Goal: Task Accomplishment & Management: Manage account settings

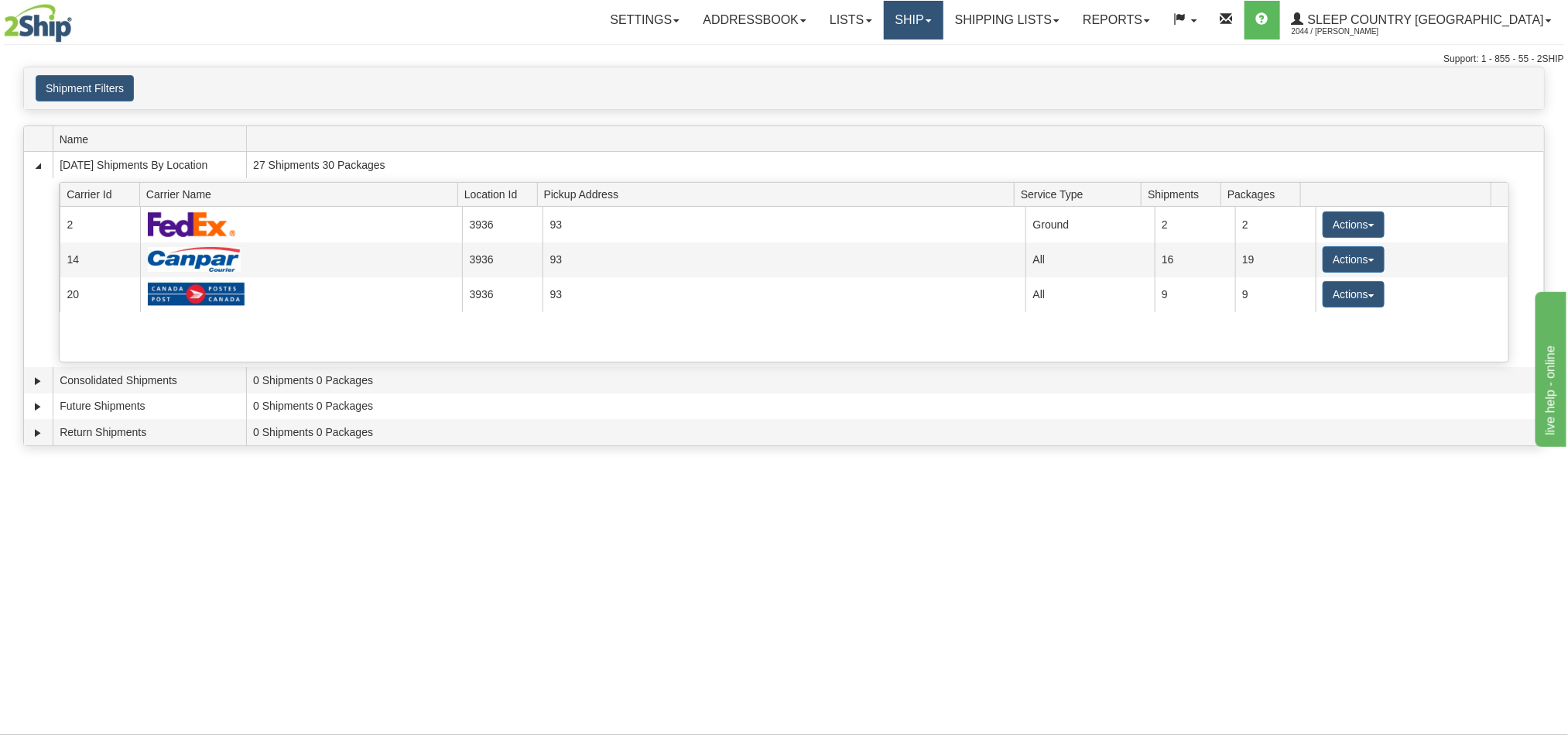
click at [944, 18] on link "Ship" at bounding box center [914, 20] width 60 height 39
click at [928, 68] on span "OnHold / Order Queue" at bounding box center [873, 75] width 109 height 13
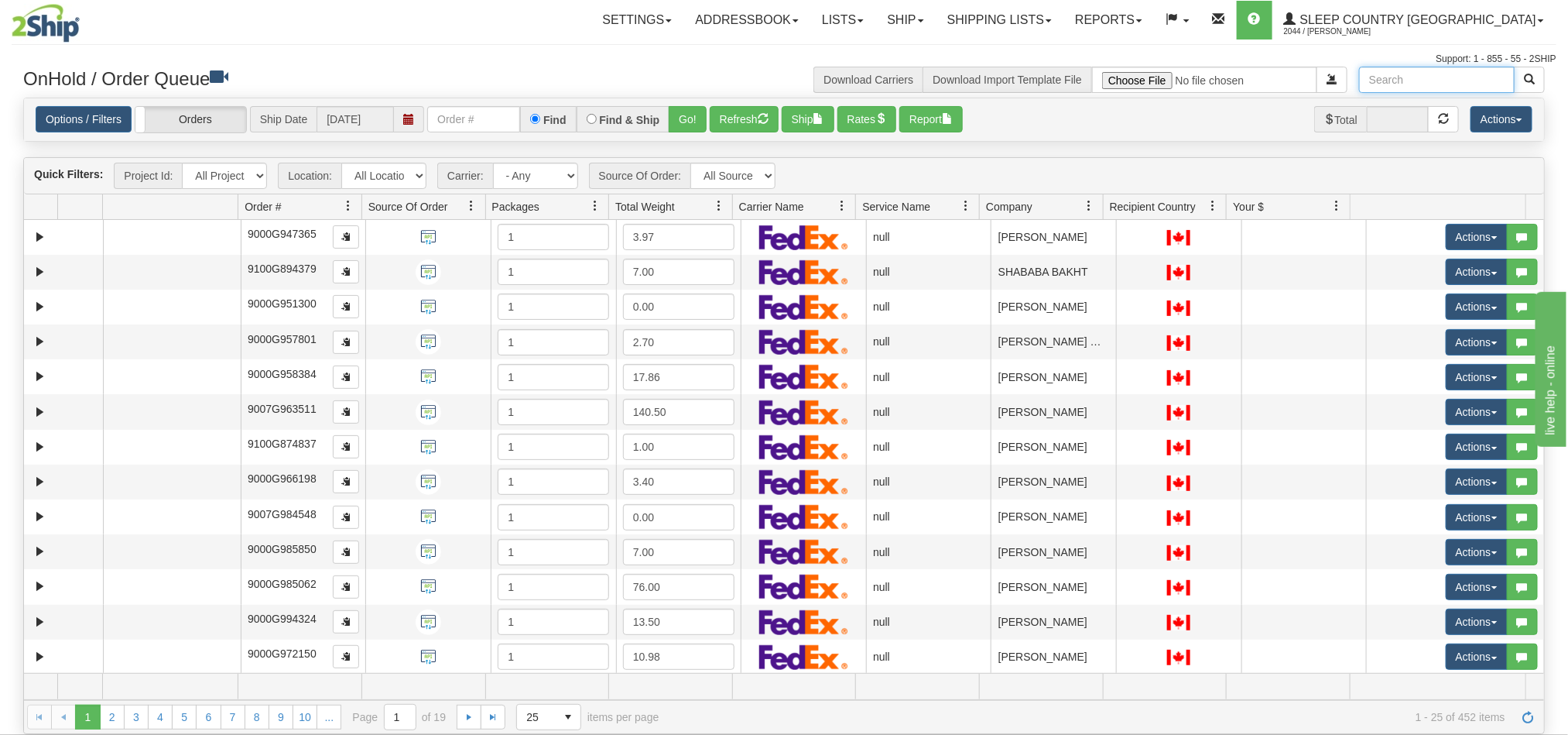
click at [1473, 76] on input "text" at bounding box center [1437, 79] width 156 height 26
paste input "[PERSON_NAME]"
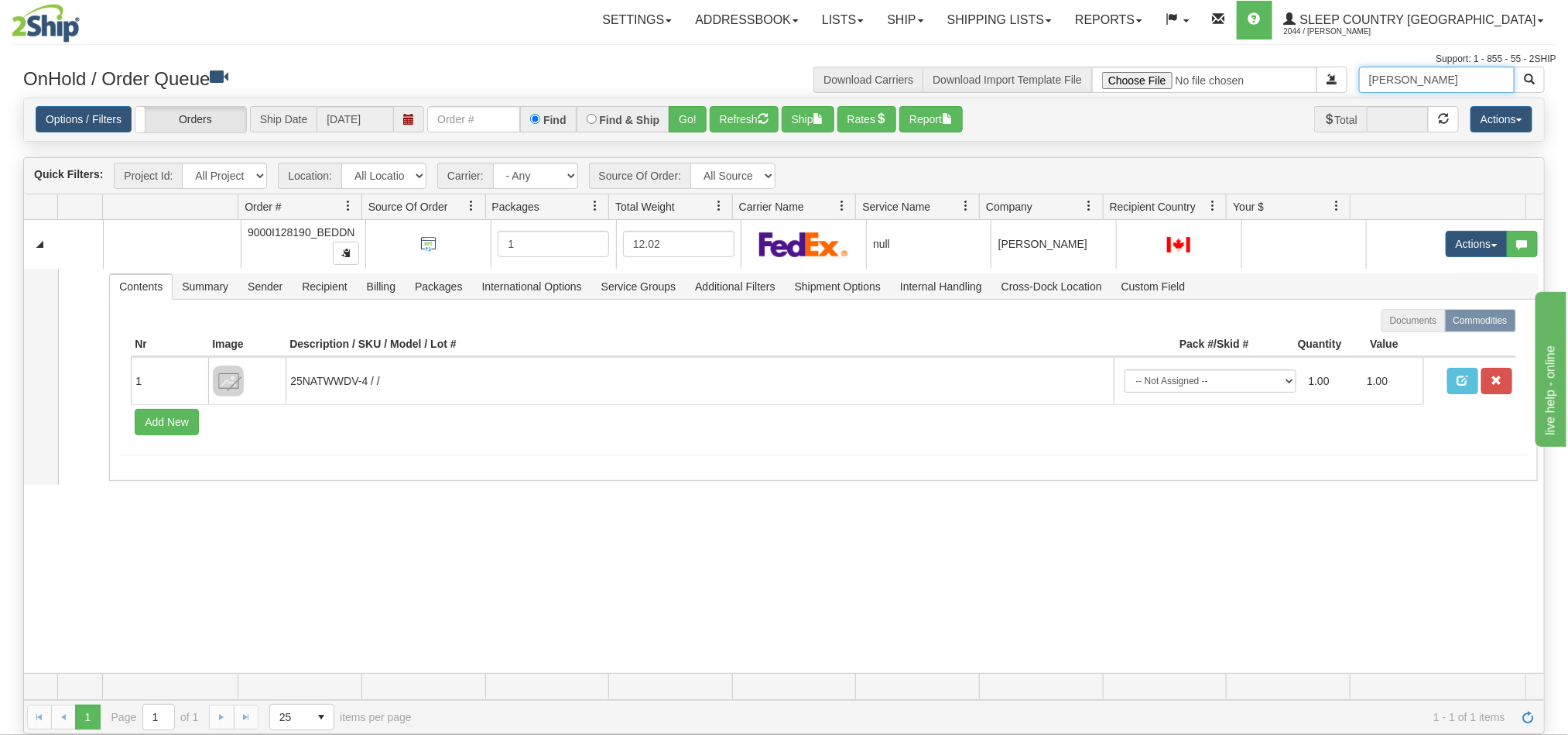
type input "[PERSON_NAME]"
click at [1105, 574] on div "31679088 BEDDN 91277613 0 9000I128190_BEDDN 1 12.02 null Shipping department Sl…" at bounding box center [784, 447] width 1521 height 453
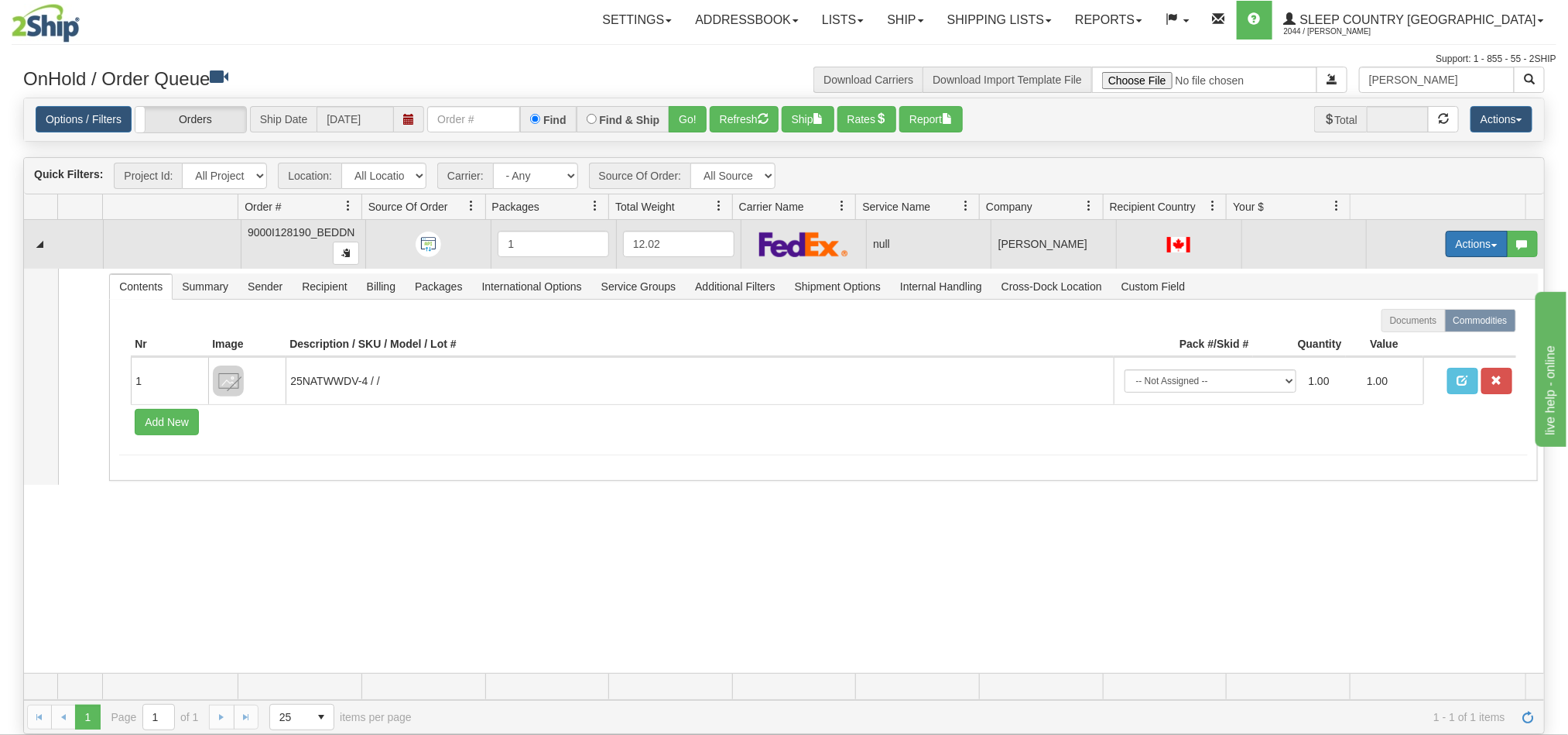
click at [1446, 247] on button "Actions" at bounding box center [1477, 244] width 62 height 26
click at [1391, 270] on span "Open" at bounding box center [1407, 274] width 37 height 13
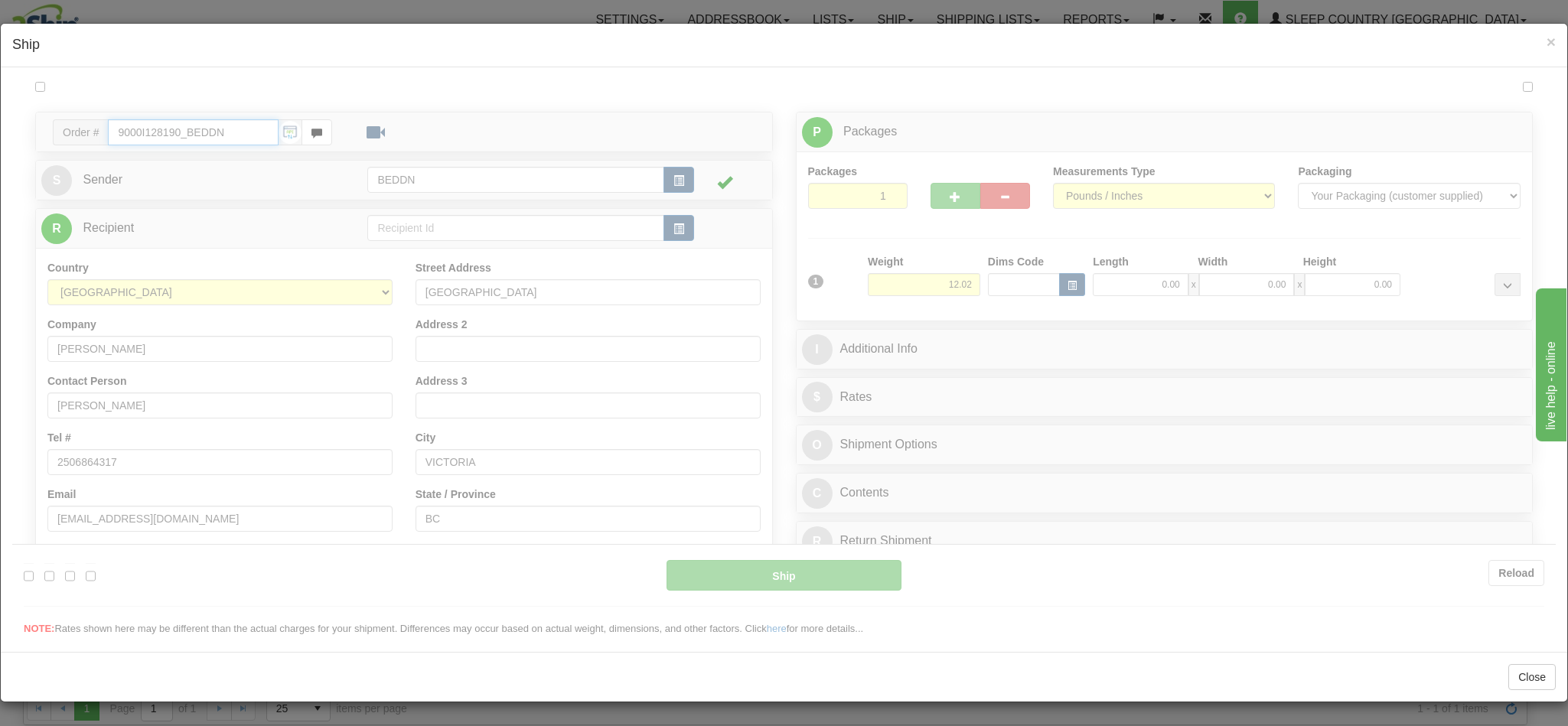
type input "11:43"
type input "16:00"
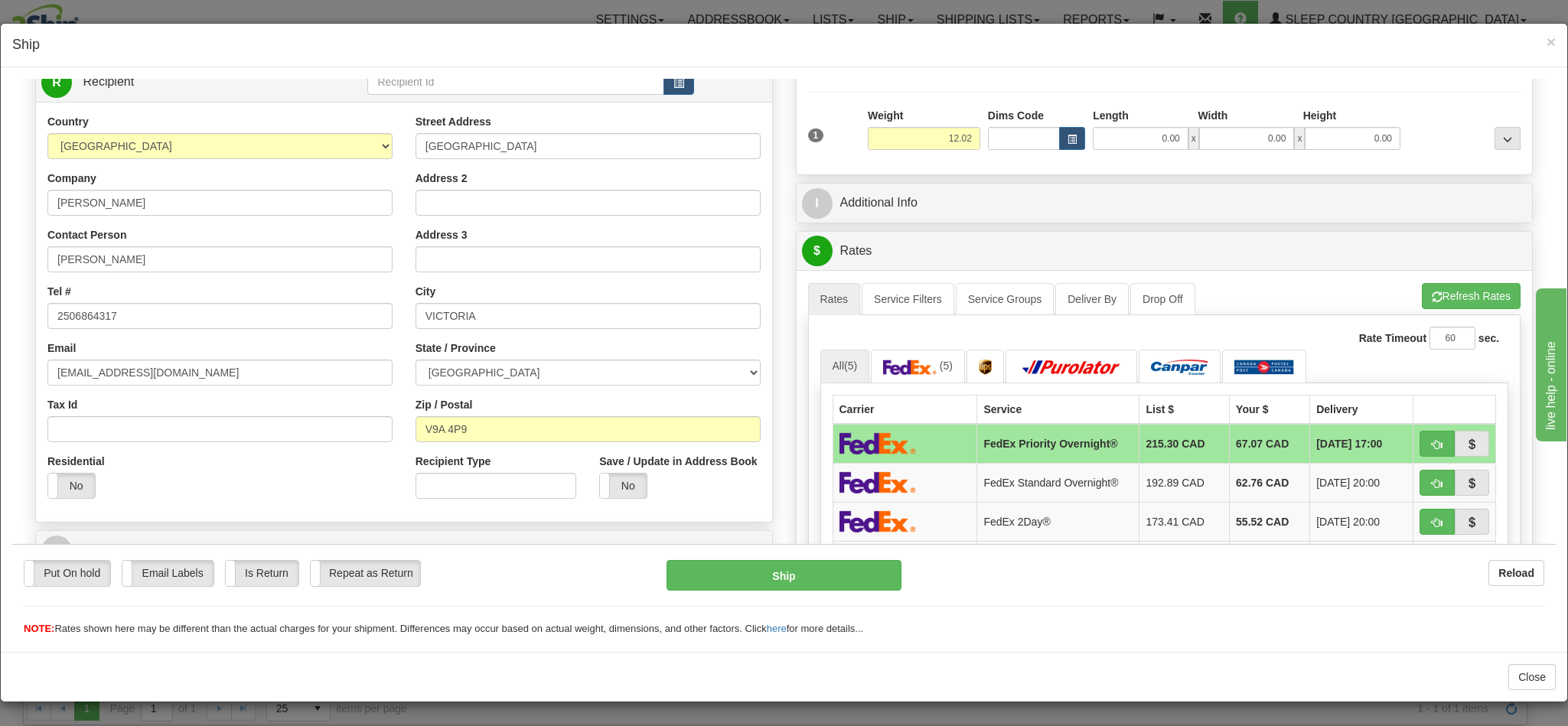
scroll to position [115, 0]
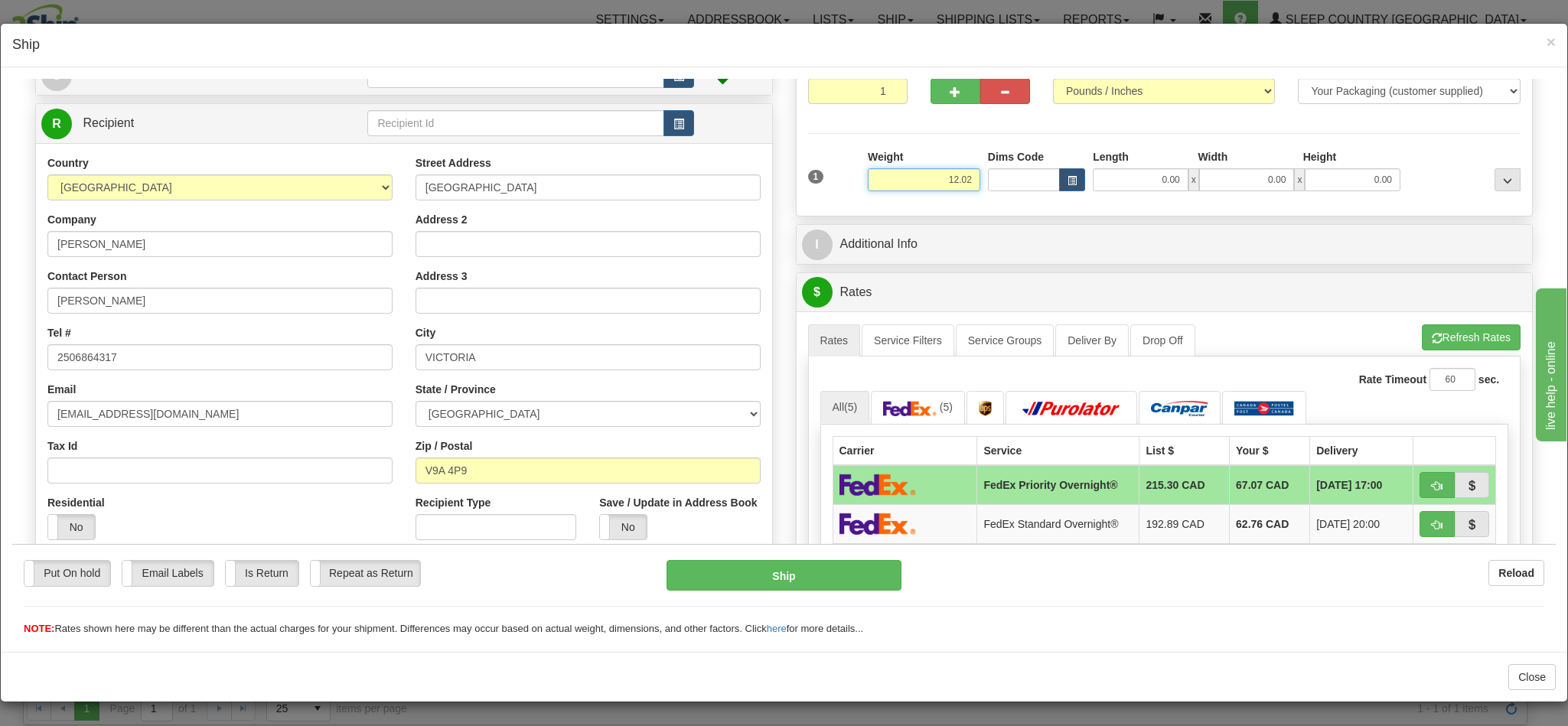
drag, startPoint x: 889, startPoint y: 180, endPoint x: 979, endPoint y: 180, distance: 90.0
click at [979, 180] on div "1 Weight 12.02 Dims Code x x" at bounding box center [1165, 175] width 721 height 54
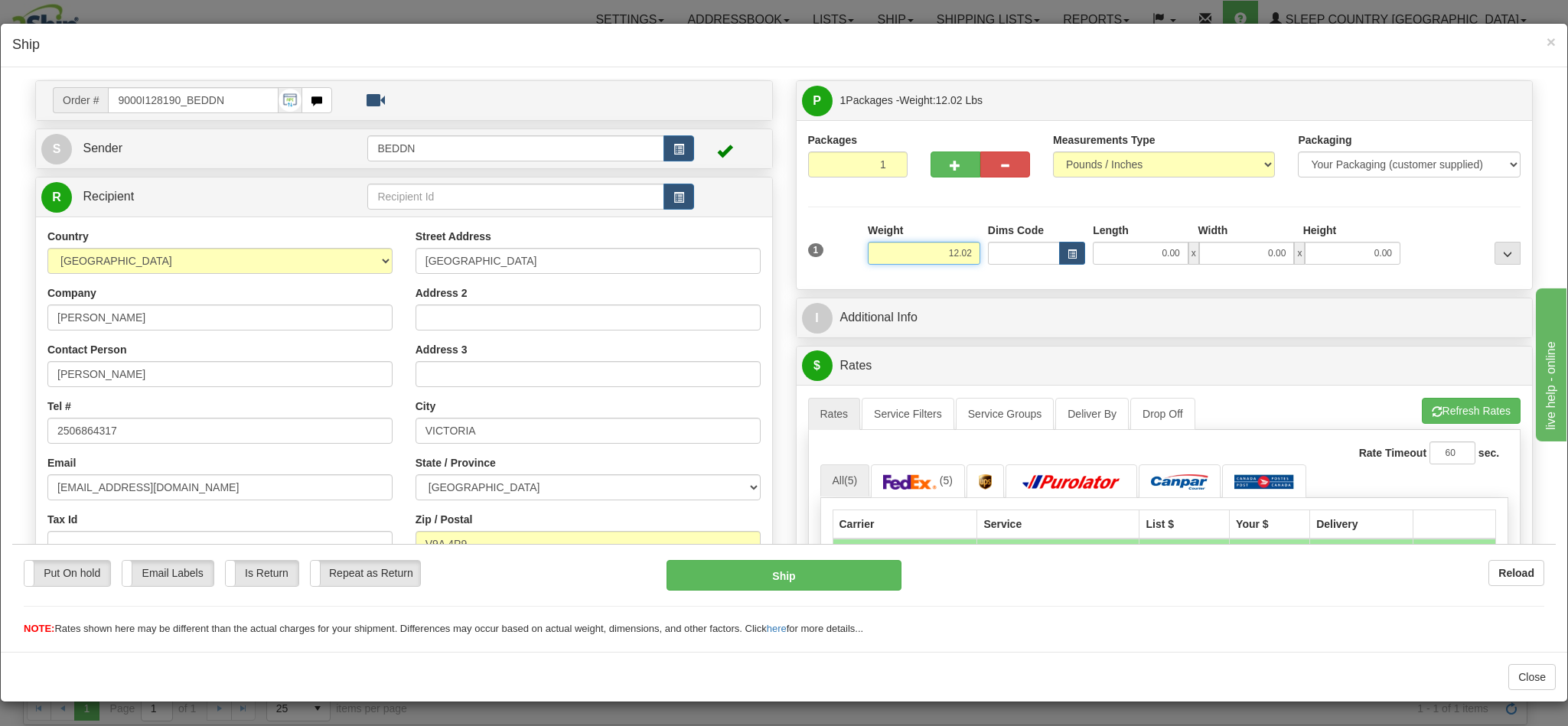
scroll to position [0, 0]
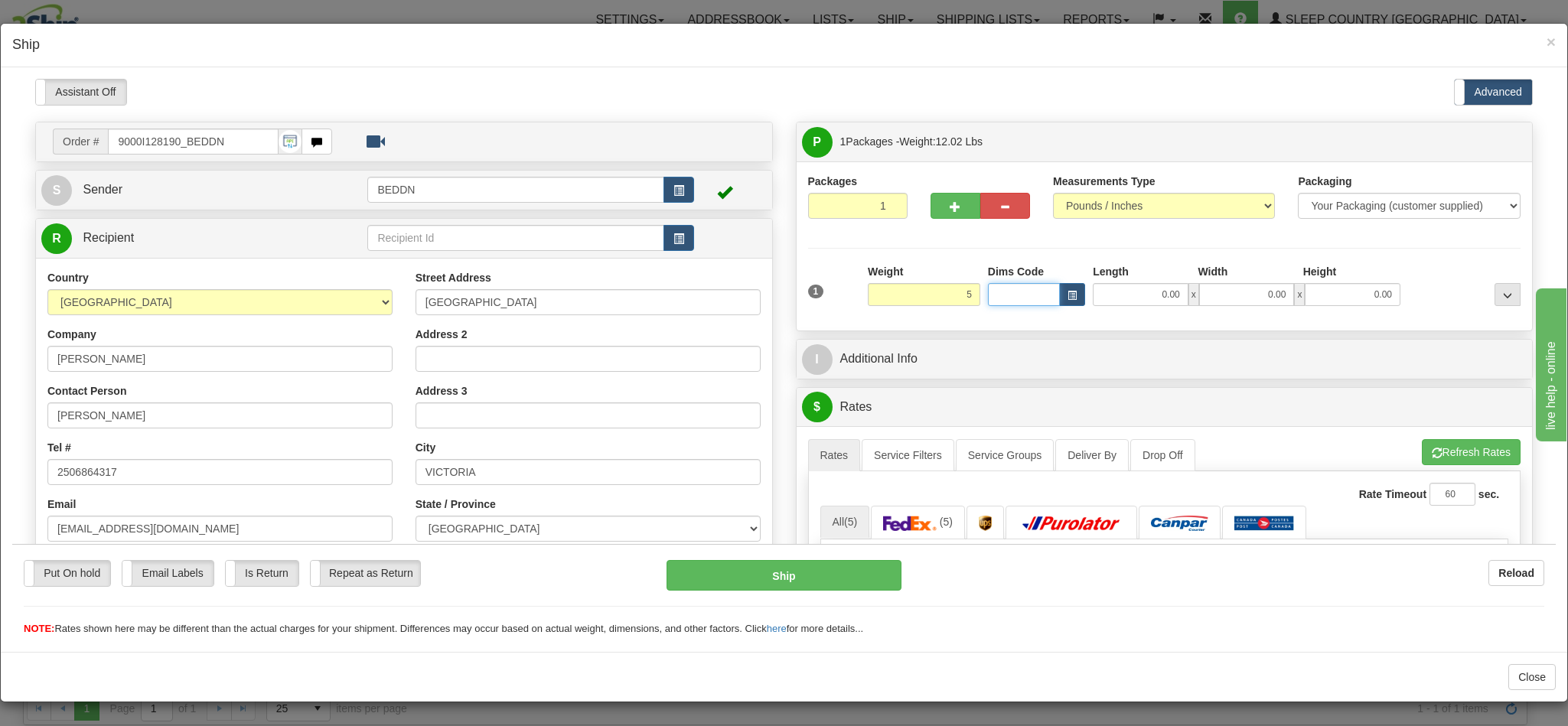
type input "5.00"
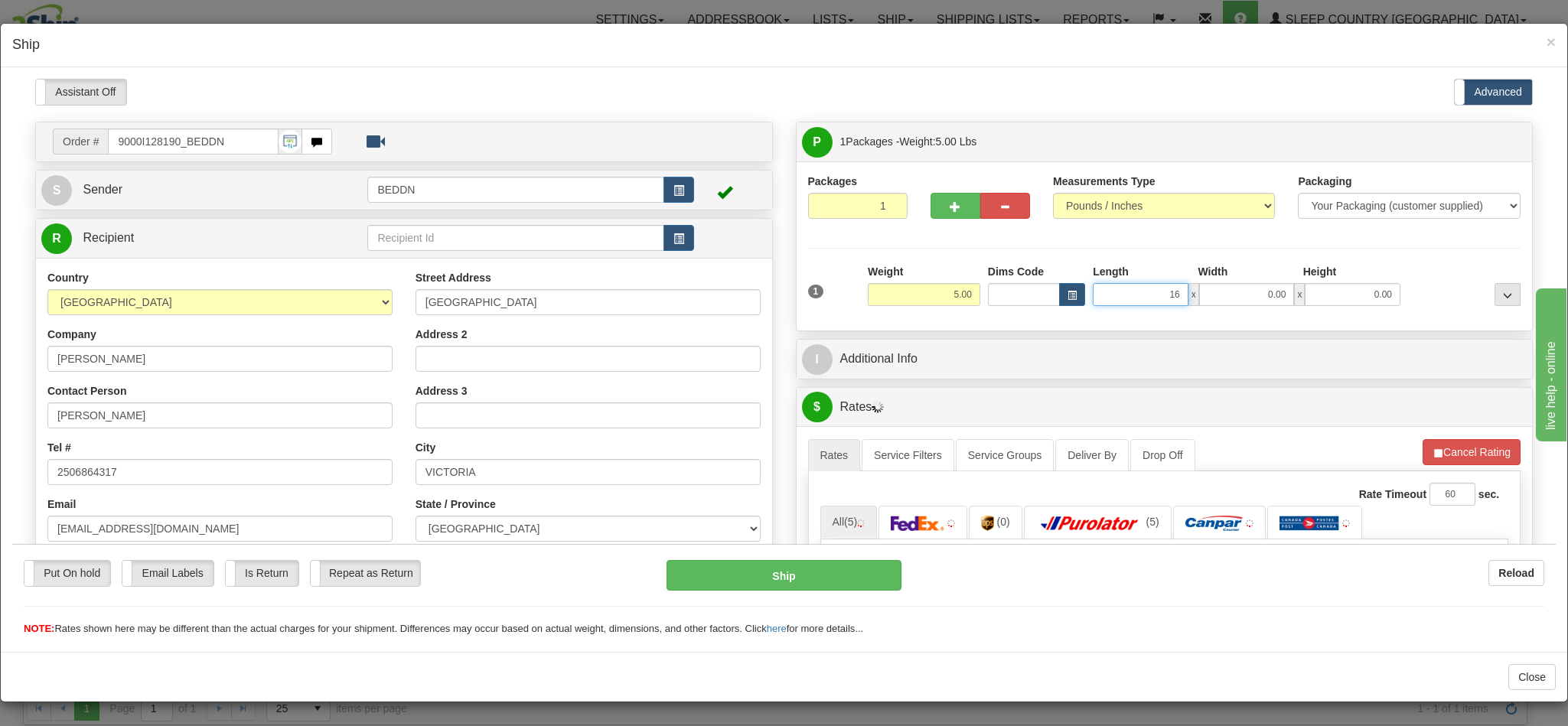
type input "16"
type input "16.00"
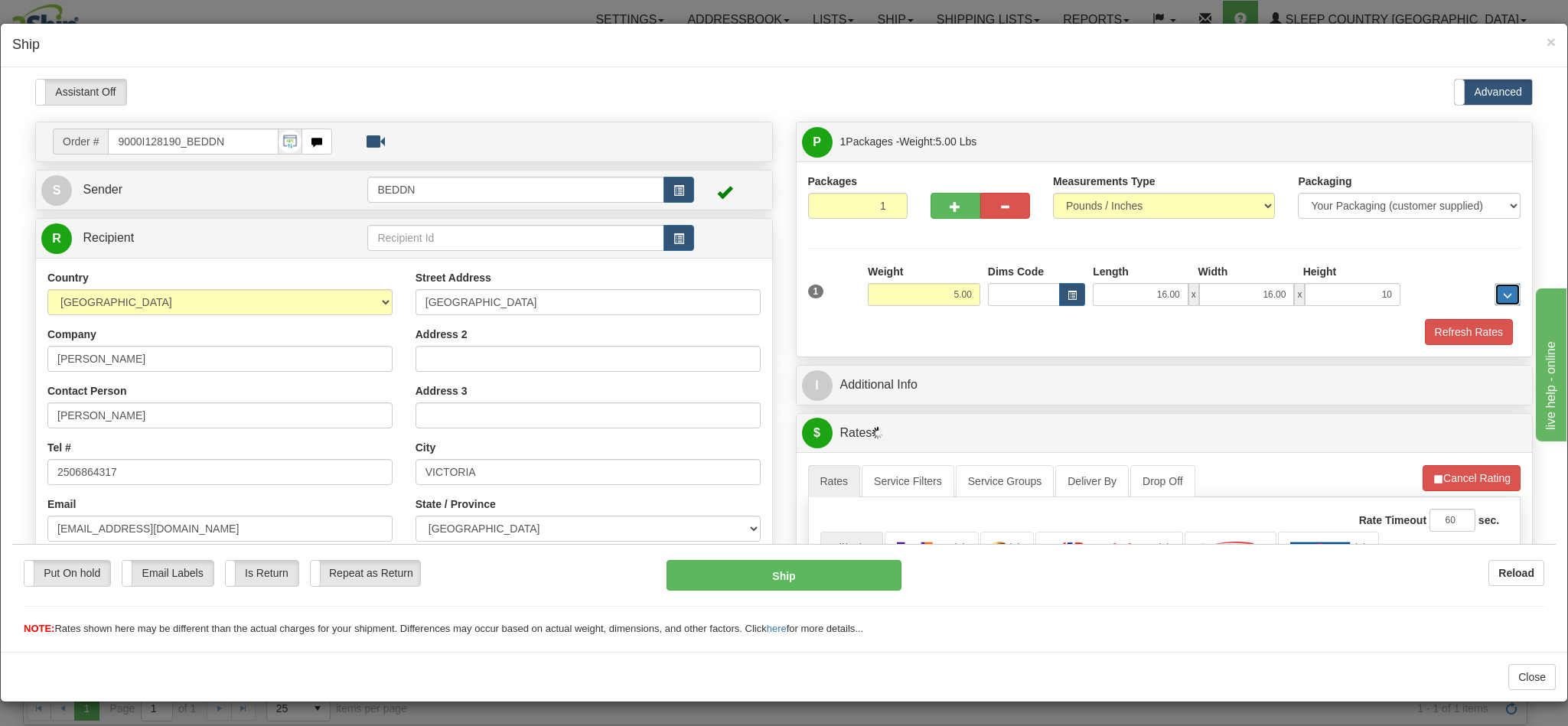
type input "10.00"
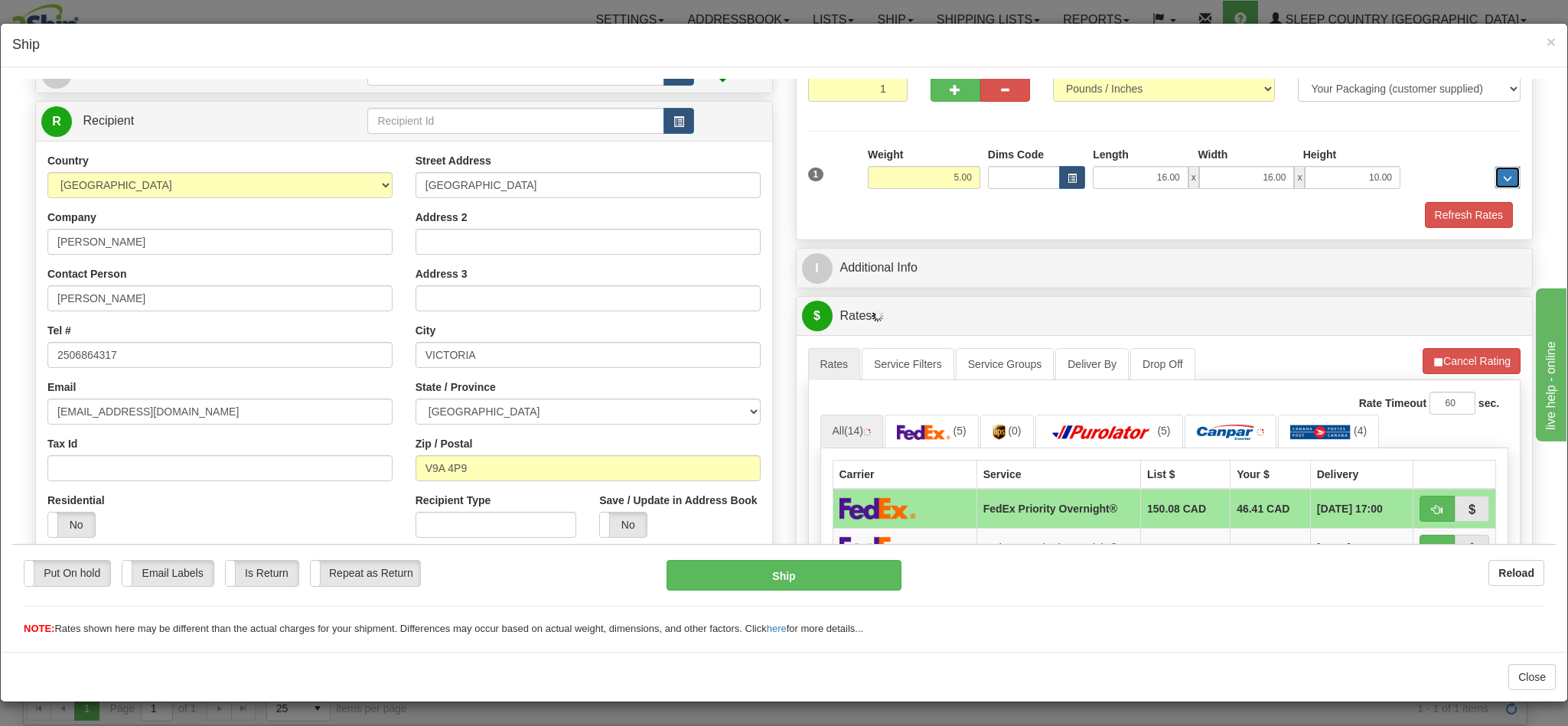
scroll to position [344, 0]
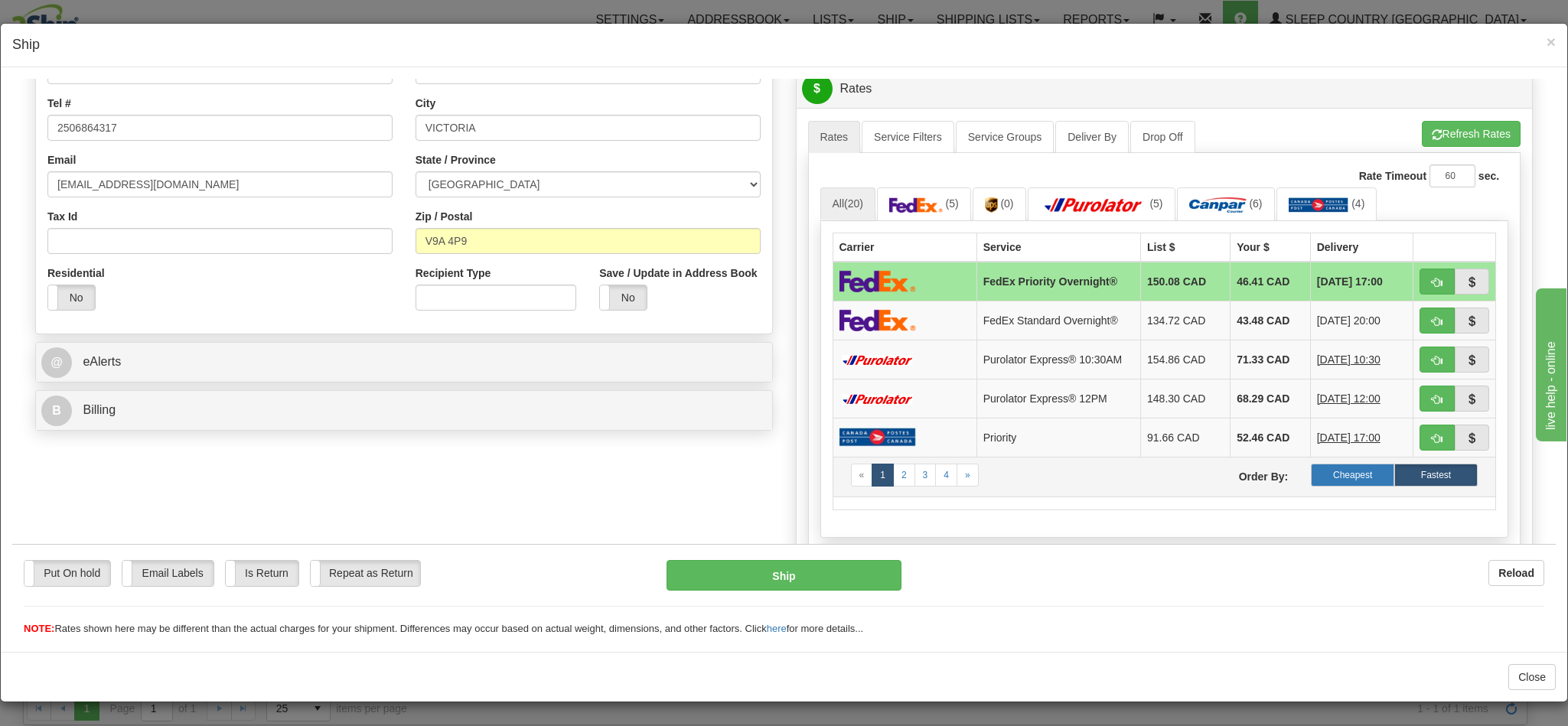
click at [1311, 485] on label "Cheapest" at bounding box center [1352, 474] width 84 height 23
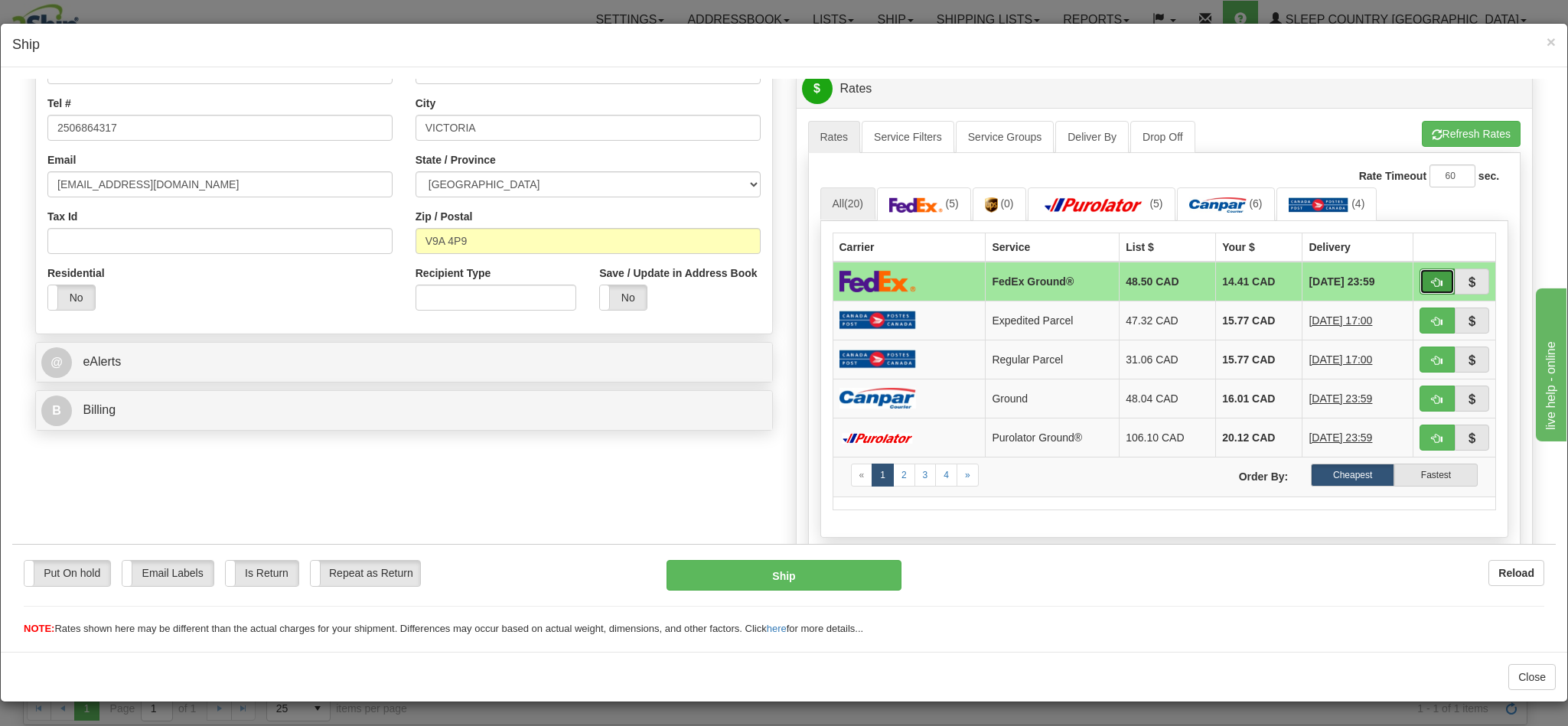
click at [1420, 290] on button "button" at bounding box center [1437, 280] width 35 height 26
type input "92"
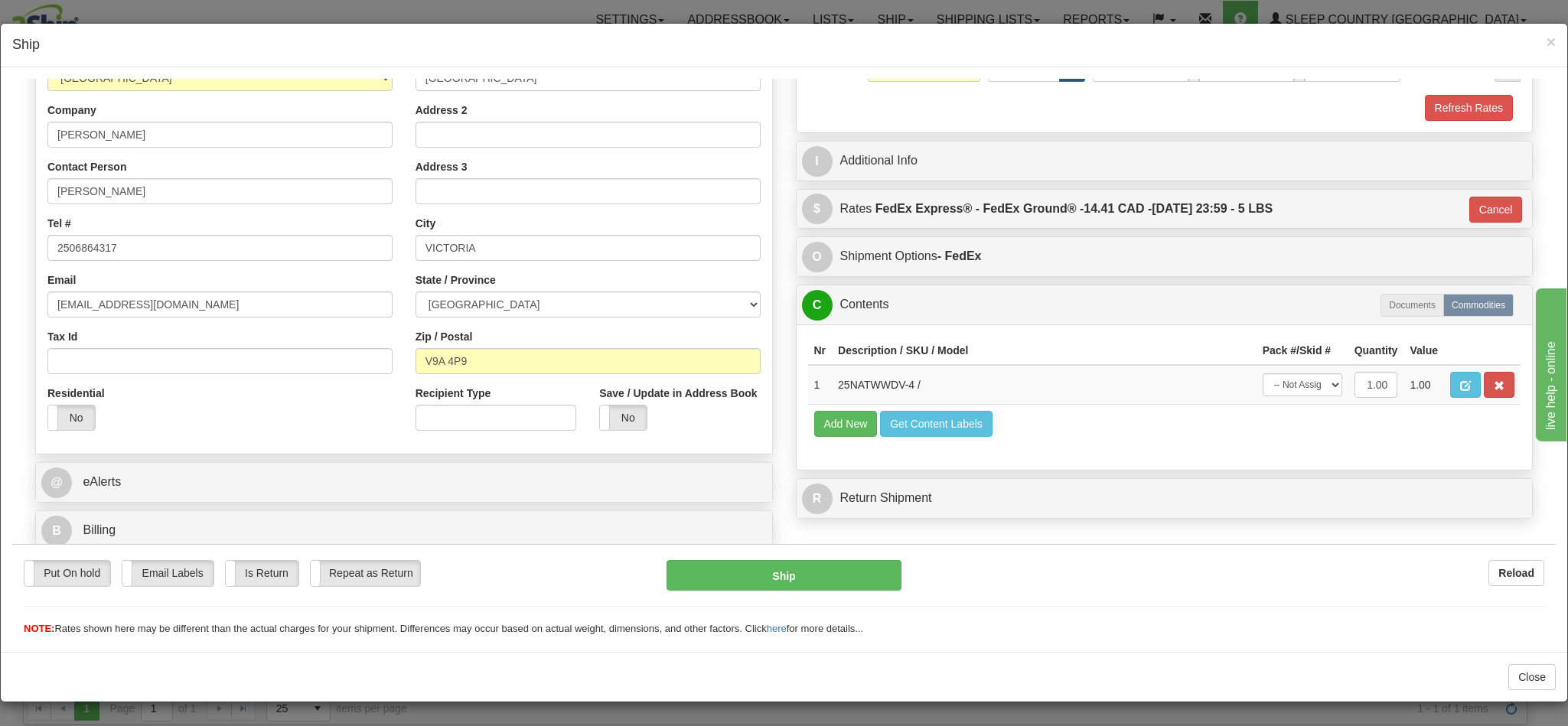
scroll to position [244, 0]
click at [840, 571] on button "Ship" at bounding box center [783, 574] width 234 height 31
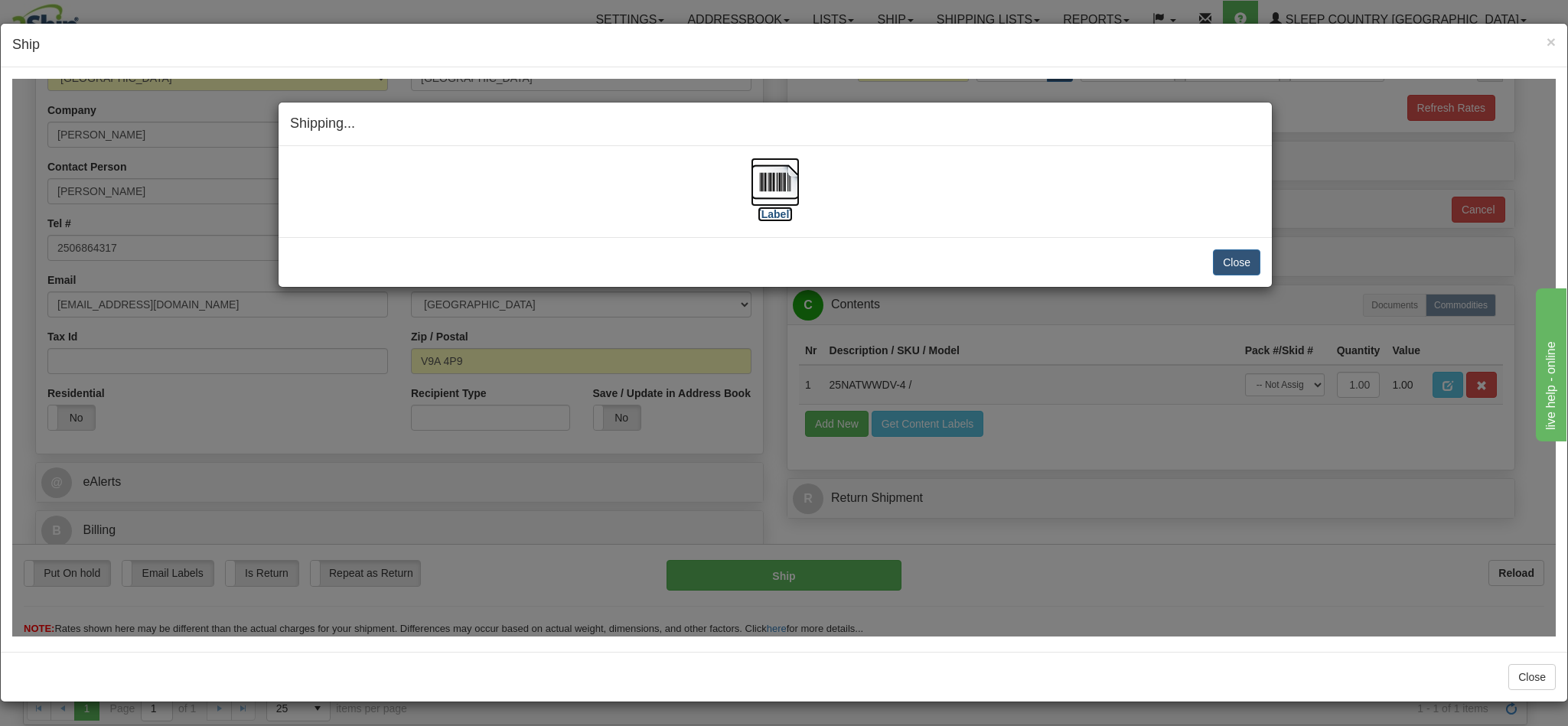
click at [778, 188] on img at bounding box center [775, 181] width 49 height 49
click at [1223, 260] on button "Close" at bounding box center [1236, 261] width 48 height 26
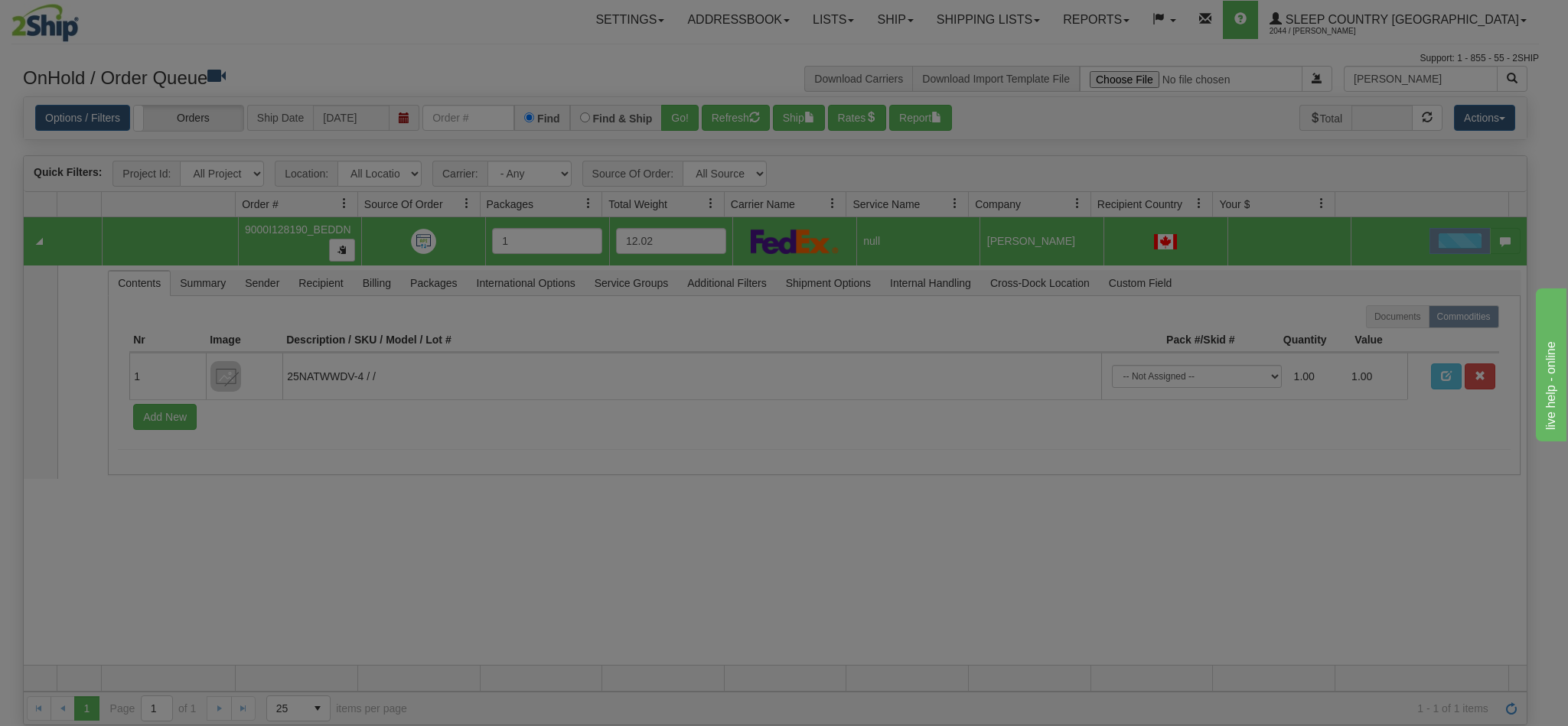
scroll to position [0, 0]
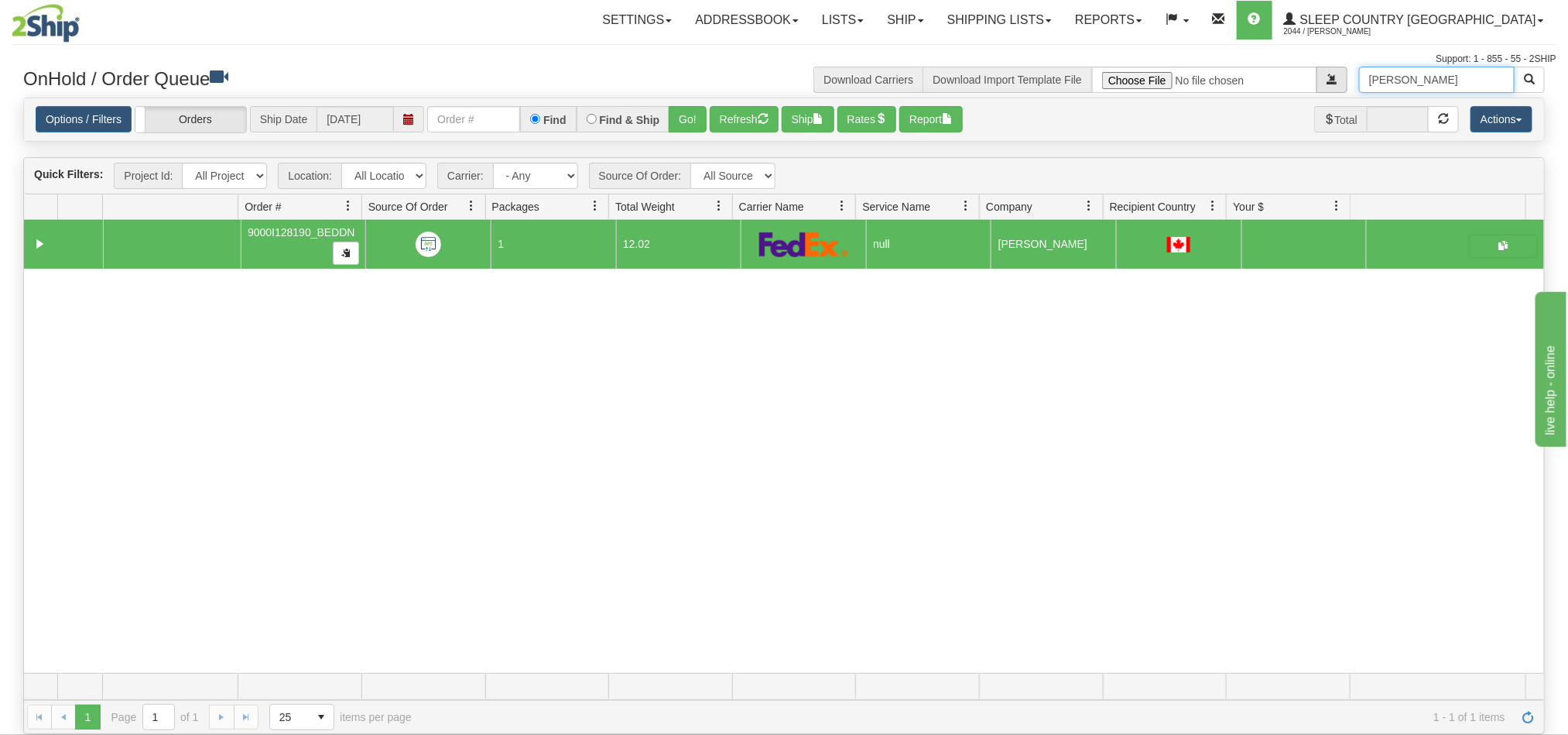
click at [1315, 77] on div "[PERSON_NAME] Download Carriers Download Import Template File" at bounding box center [1170, 79] width 772 height 26
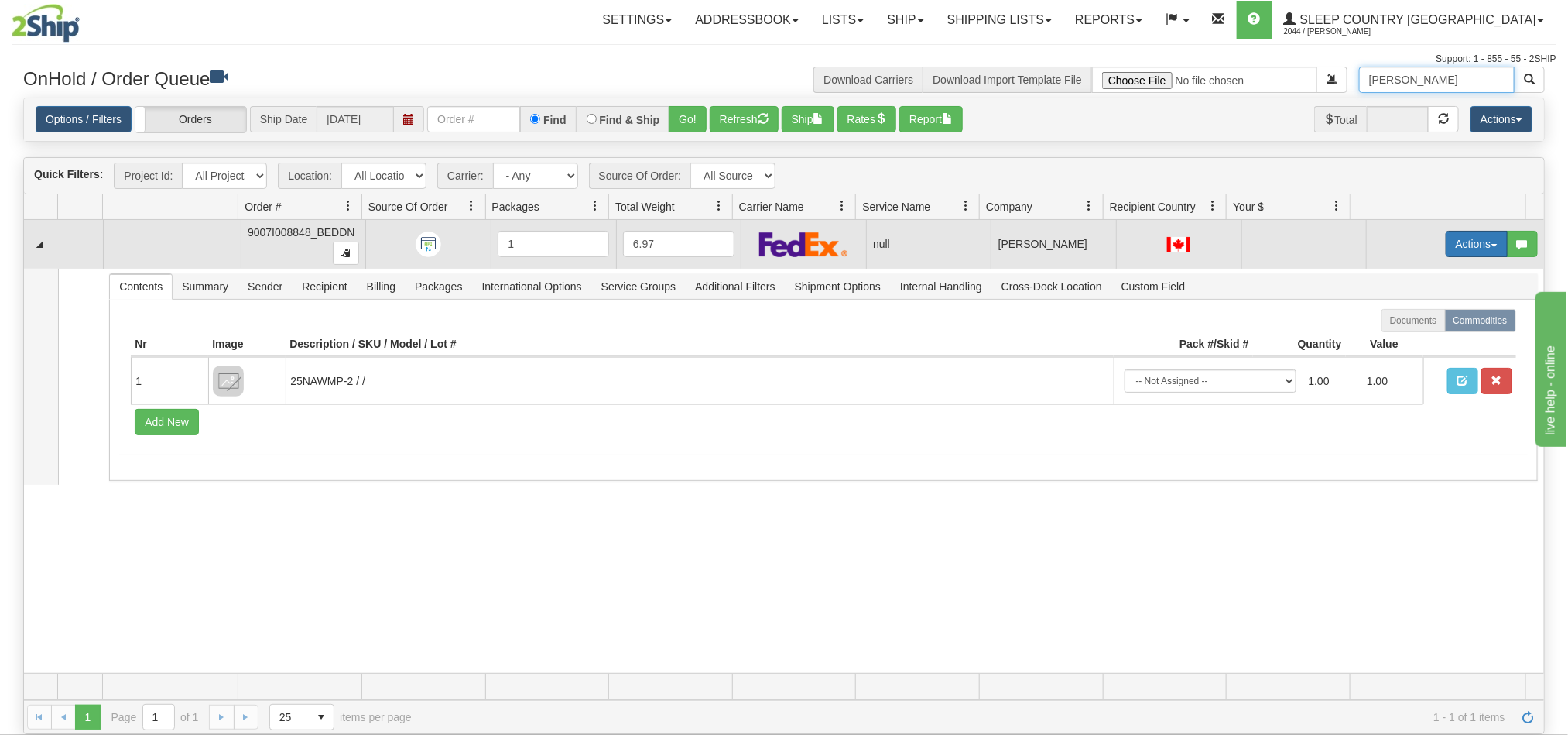
type input "[PERSON_NAME]"
click at [1452, 249] on button "Actions" at bounding box center [1477, 244] width 62 height 26
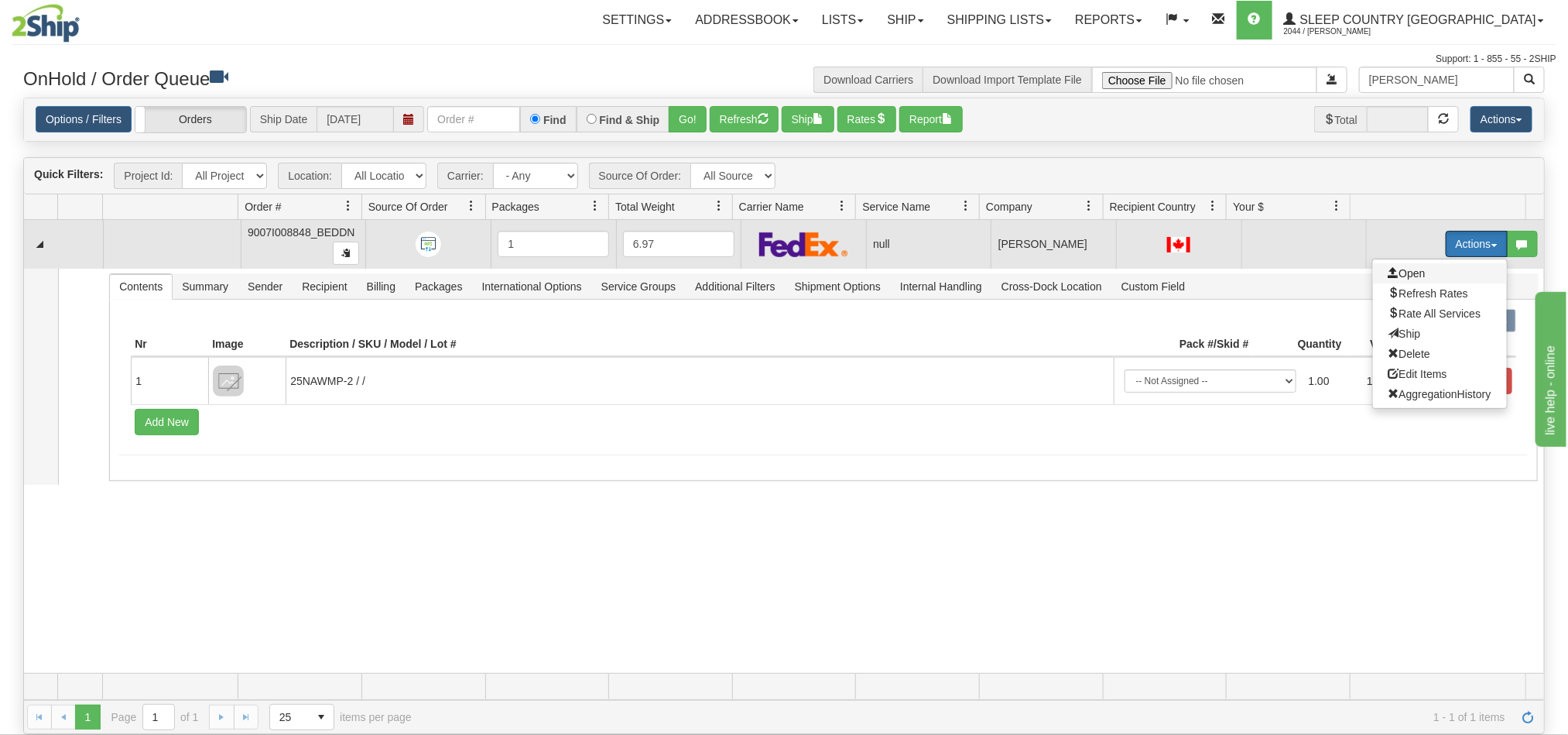
click at [1402, 274] on span "Open" at bounding box center [1407, 274] width 37 height 13
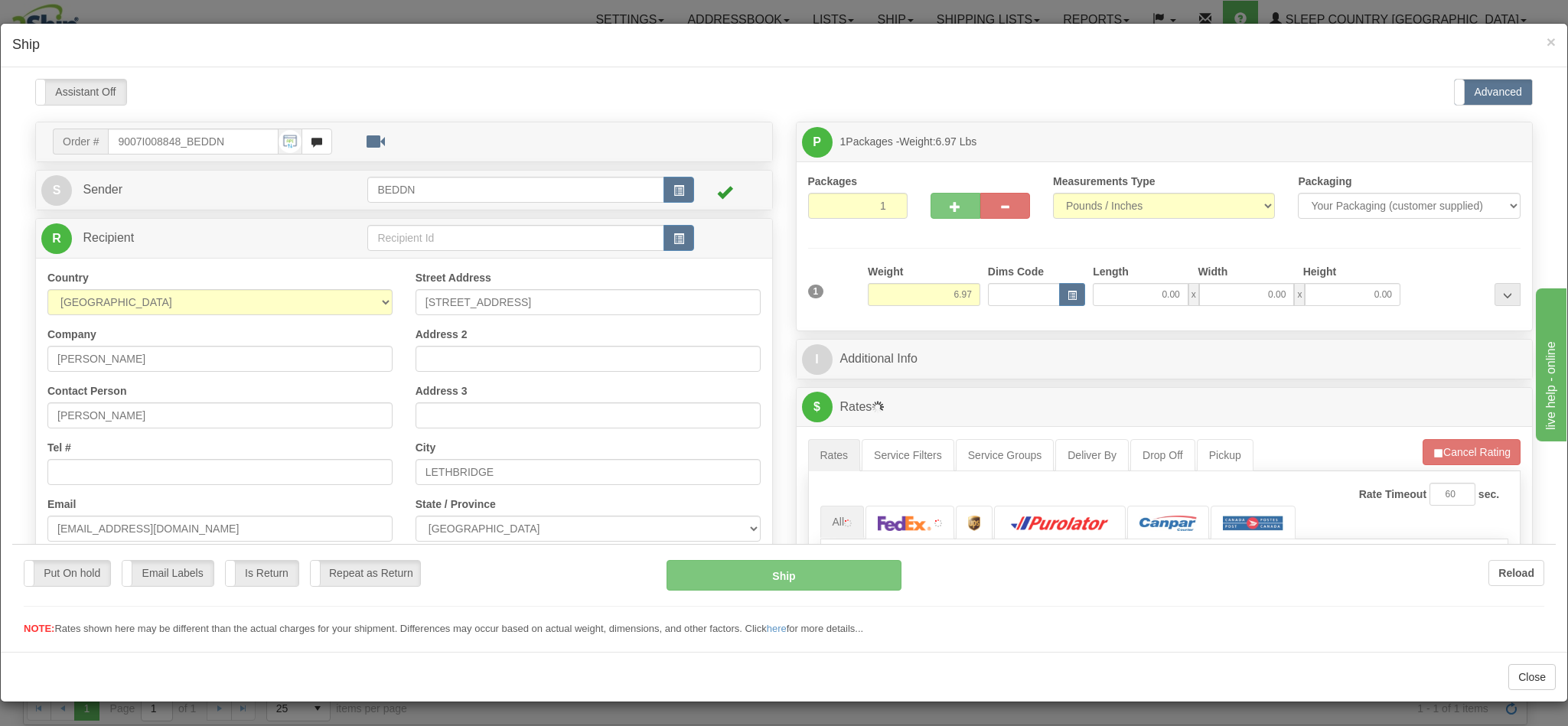
type input "11:45"
type input "16:00"
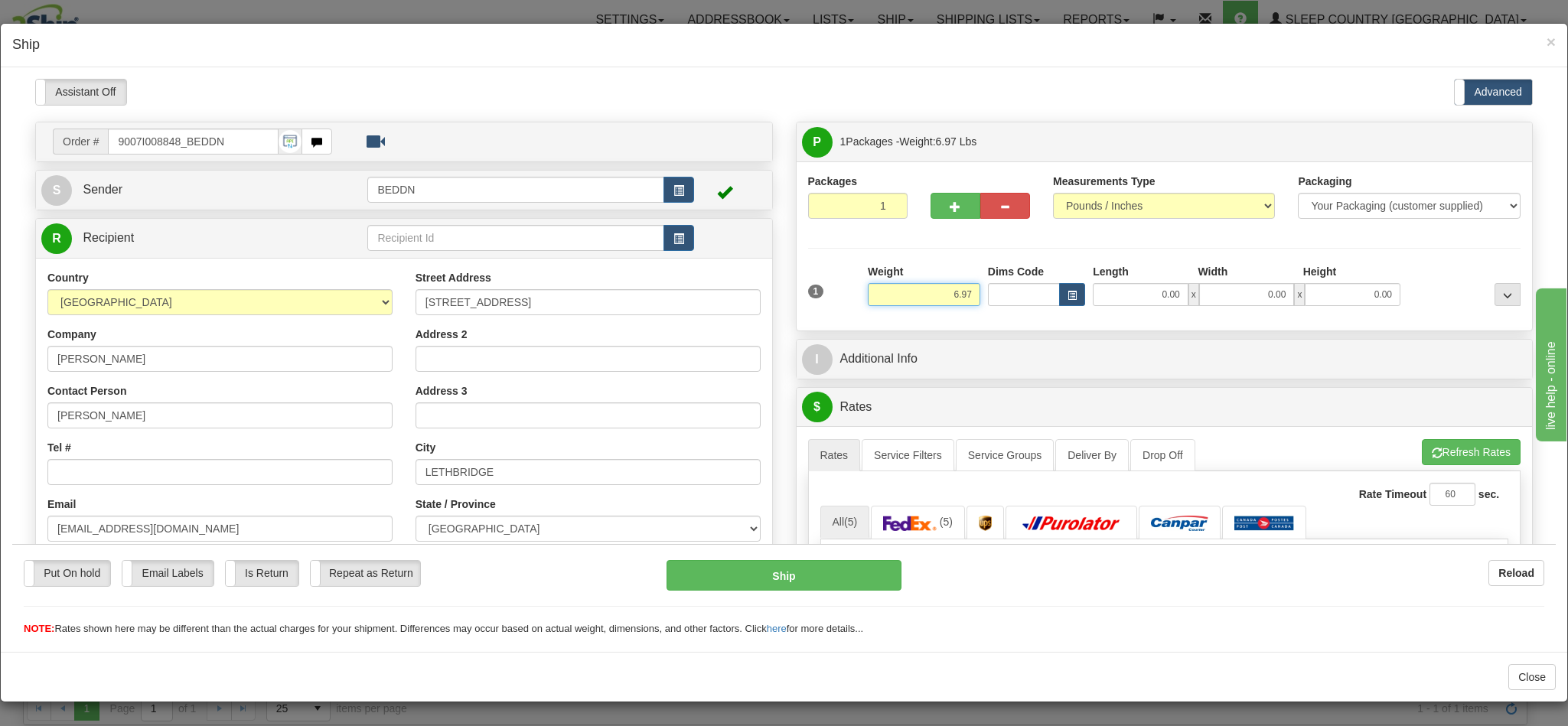
drag, startPoint x: 905, startPoint y: 288, endPoint x: 993, endPoint y: 301, distance: 89.0
click at [993, 301] on div "1 Weight 6.97 Dims Code 0.00" at bounding box center [1165, 290] width 721 height 54
type input "4.00"
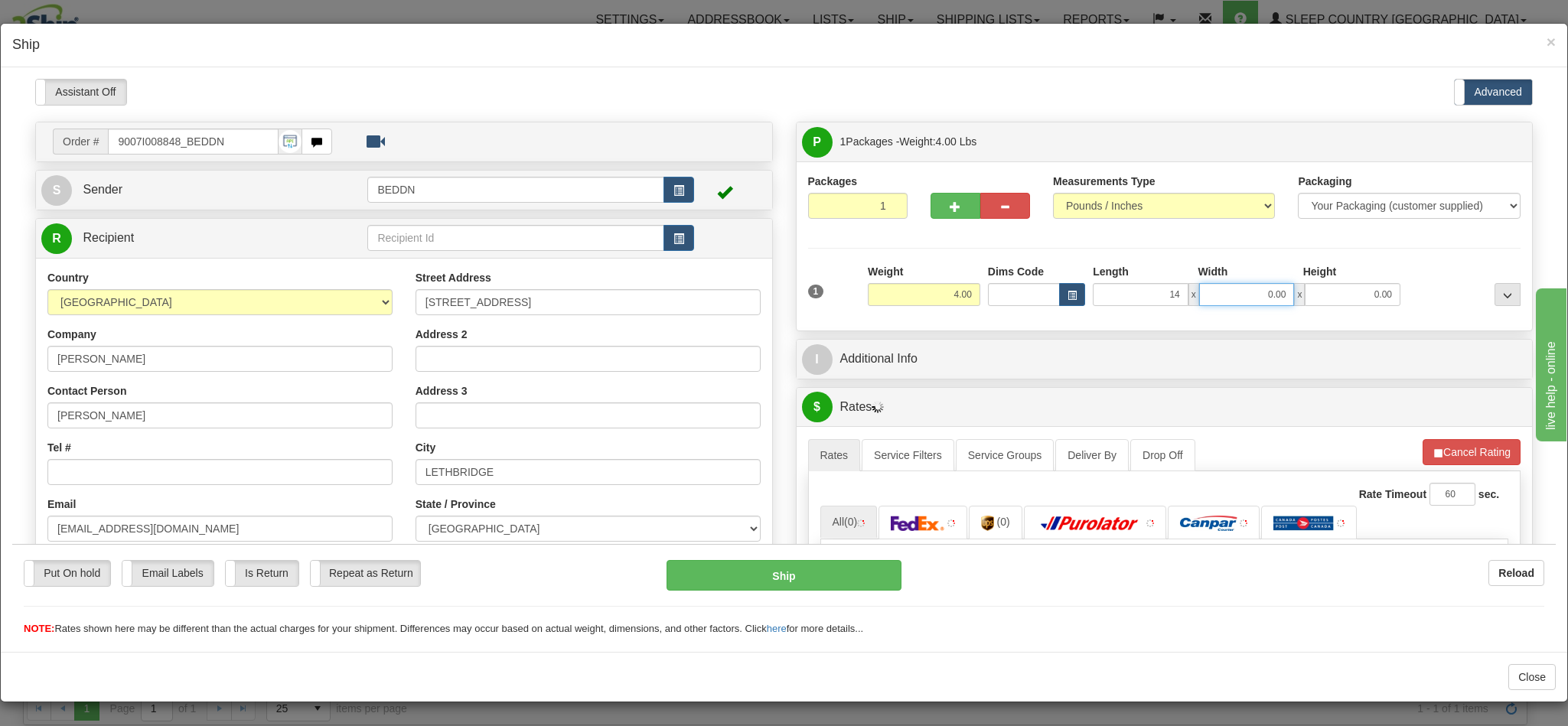
type input "14.00"
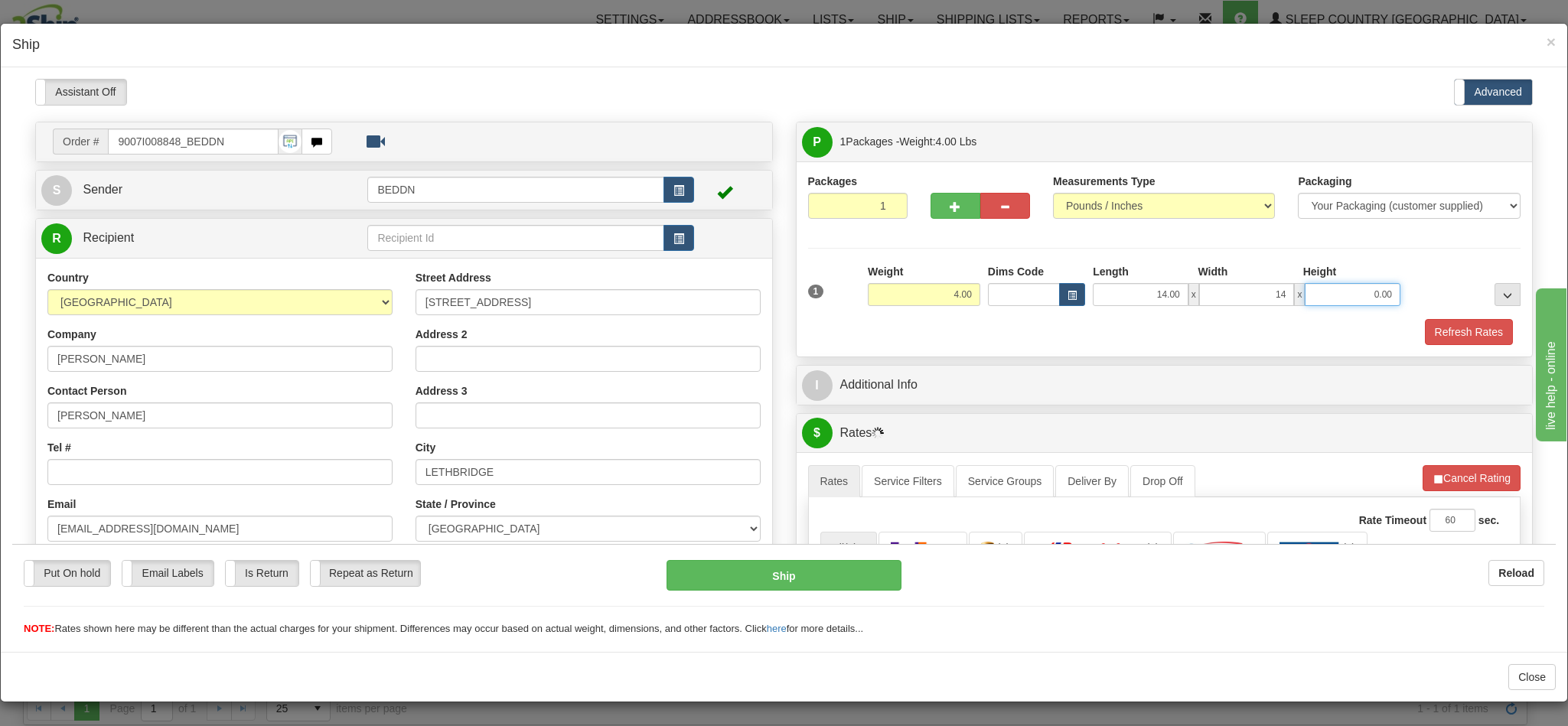
type input "14.00"
type input "10.00"
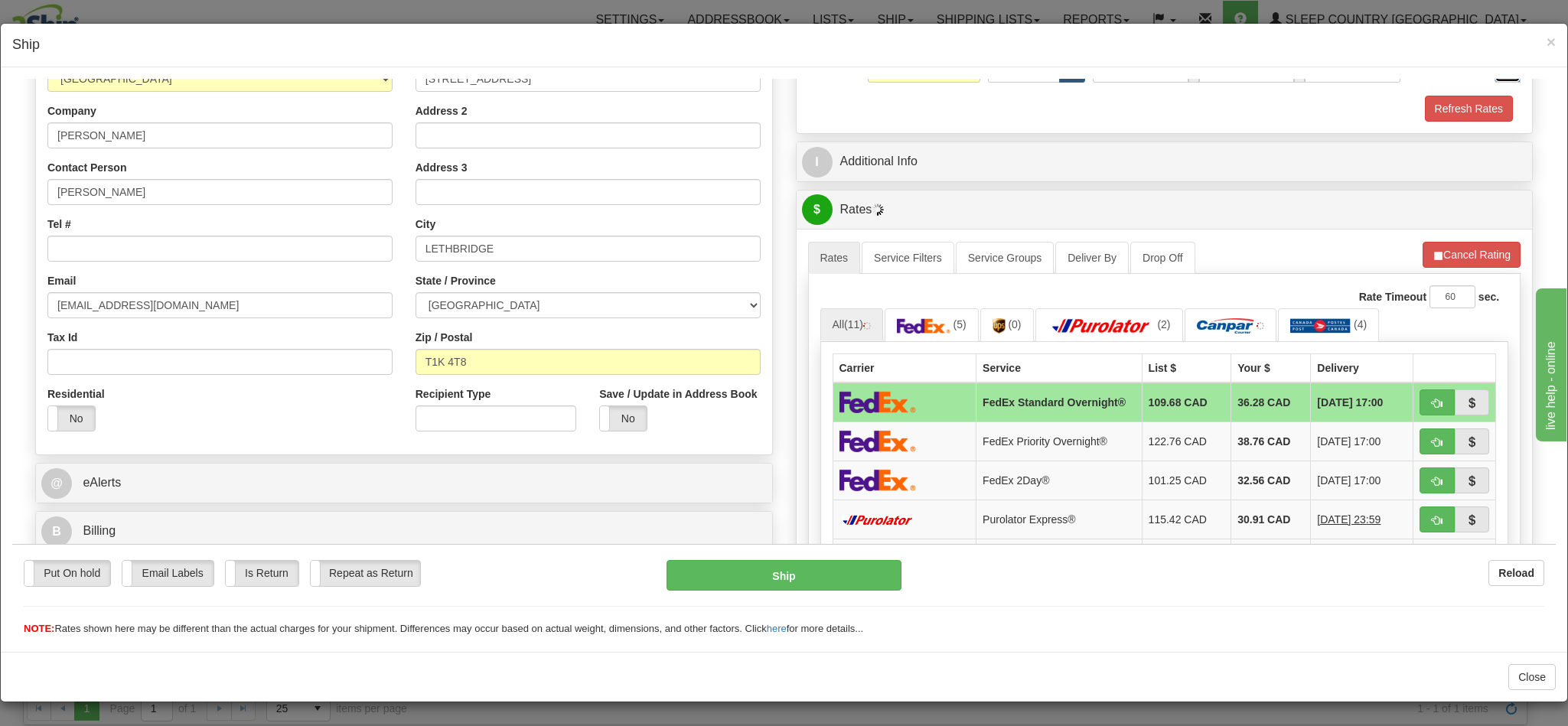
scroll to position [344, 0]
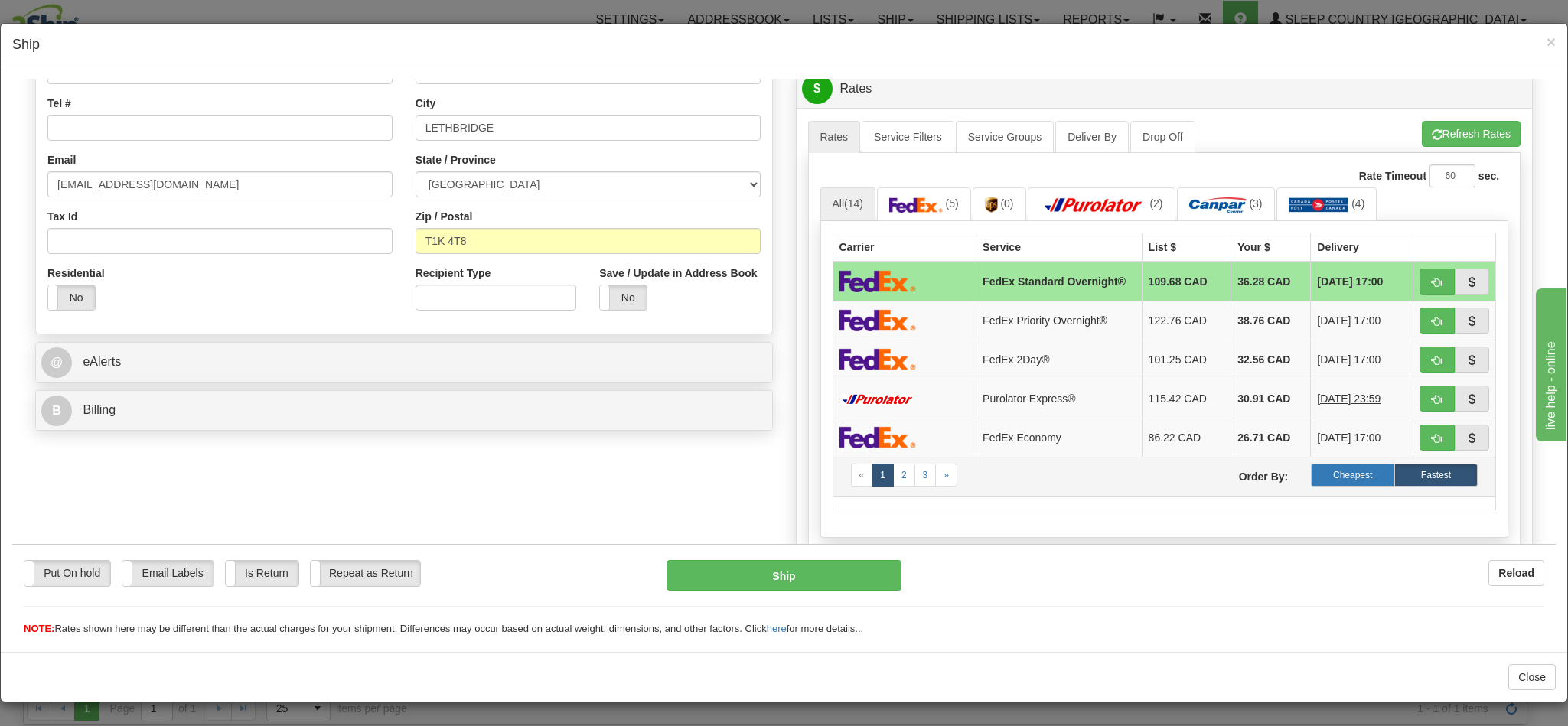
click at [1311, 485] on label "Cheapest" at bounding box center [1352, 474] width 84 height 23
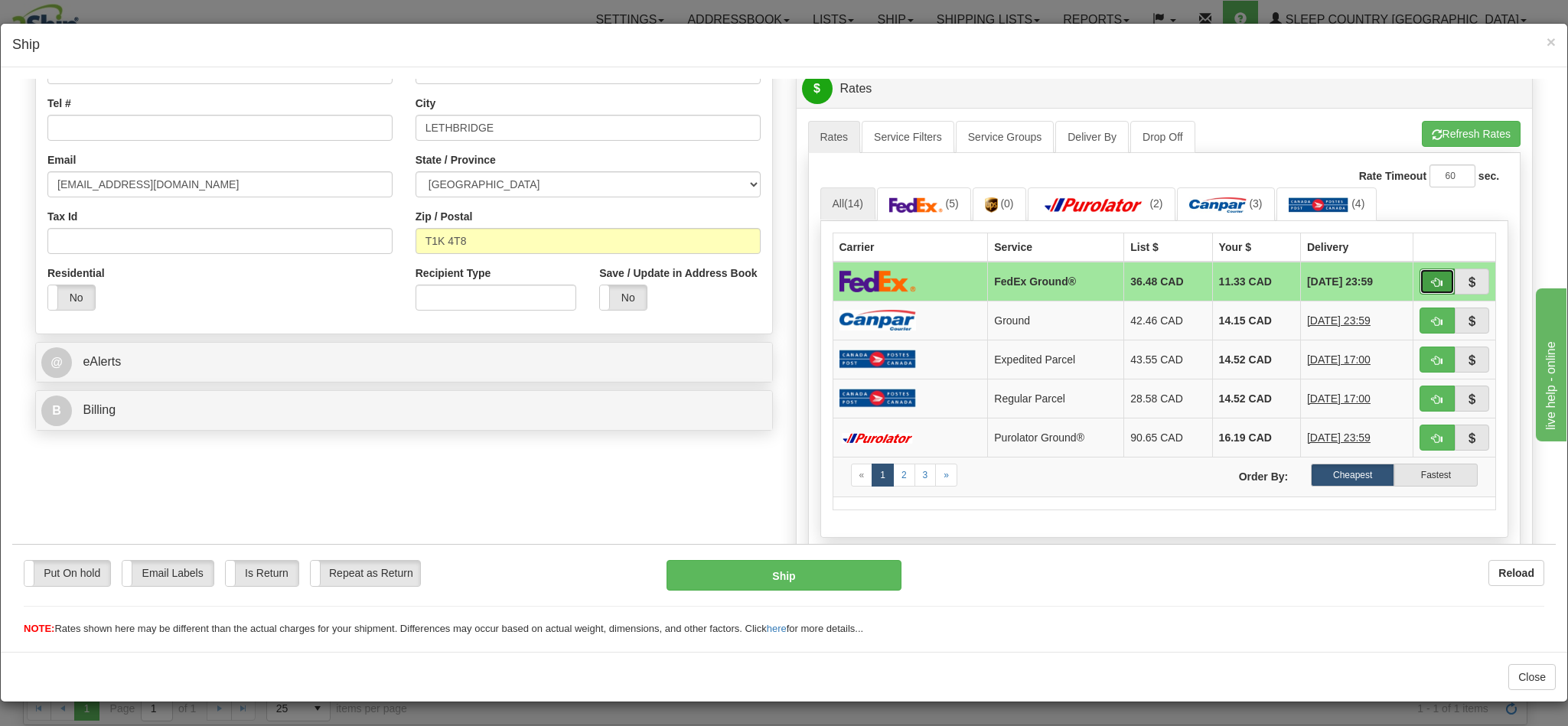
click at [1420, 288] on button "button" at bounding box center [1437, 280] width 35 height 26
type input "92"
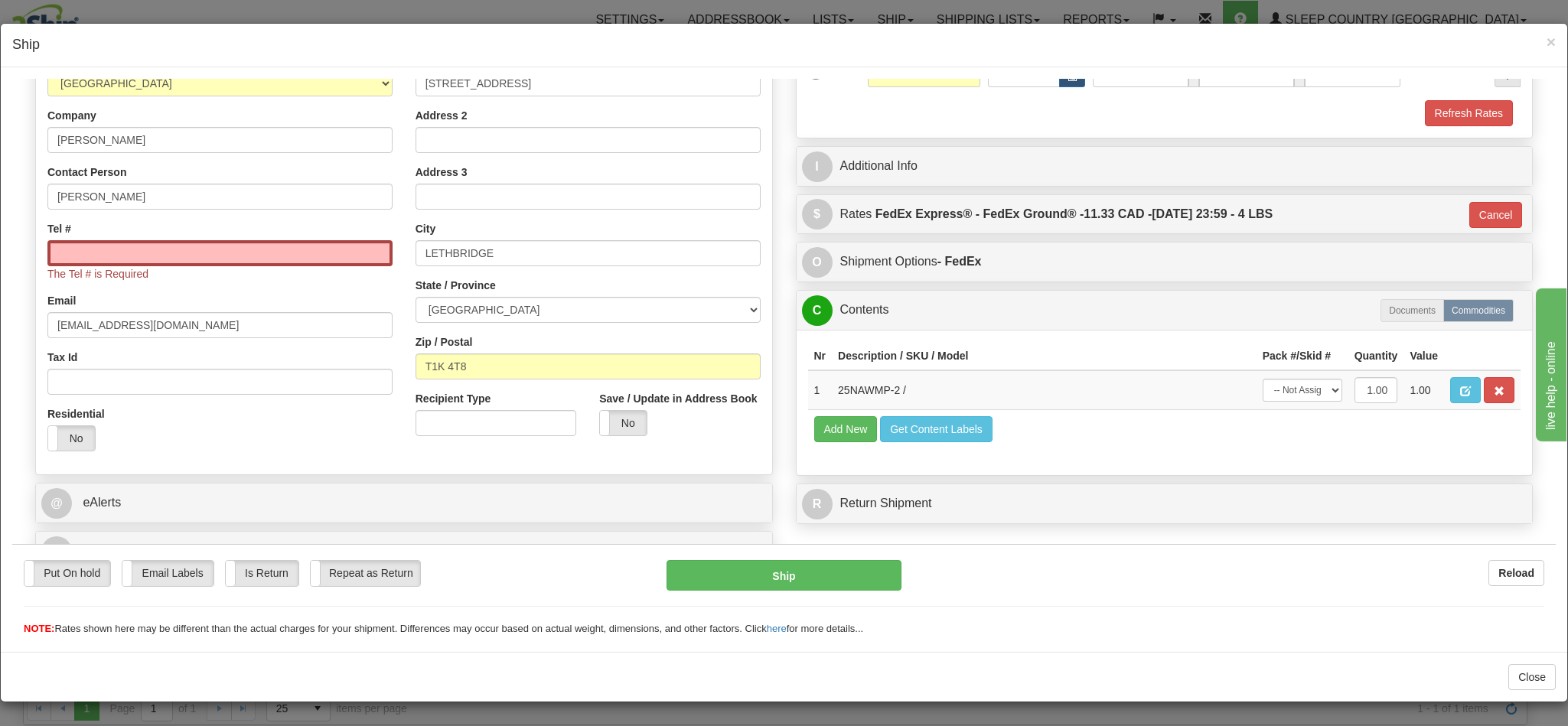
scroll to position [244, 0]
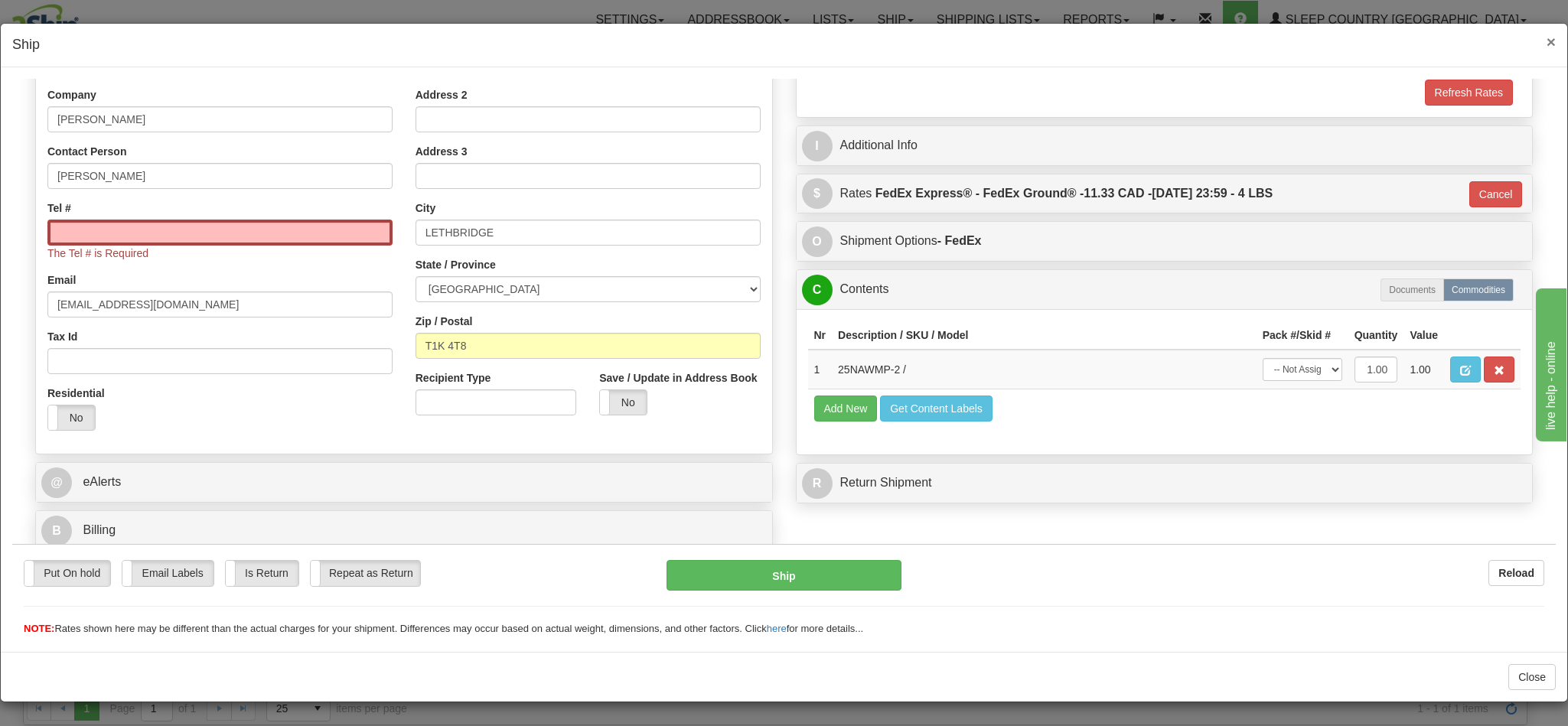
click at [1546, 44] on span "×" at bounding box center [1551, 42] width 9 height 18
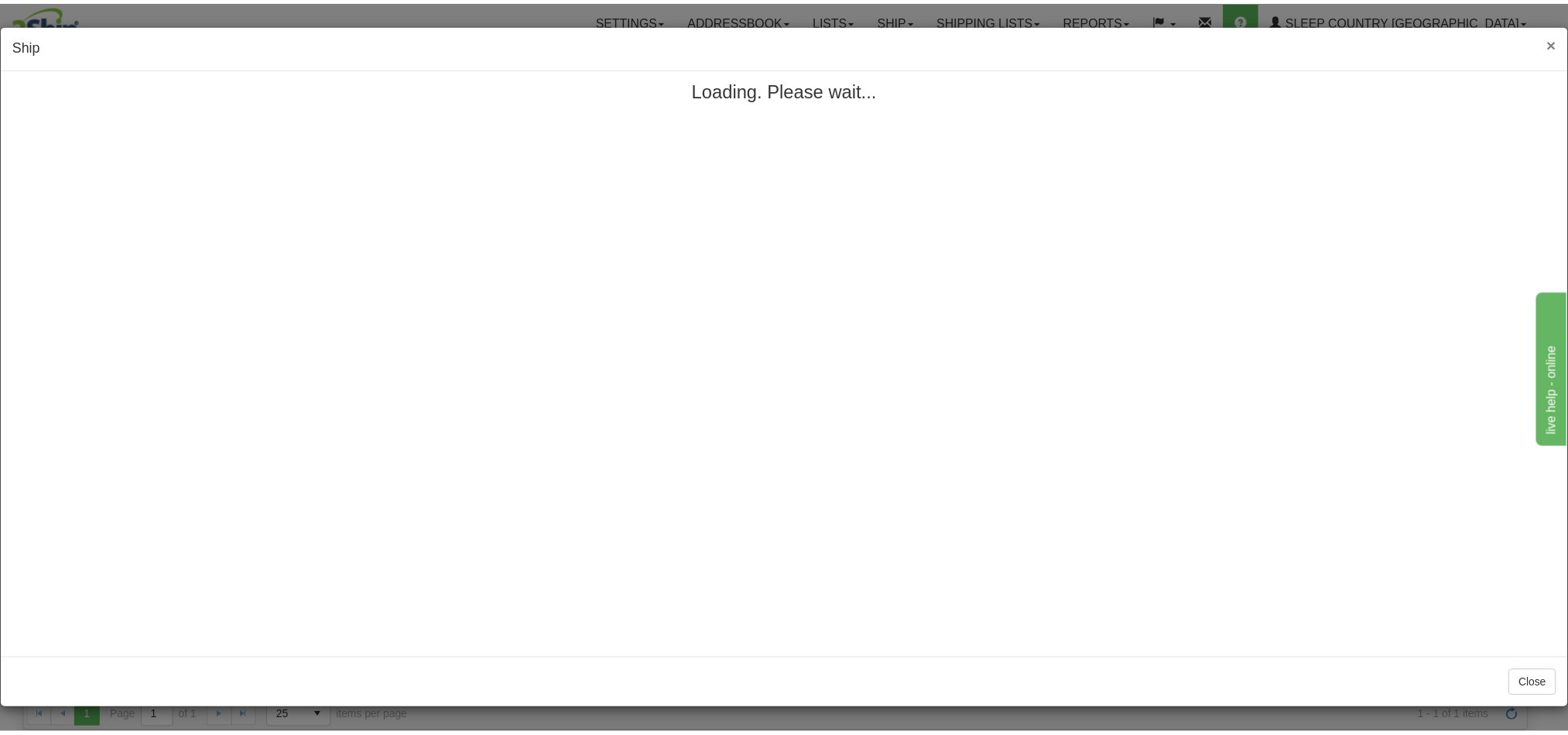
scroll to position [0, 0]
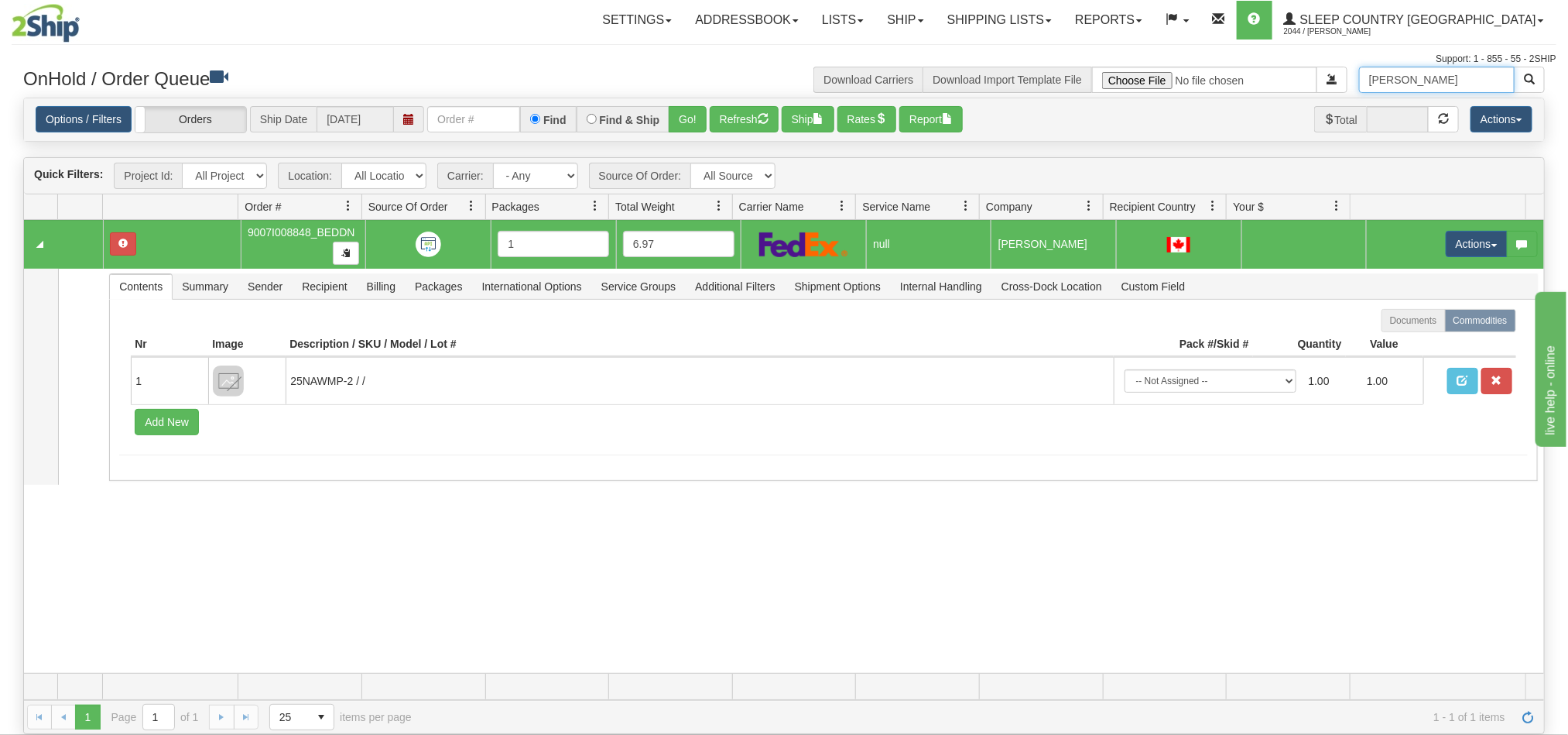
drag, startPoint x: 1462, startPoint y: 80, endPoint x: 1287, endPoint y: 80, distance: 175.0
click at [1287, 80] on div "[PERSON_NAME] Download Carriers Download Import Template File" at bounding box center [1170, 79] width 772 height 26
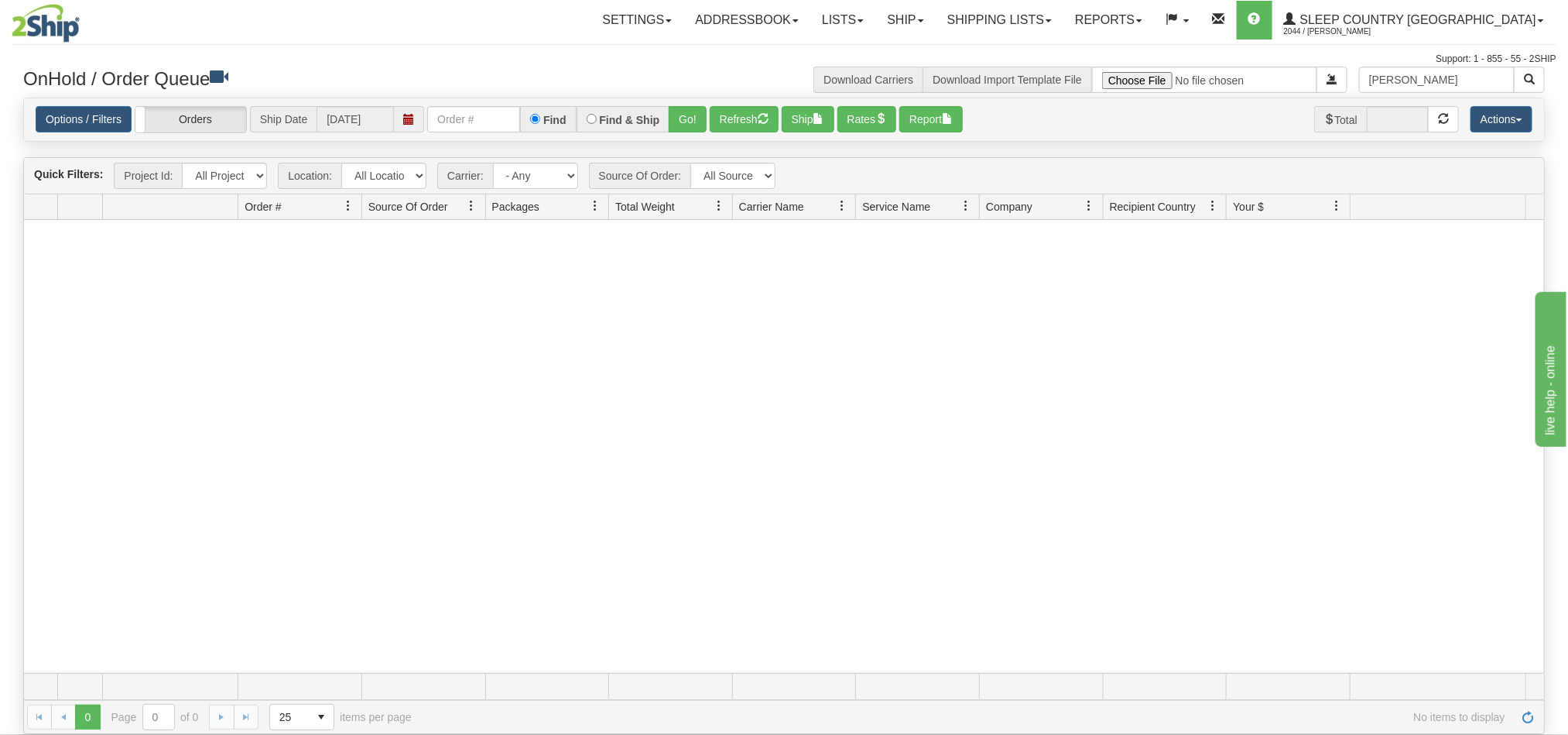
click at [1431, 423] on div at bounding box center [784, 447] width 1521 height 453
drag, startPoint x: 1429, startPoint y: 79, endPoint x: 1301, endPoint y: 80, distance: 128.0
click at [1301, 80] on div "[PERSON_NAME] Download Carriers Download Import Template File" at bounding box center [1170, 79] width 772 height 26
click at [1405, 84] on input "[PERSON_NAME]" at bounding box center [1437, 79] width 156 height 26
drag, startPoint x: 1465, startPoint y: 75, endPoint x: 1276, endPoint y: 76, distance: 189.0
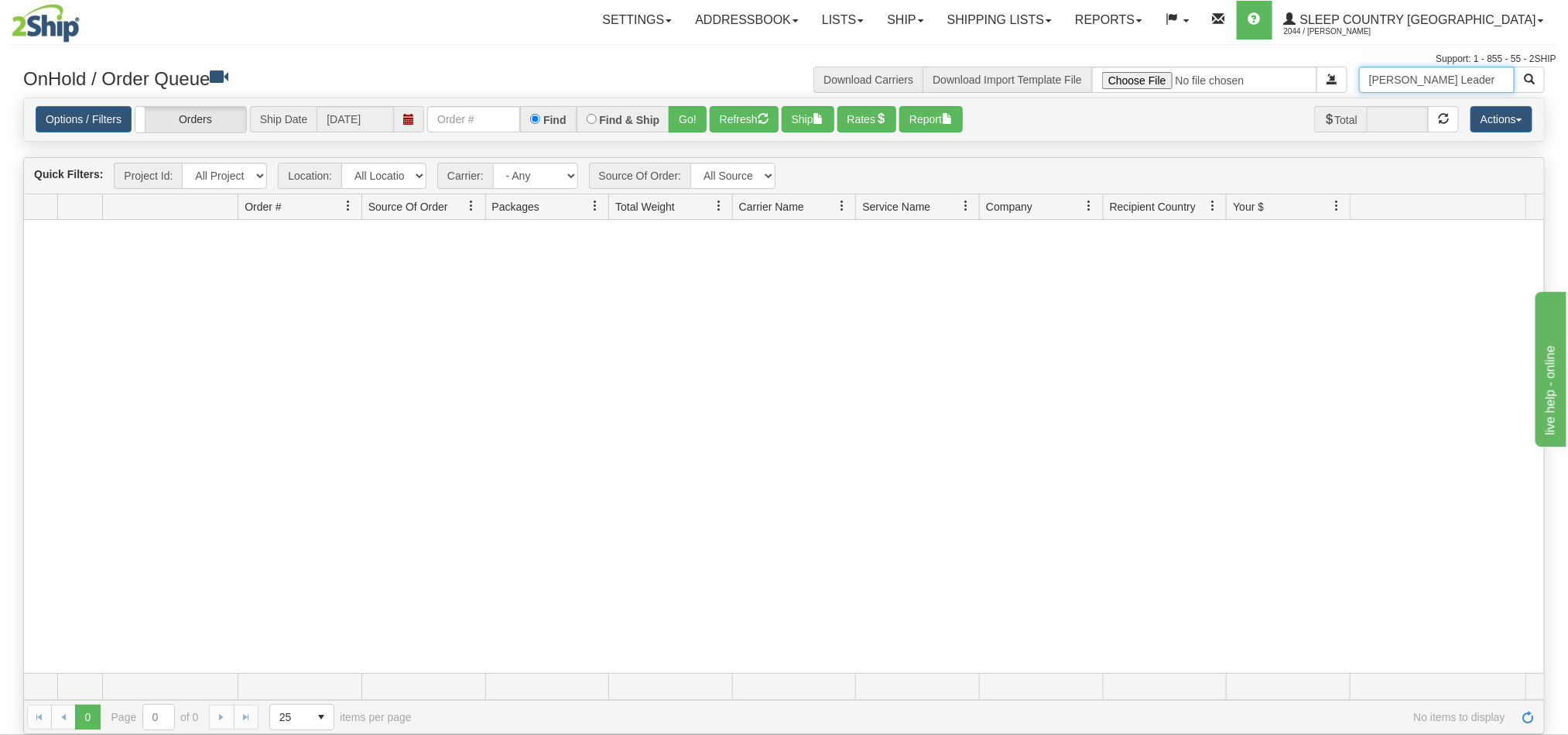
click at [1276, 75] on div "[PERSON_NAME] Leader Download Carriers Download Import Template File" at bounding box center [1170, 79] width 772 height 26
paste input "1029030"
type input "1029030"
click at [1537, 82] on button "button" at bounding box center [1530, 79] width 31 height 26
click at [935, 33] on link "Ship" at bounding box center [906, 20] width 60 height 39
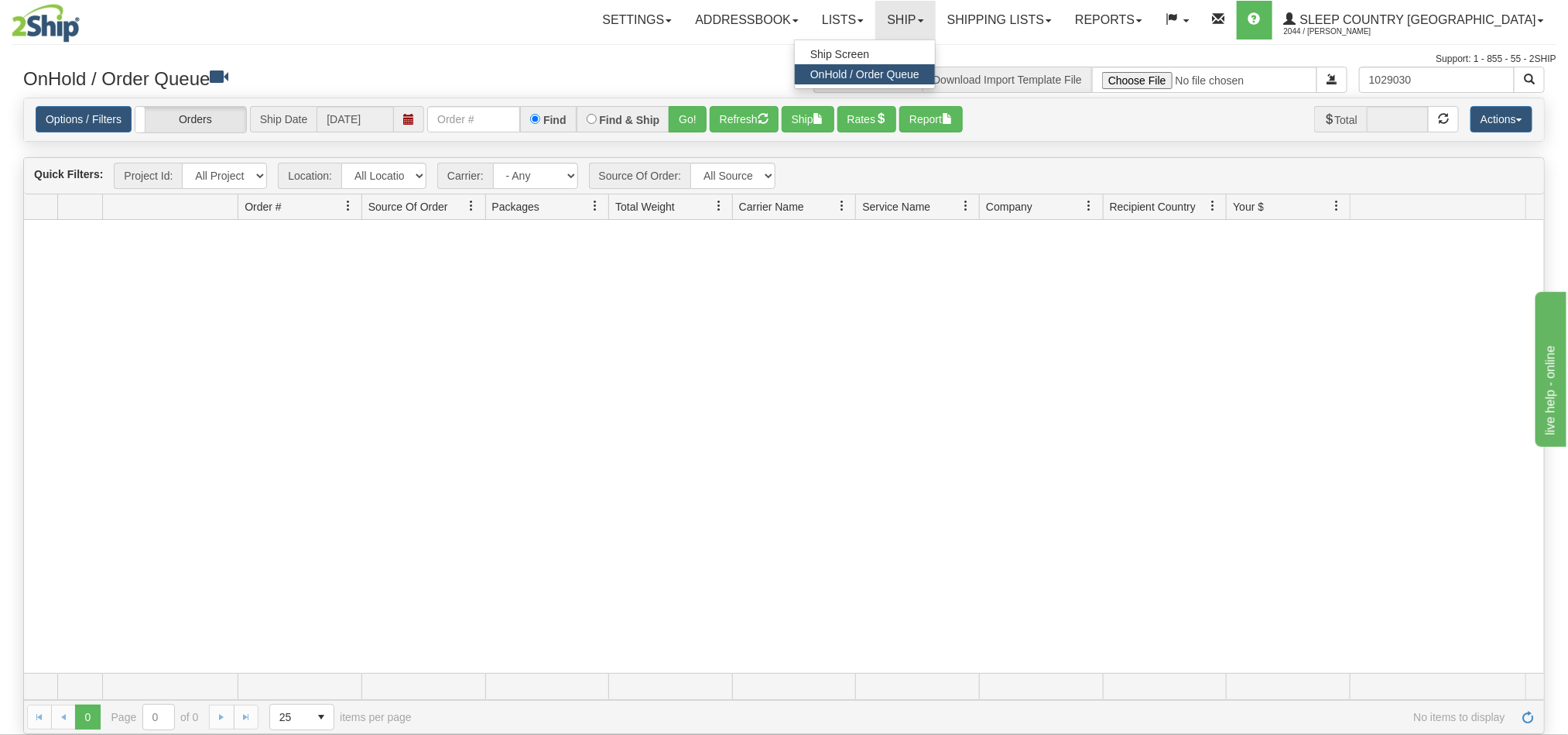
click at [920, 72] on span "OnHold / Order Queue" at bounding box center [865, 75] width 109 height 13
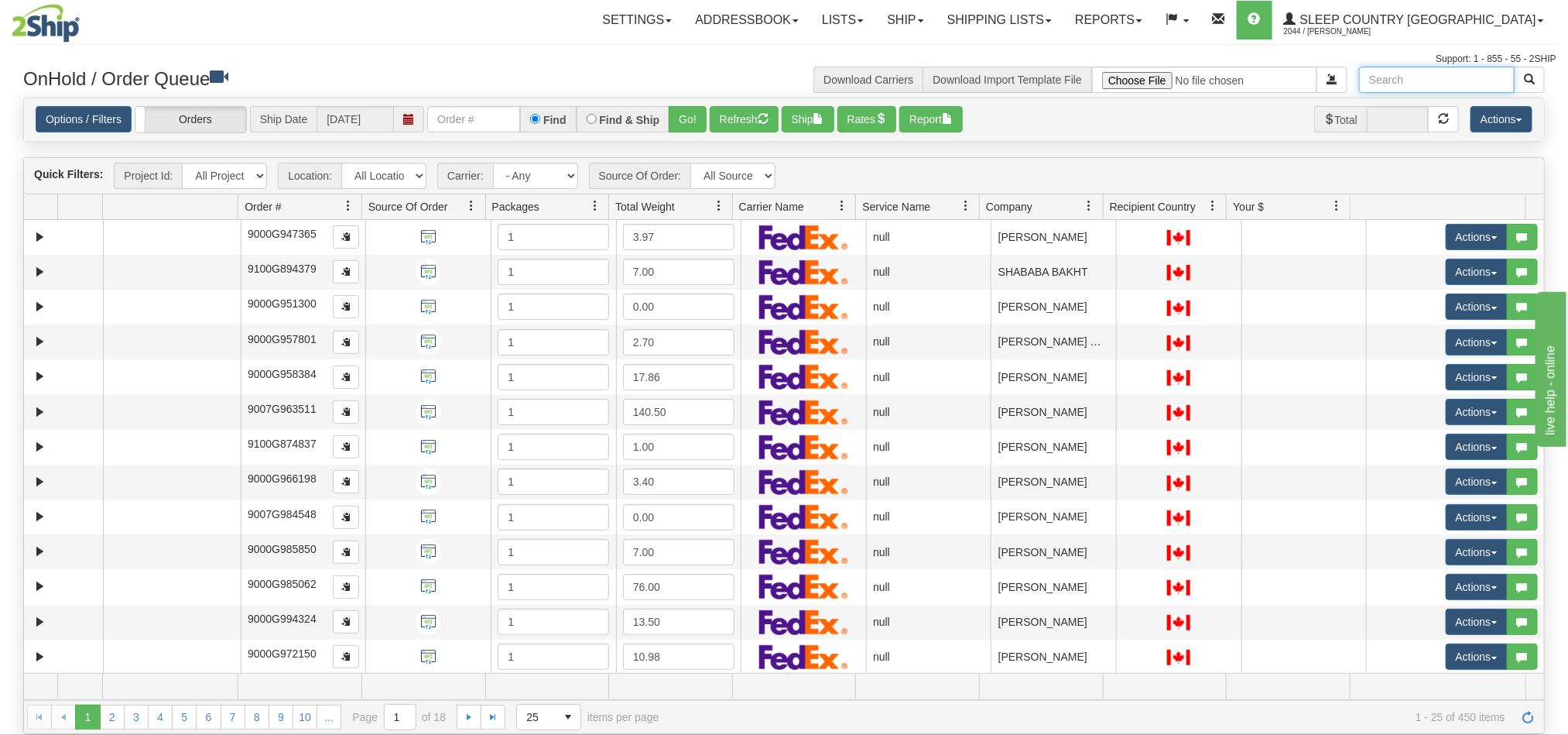
click at [1428, 77] on input "text" at bounding box center [1437, 79] width 156 height 26
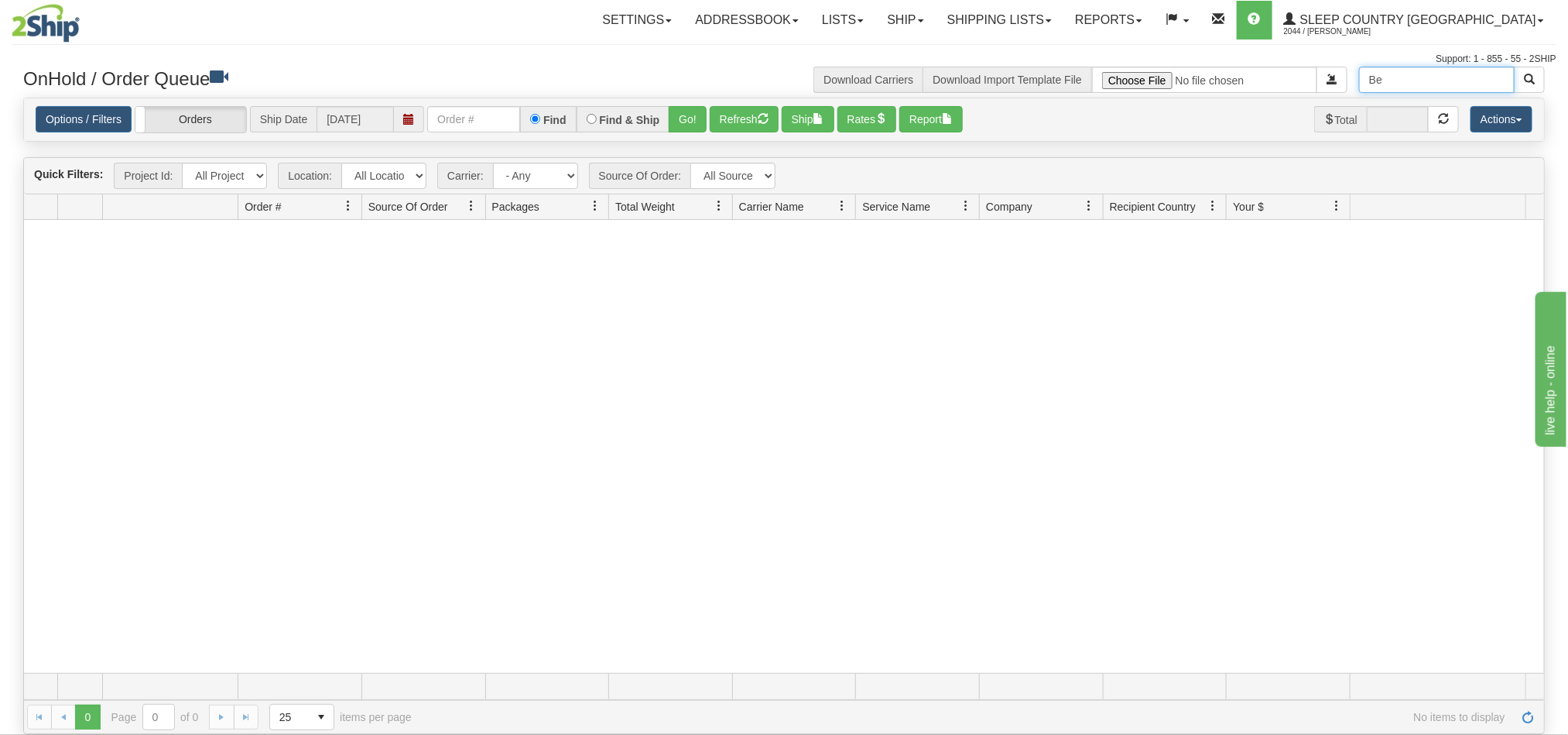
type input "B"
type input "l"
click at [212, 117] on label "Orders" at bounding box center [191, 119] width 111 height 25
click at [235, 116] on label "Group Shipments" at bounding box center [191, 119] width 111 height 25
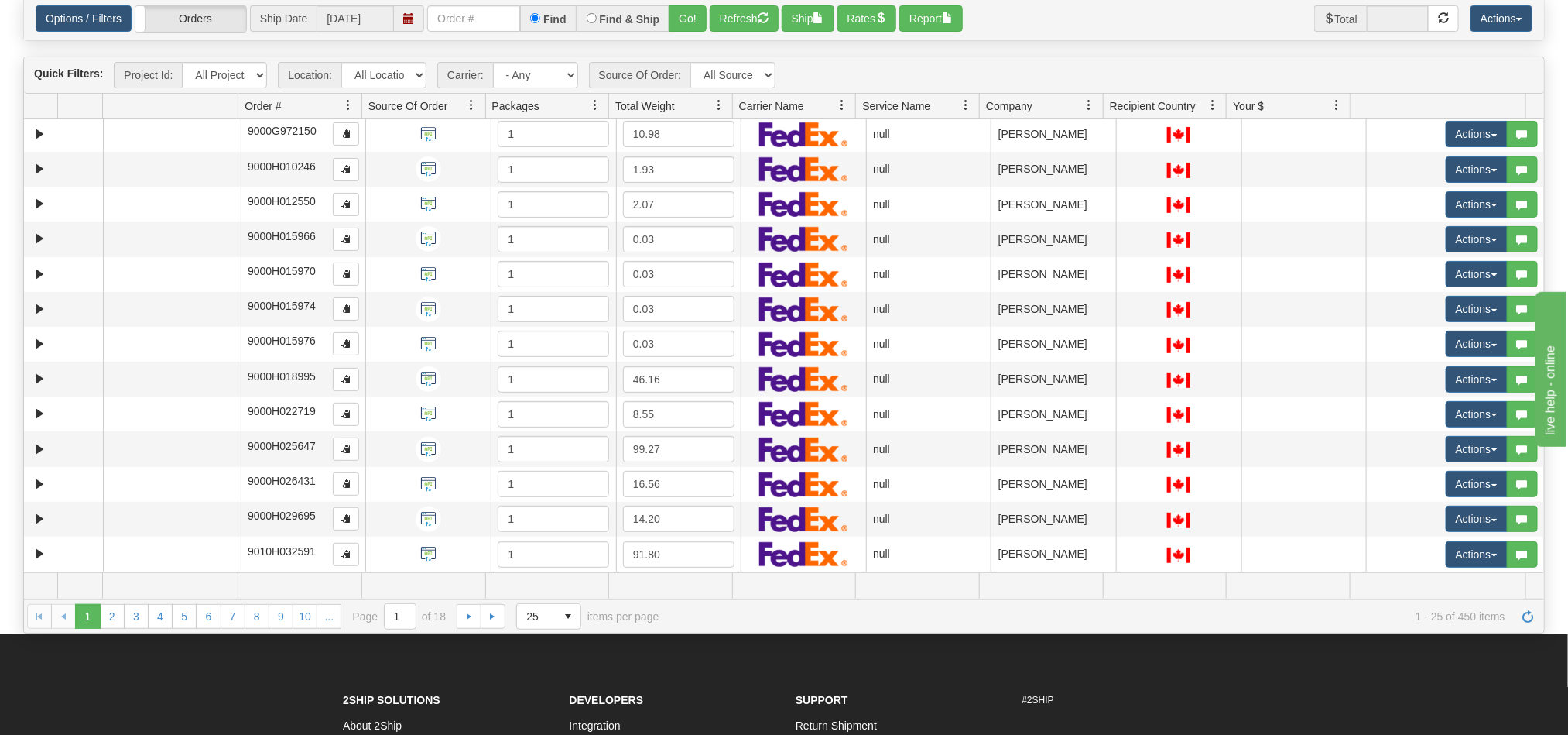
scroll to position [91, 0]
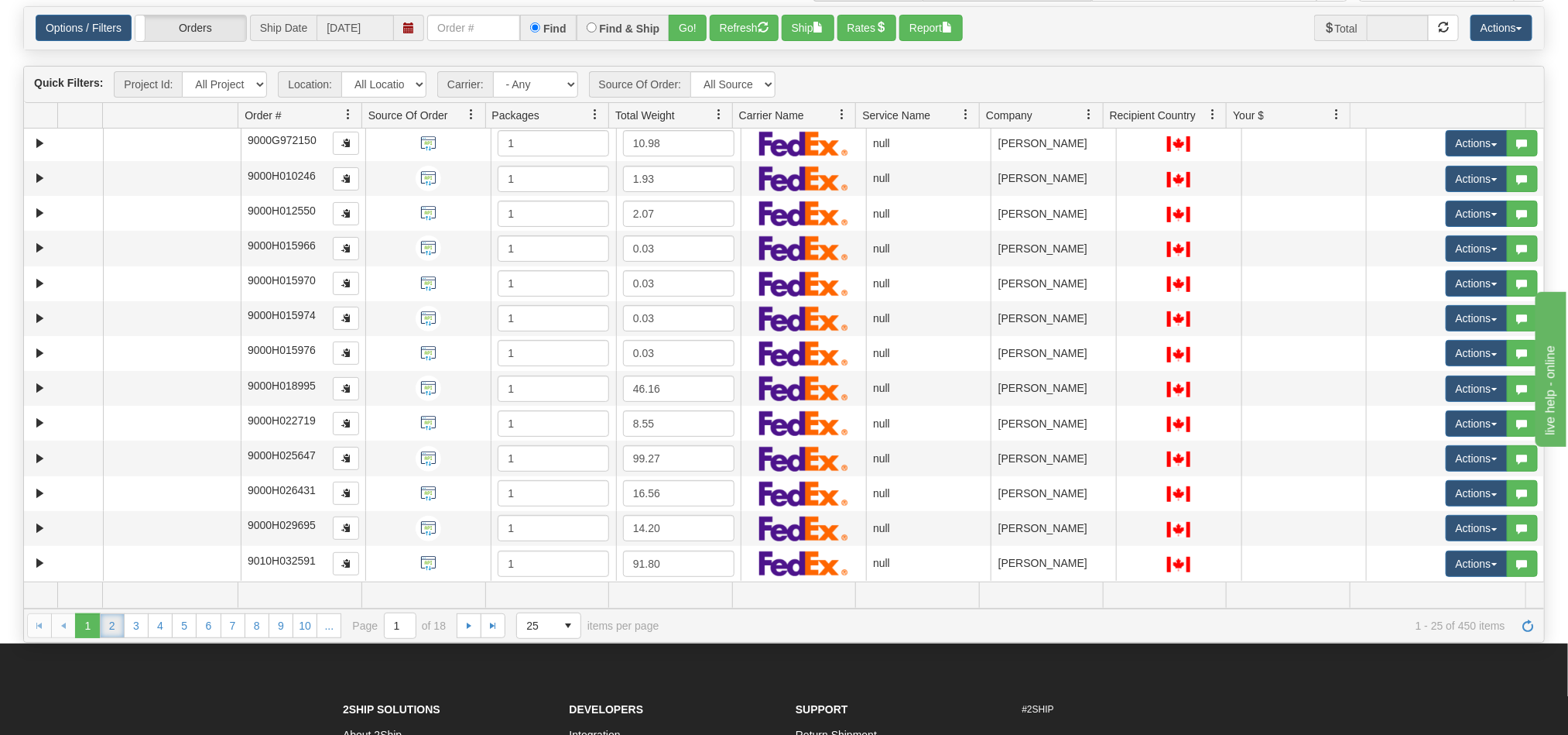
click at [105, 634] on link "2" at bounding box center [112, 625] width 25 height 25
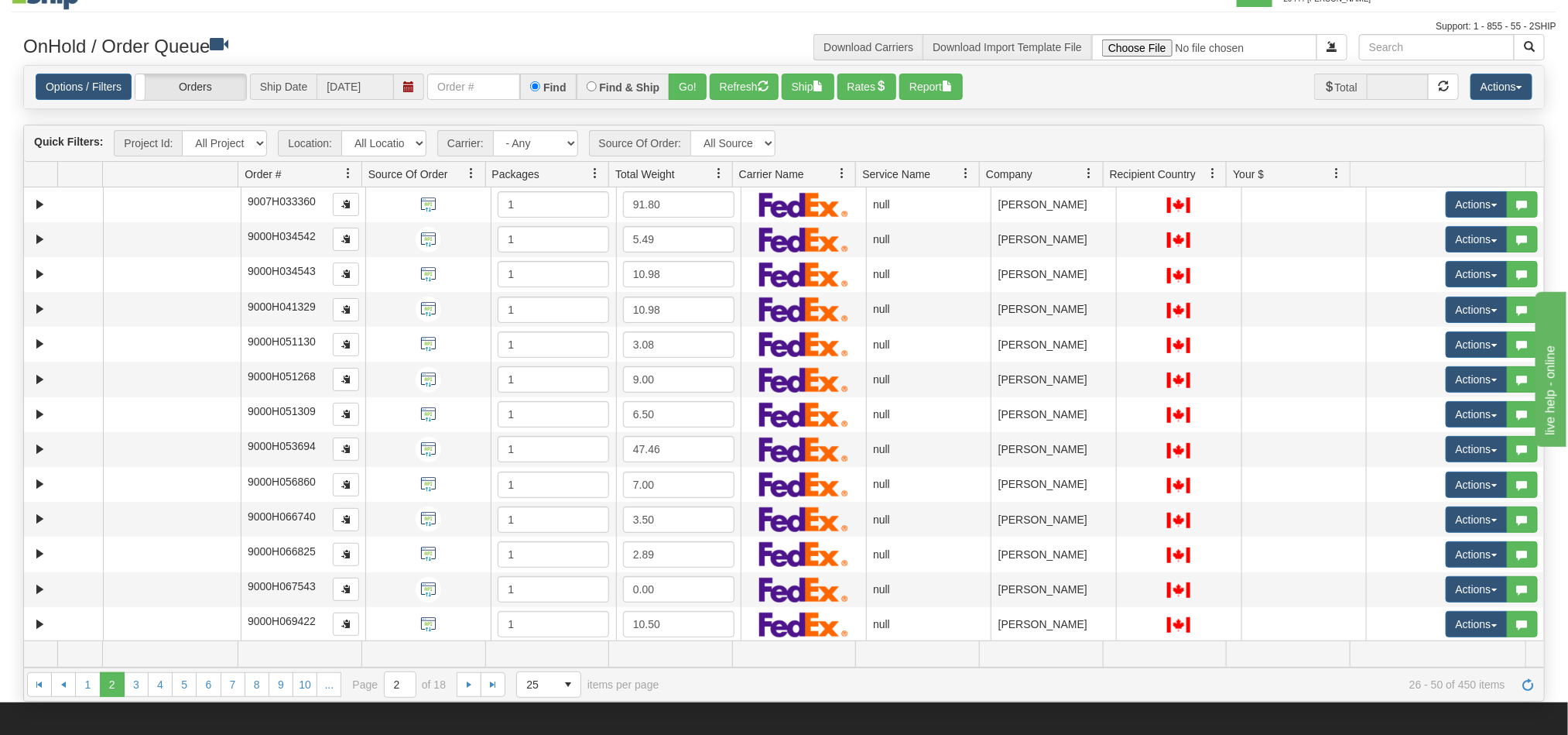
scroll to position [0, 0]
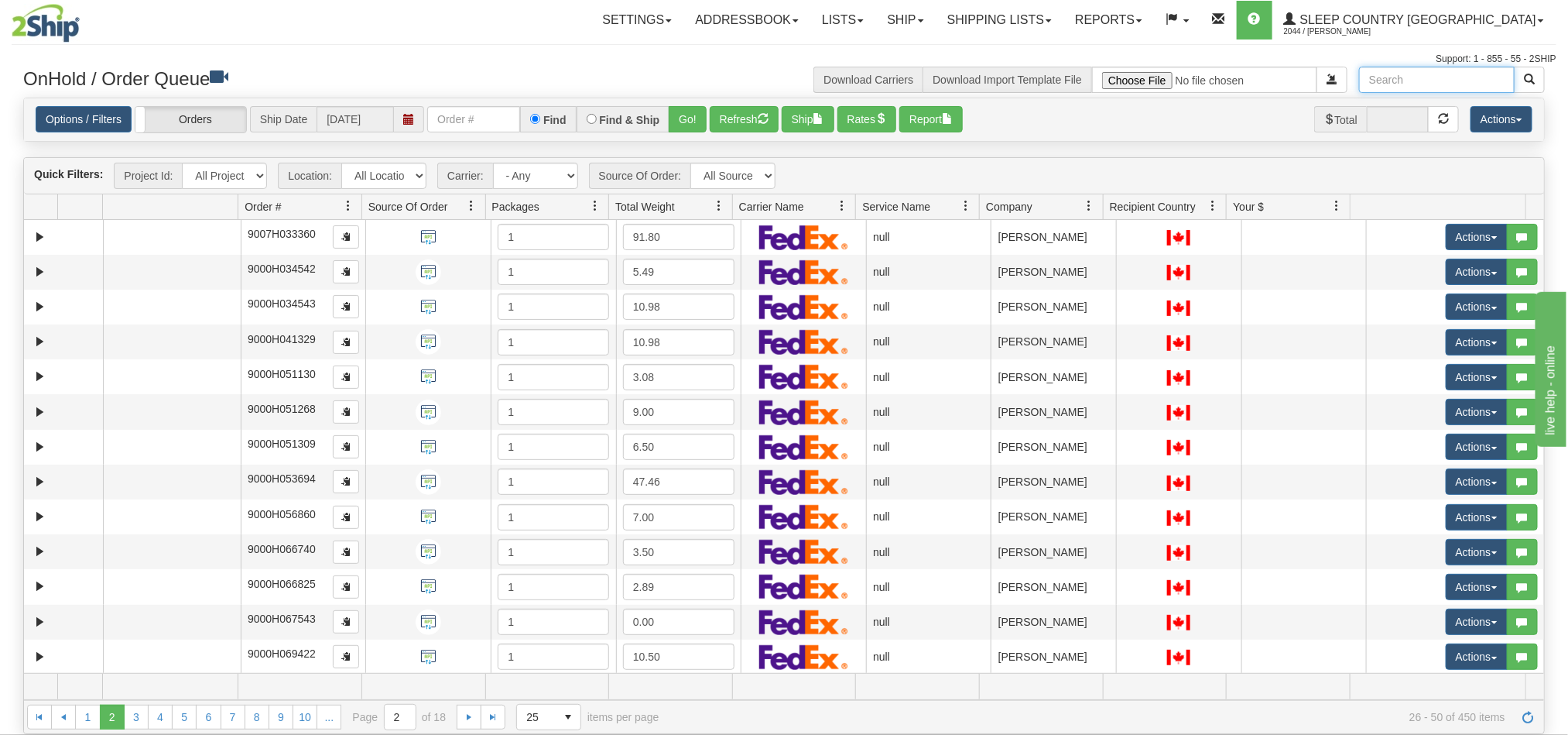
click at [1407, 72] on input "text" at bounding box center [1437, 79] width 156 height 26
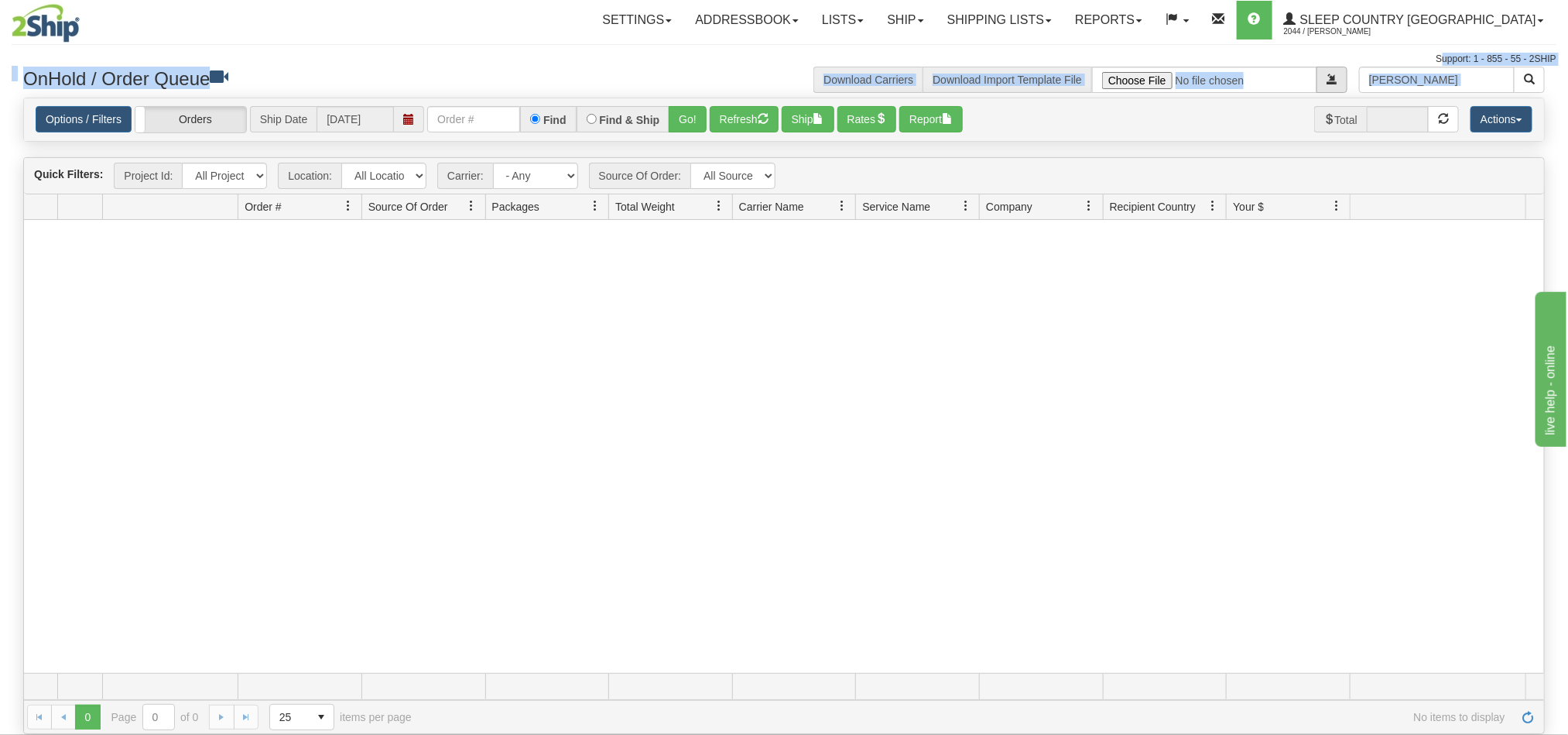
drag, startPoint x: 1387, startPoint y: 67, endPoint x: 1320, endPoint y: 72, distance: 67.2
click at [1320, 72] on div "Toggle navigation Settings Shipping Preferences Fields Preferences New" at bounding box center [784, 368] width 1568 height 735
click at [1433, 86] on input "[PERSON_NAME]" at bounding box center [1437, 79] width 156 height 26
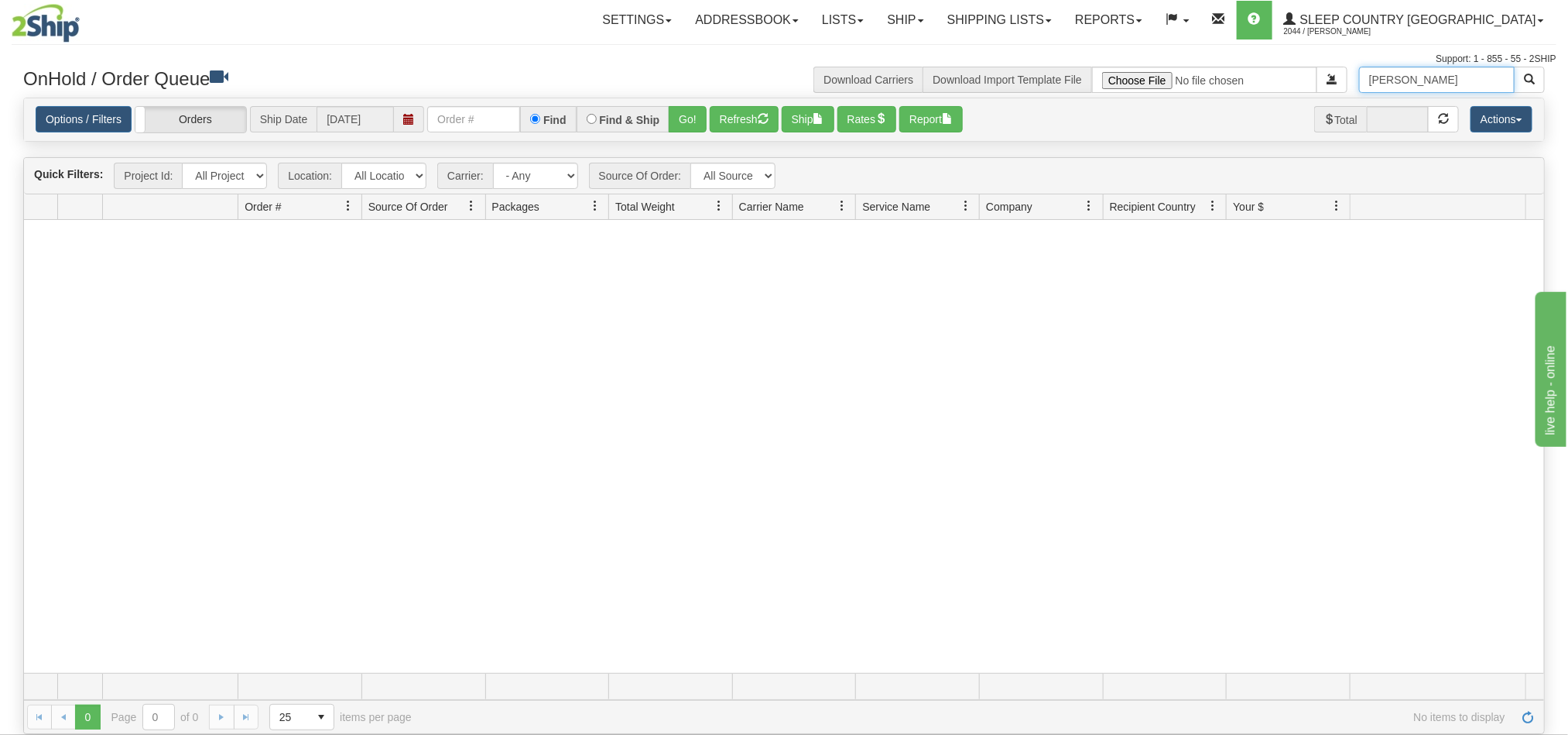
drag, startPoint x: 1323, startPoint y: 81, endPoint x: 1308, endPoint y: 81, distance: 15.0
click at [1308, 81] on div "[PERSON_NAME] Download Carriers Download Import Template File" at bounding box center [1170, 79] width 772 height 26
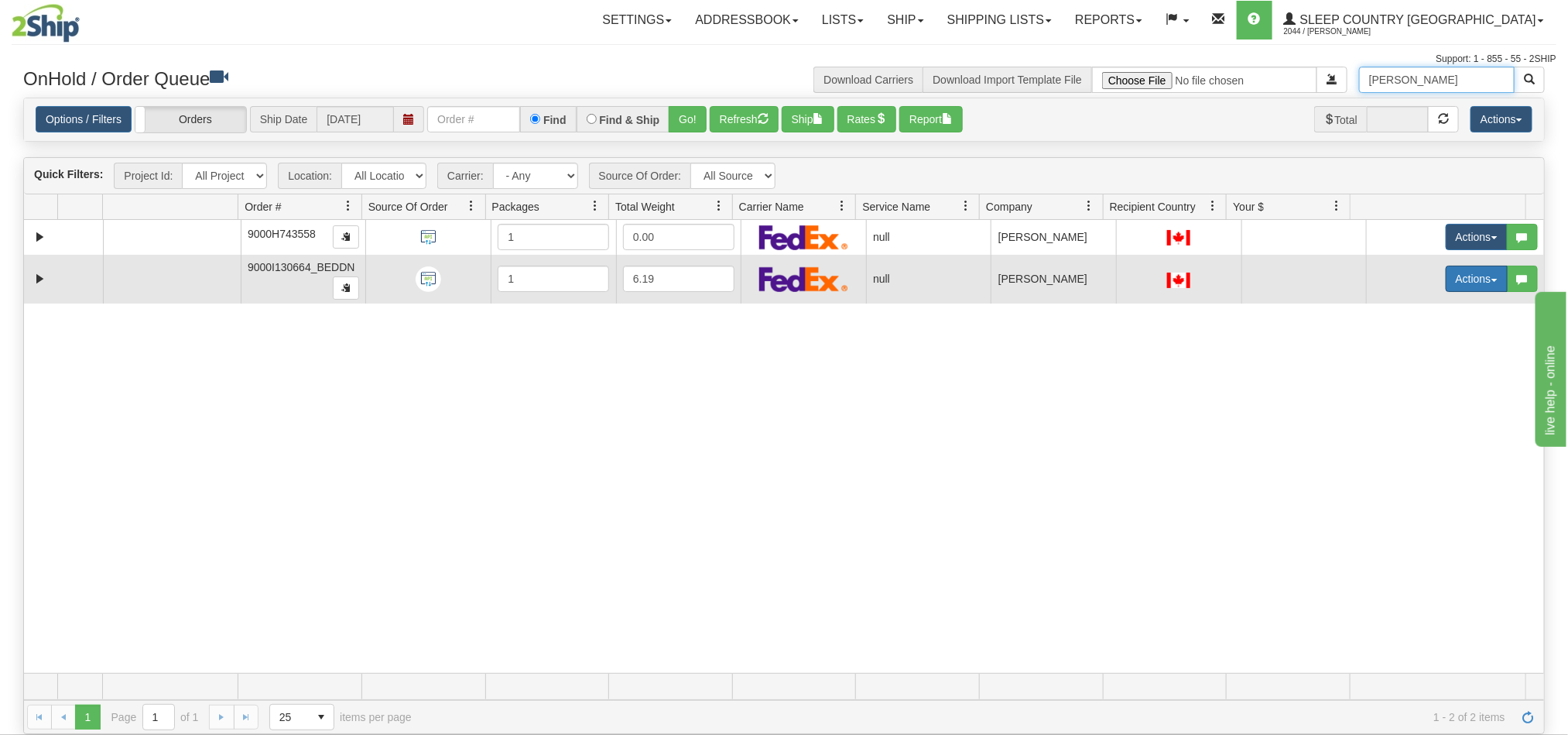
type input "Cindy"
click at [1446, 282] on button "Actions" at bounding box center [1477, 278] width 62 height 26
click at [1393, 315] on span "Open" at bounding box center [1407, 308] width 37 height 13
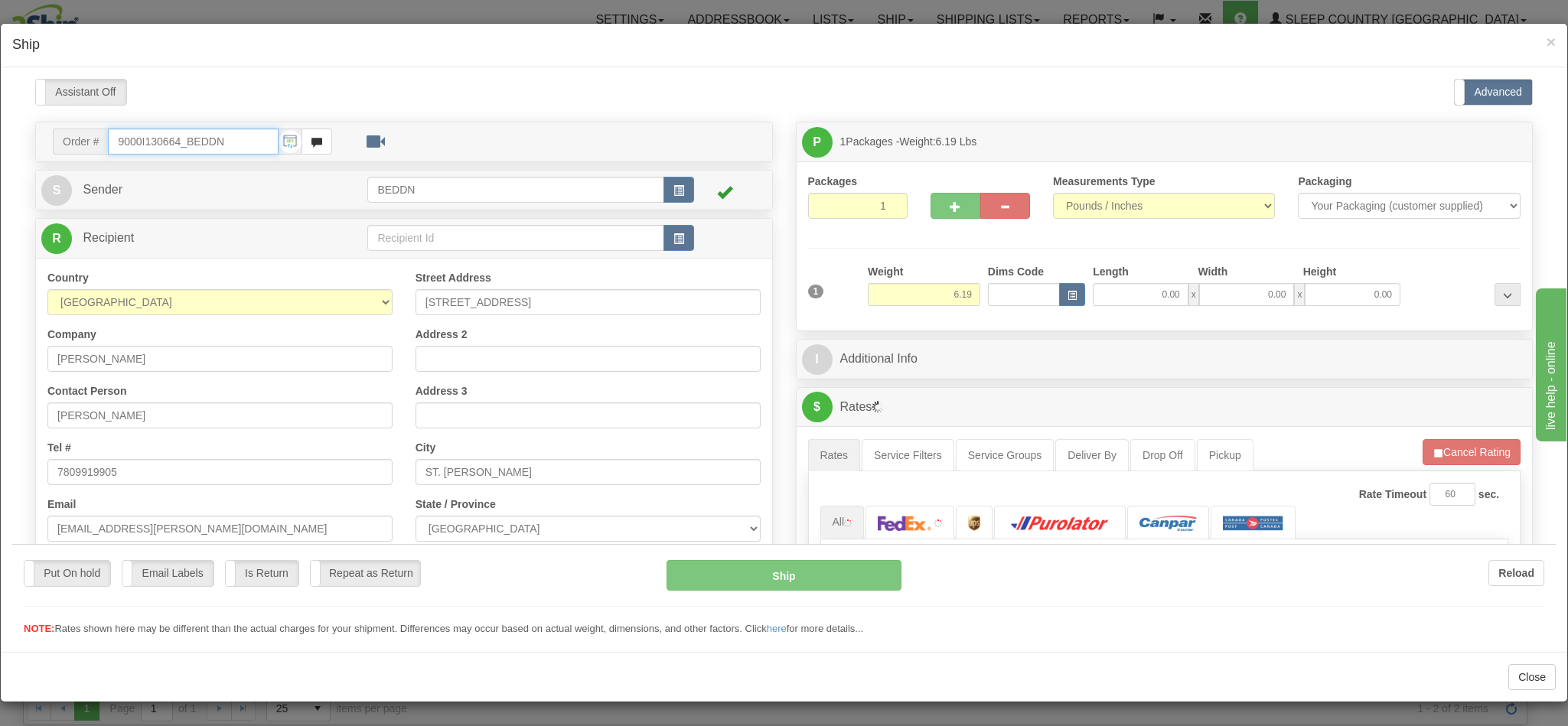
type input "11:51"
type input "16:00"
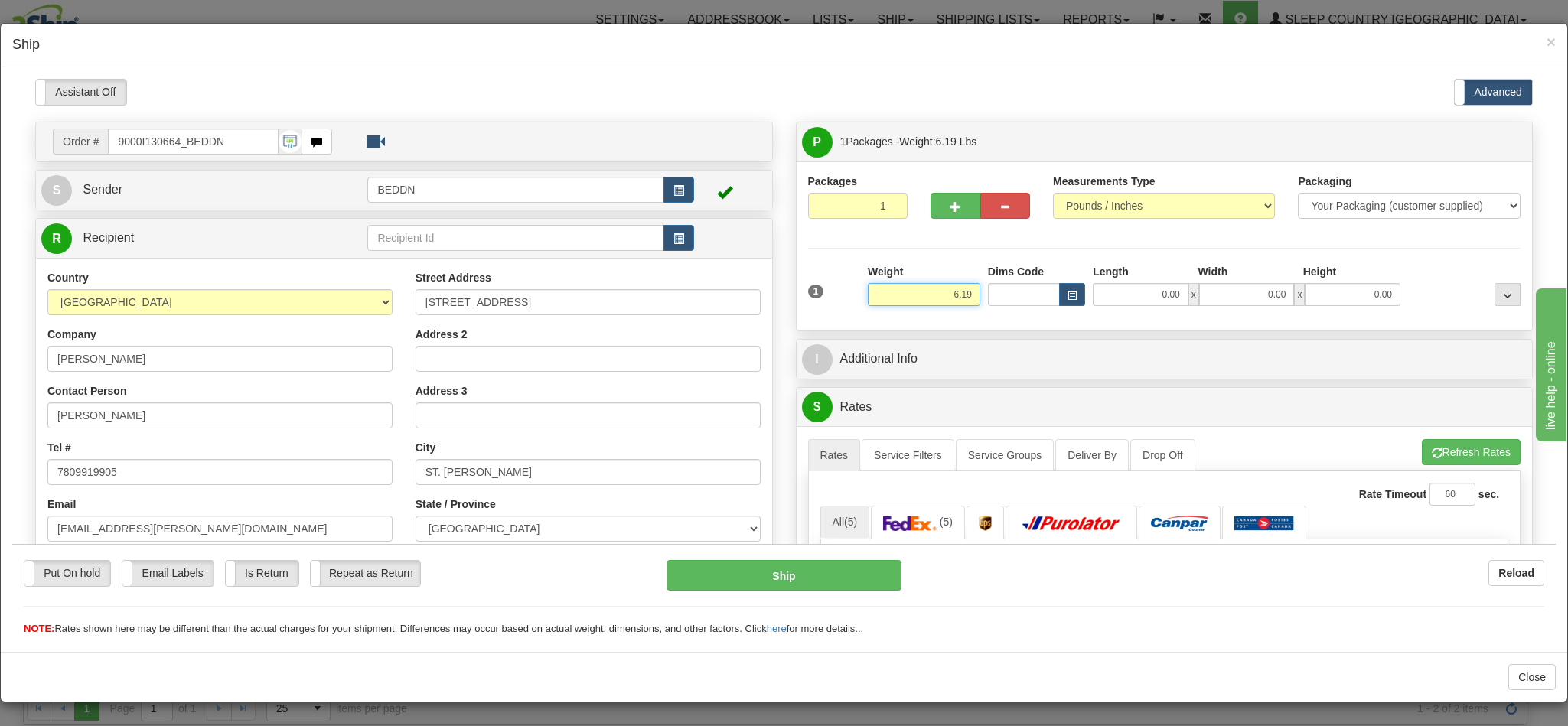
drag, startPoint x: 902, startPoint y: 296, endPoint x: 972, endPoint y: 293, distance: 70.1
click at [972, 293] on div "1 Weight 6.19 Dims Code 0.00" at bounding box center [1165, 290] width 721 height 54
type input "3"
type input "3.00"
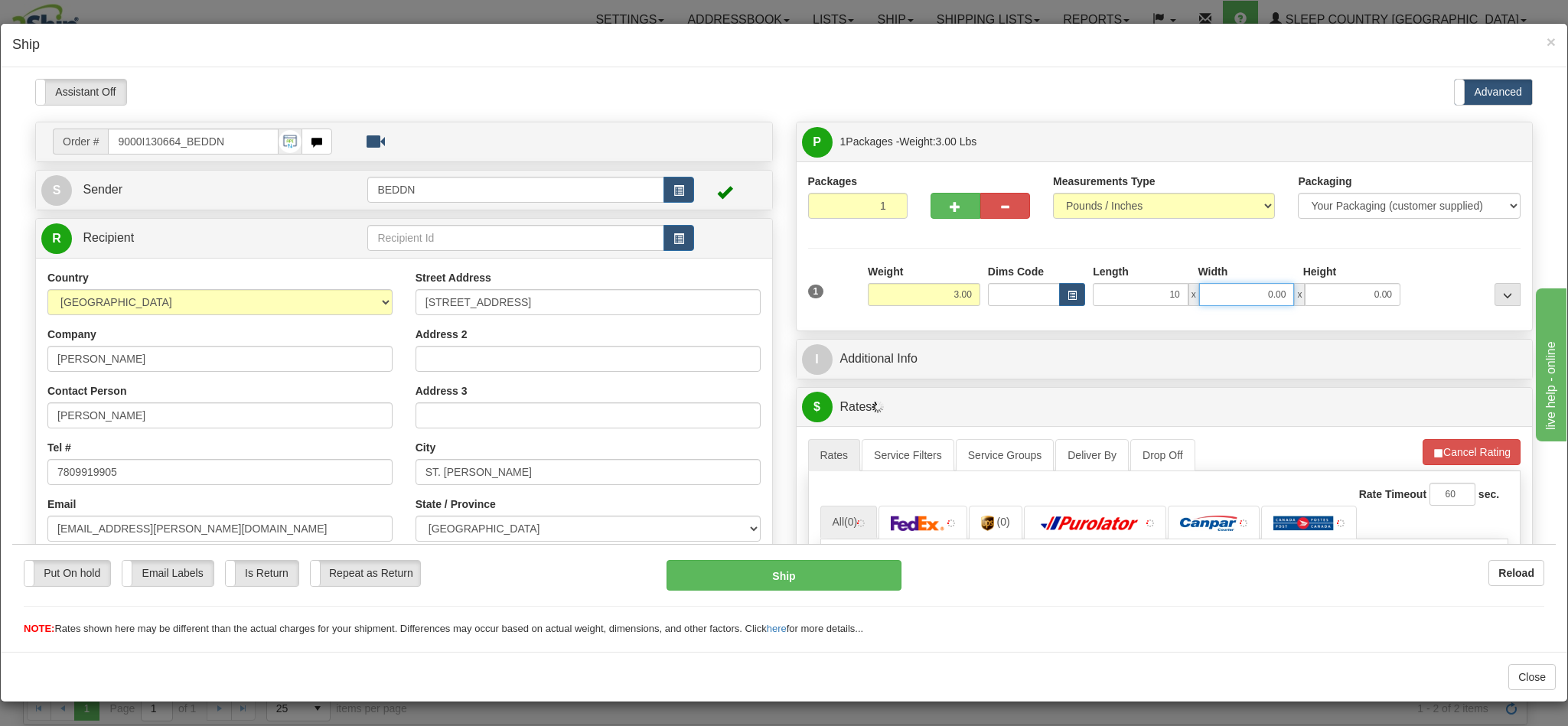
type input "10.00"
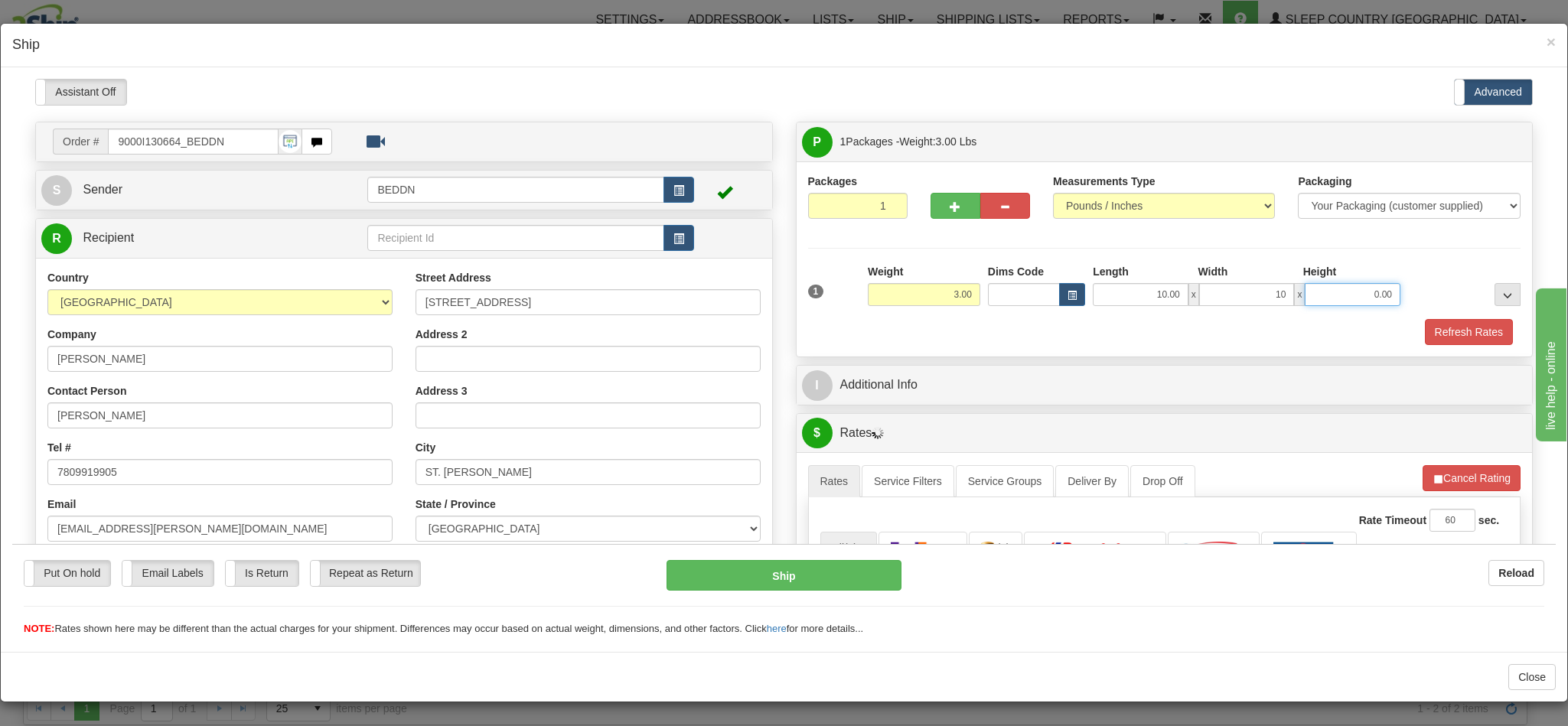
type input "10.00"
type input "20"
type input "20.00"
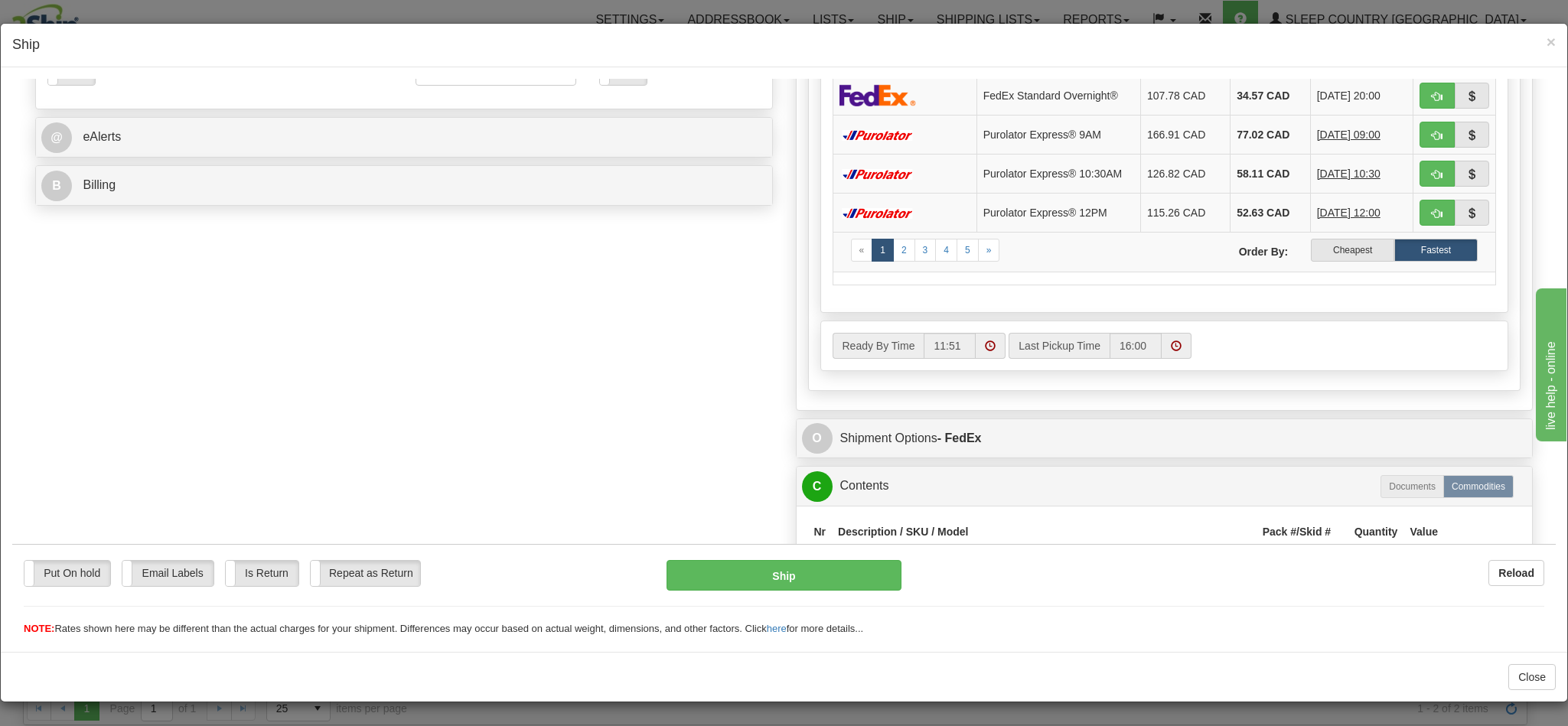
scroll to position [573, 0]
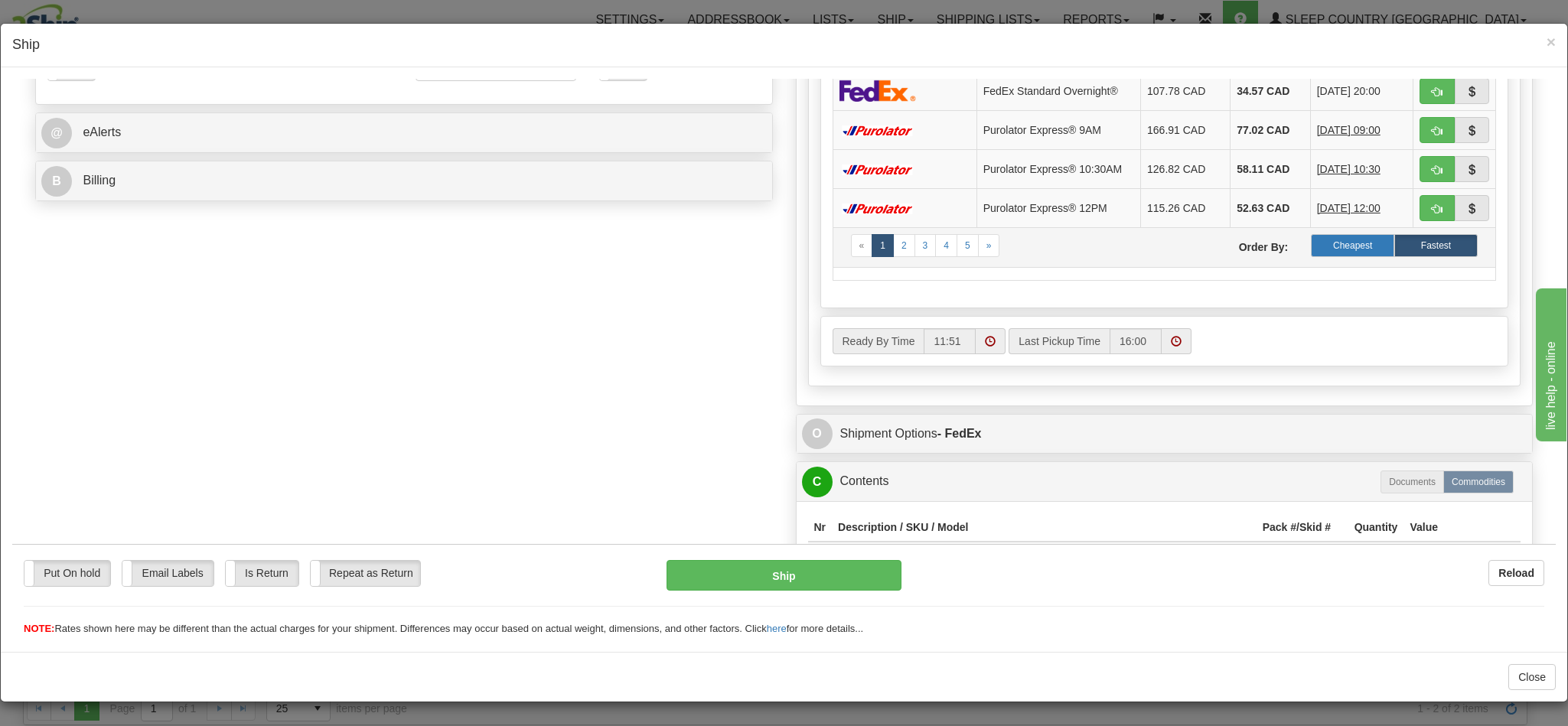
click at [1326, 256] on label "Cheapest" at bounding box center [1352, 245] width 84 height 23
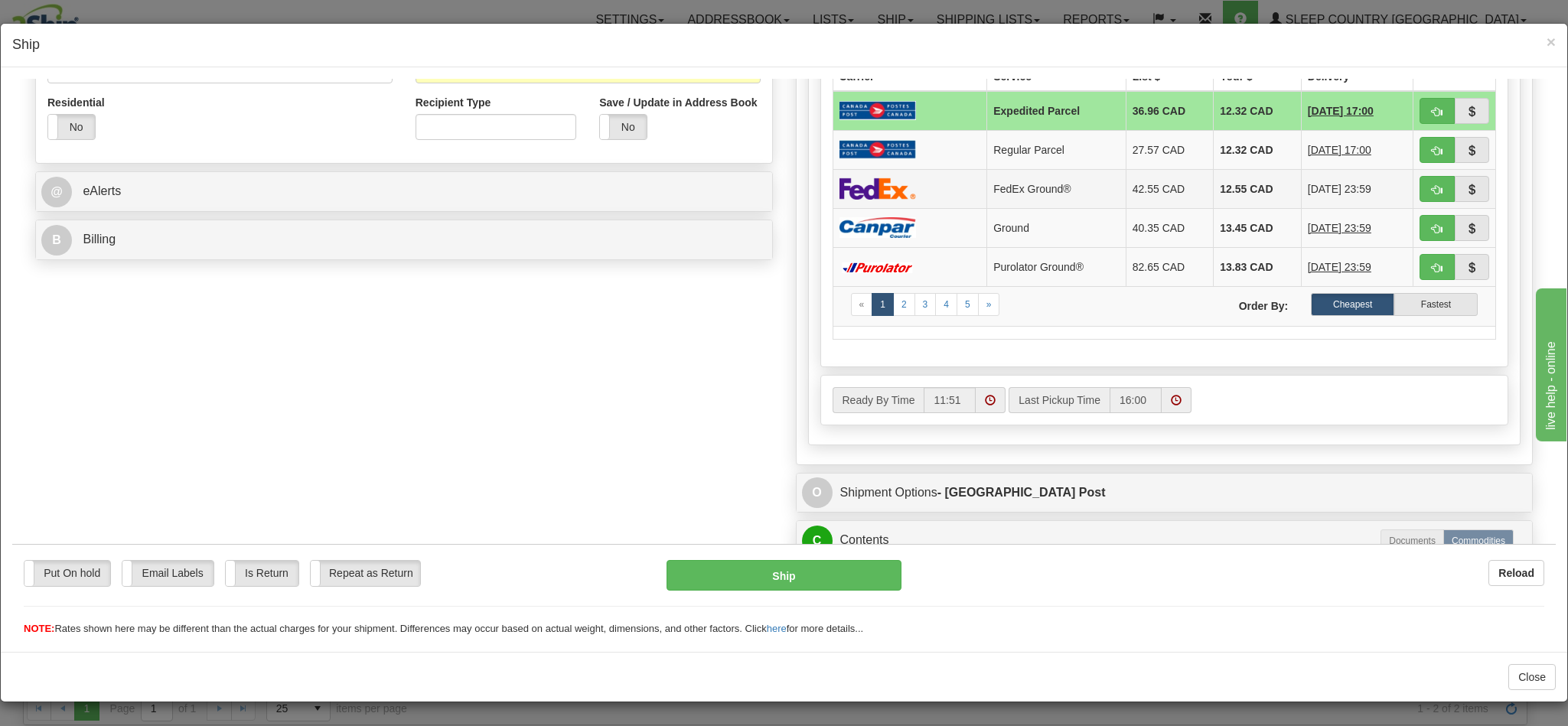
scroll to position [459, 0]
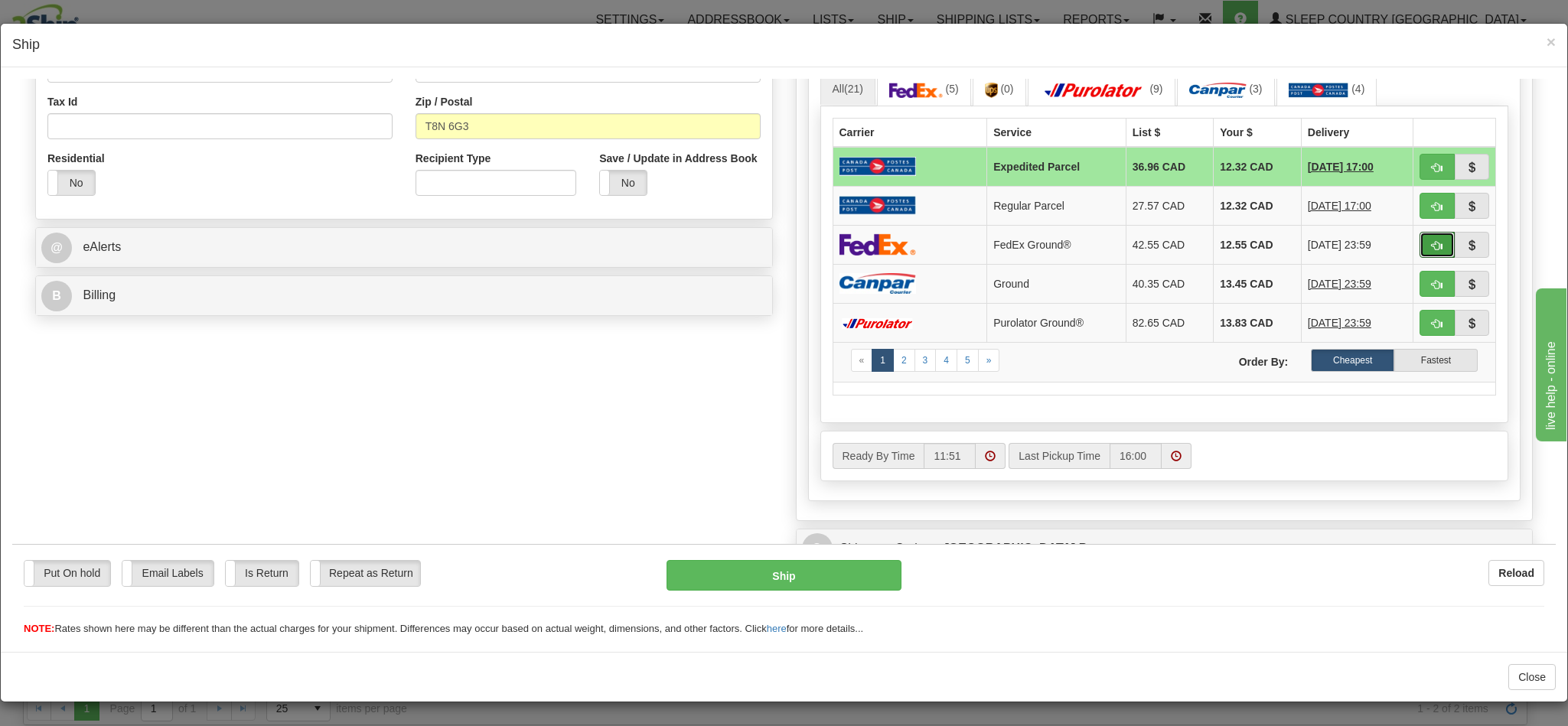
drag, startPoint x: 1401, startPoint y: 251, endPoint x: 679, endPoint y: 467, distance: 753.6
click at [1431, 250] on span "button" at bounding box center [1437, 244] width 11 height 10
type input "92"
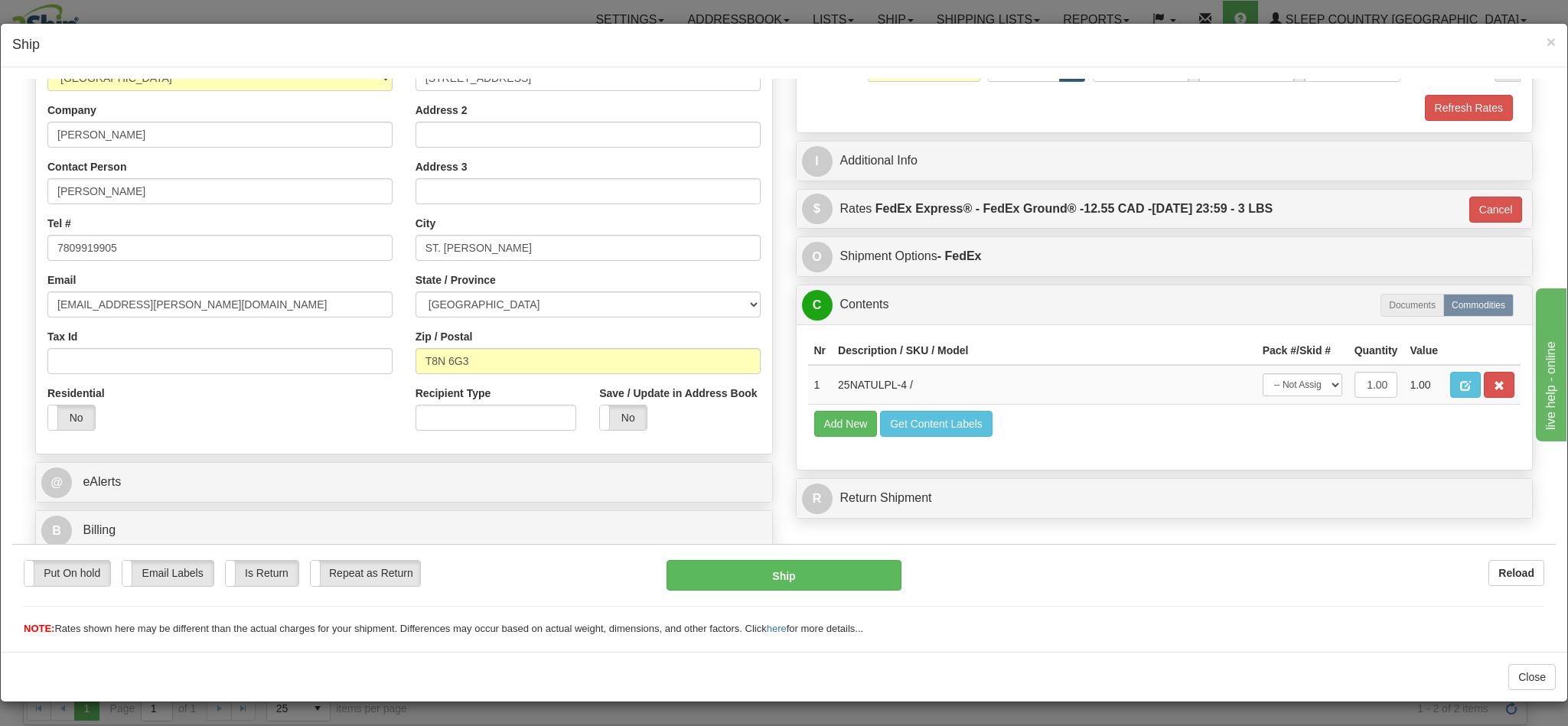
scroll to position [244, 0]
click at [716, 575] on button "Ship" at bounding box center [783, 574] width 234 height 31
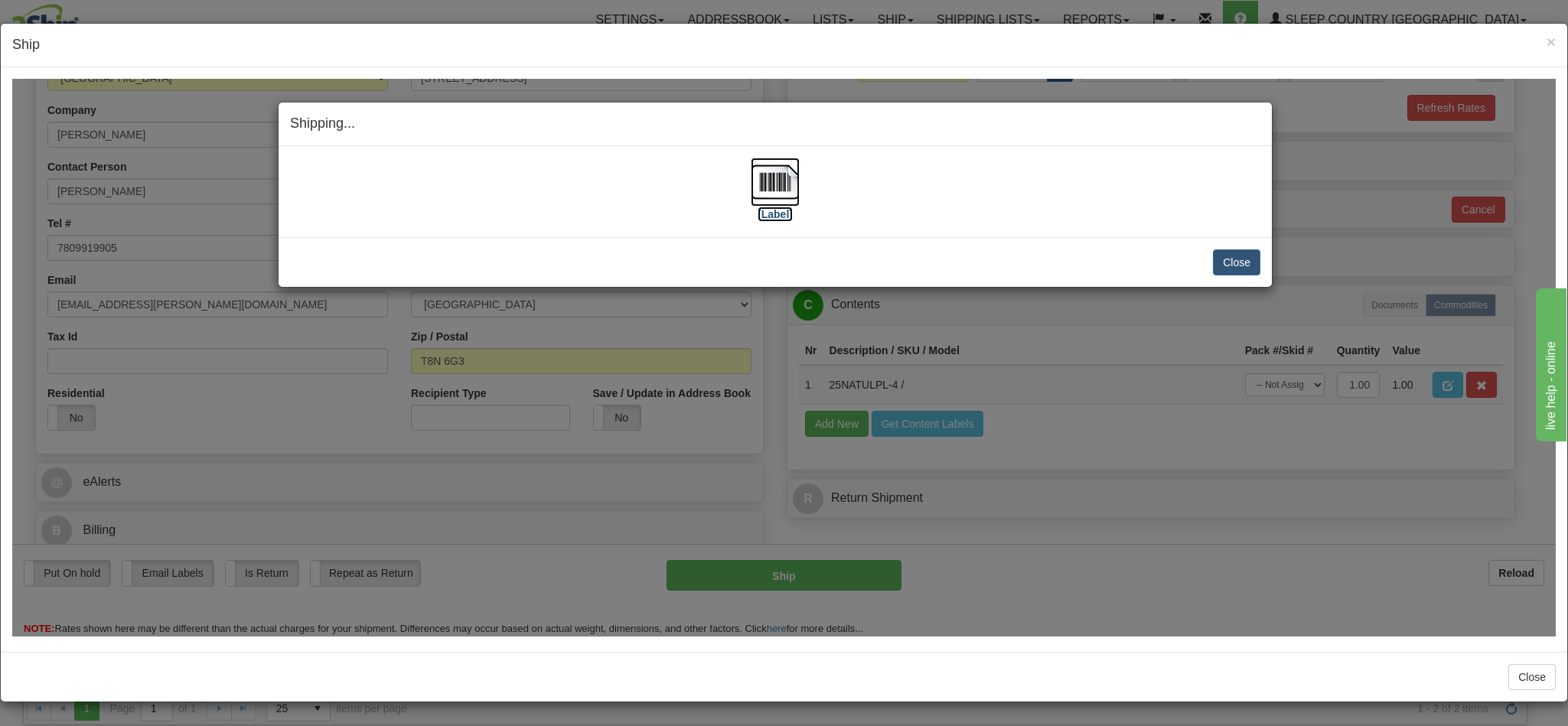
click at [775, 173] on img at bounding box center [775, 181] width 49 height 49
click at [1243, 264] on button "Close" at bounding box center [1236, 261] width 48 height 26
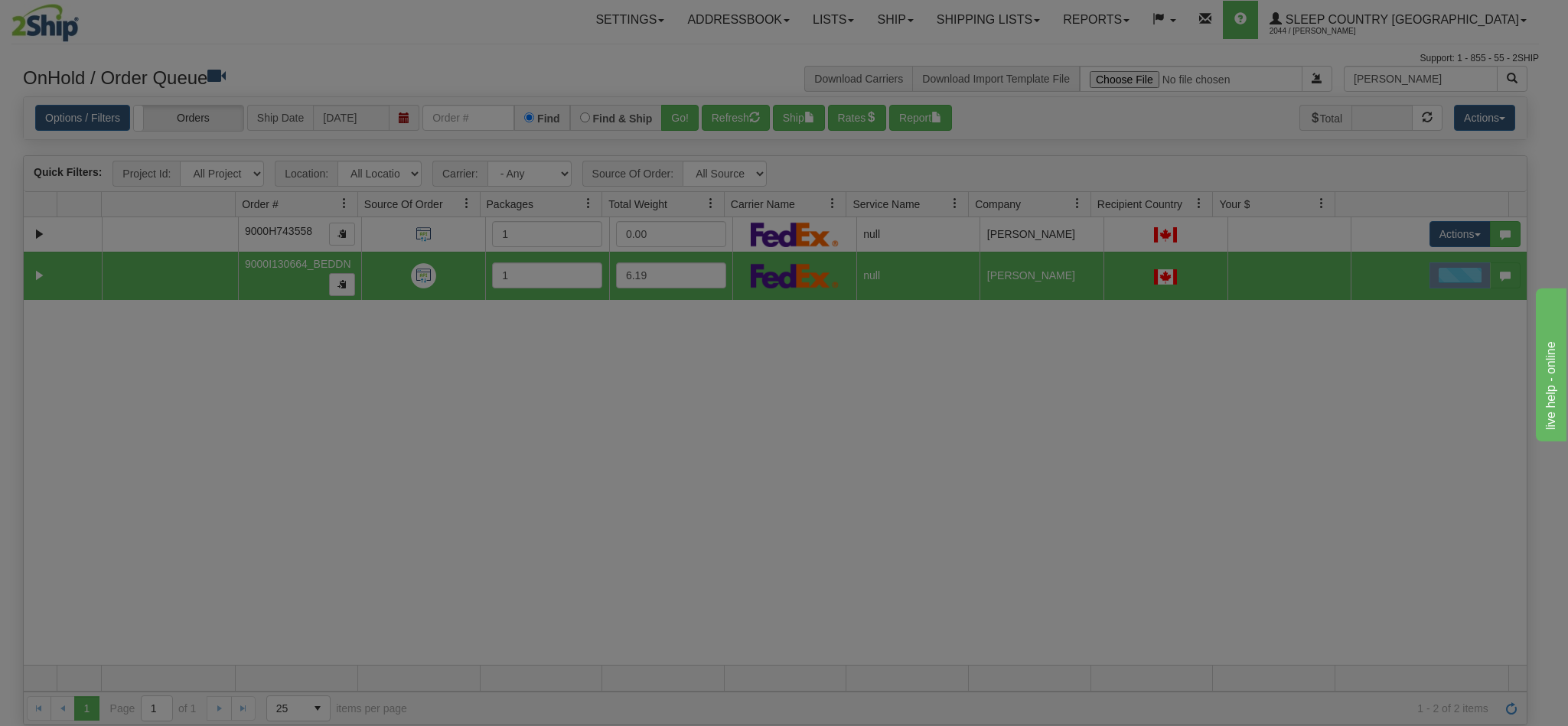
scroll to position [0, 0]
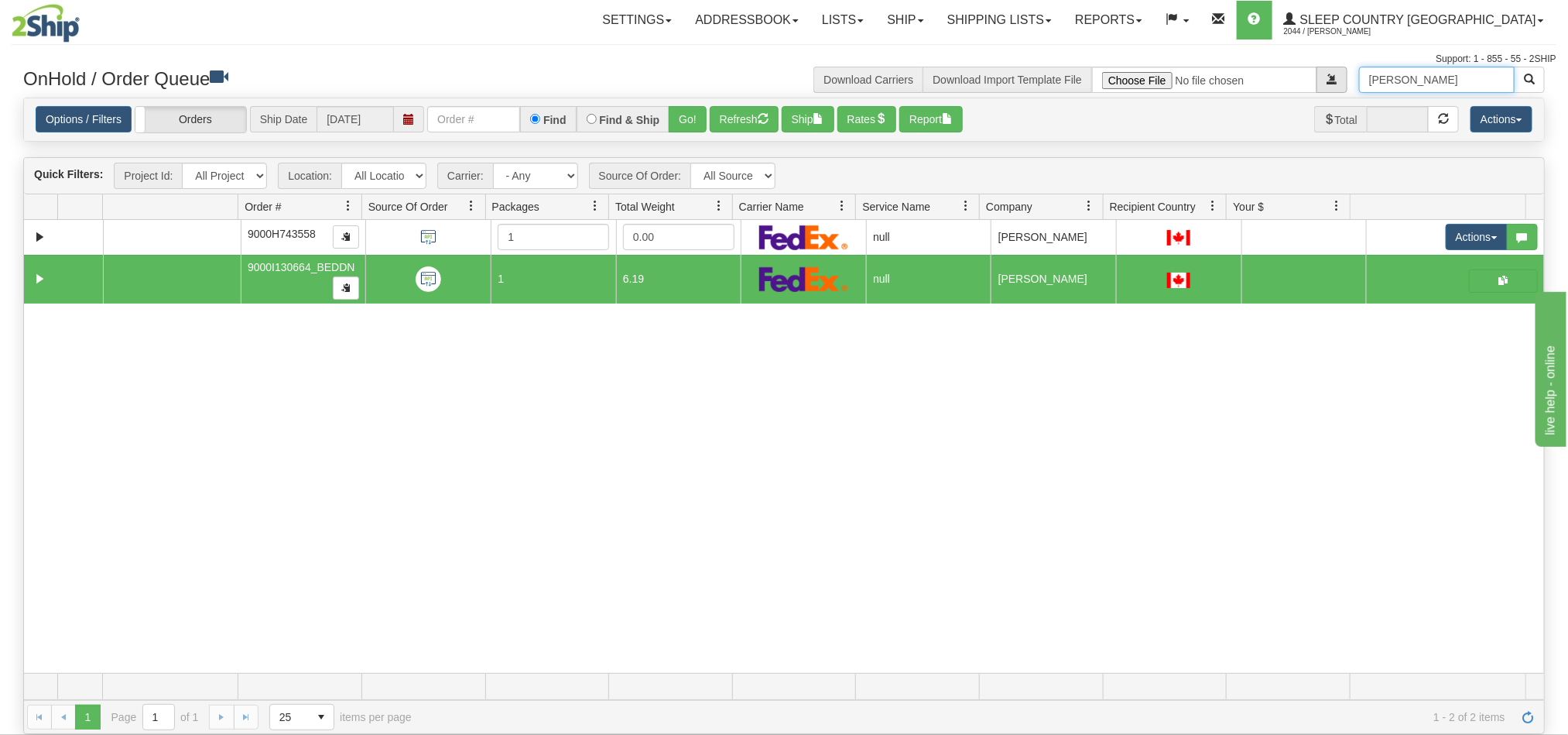
drag, startPoint x: 1432, startPoint y: 88, endPoint x: 1333, endPoint y: 88, distance: 99.0
click at [1333, 88] on div "Cindy Download Carriers Download Import Template File" at bounding box center [1170, 79] width 772 height 26
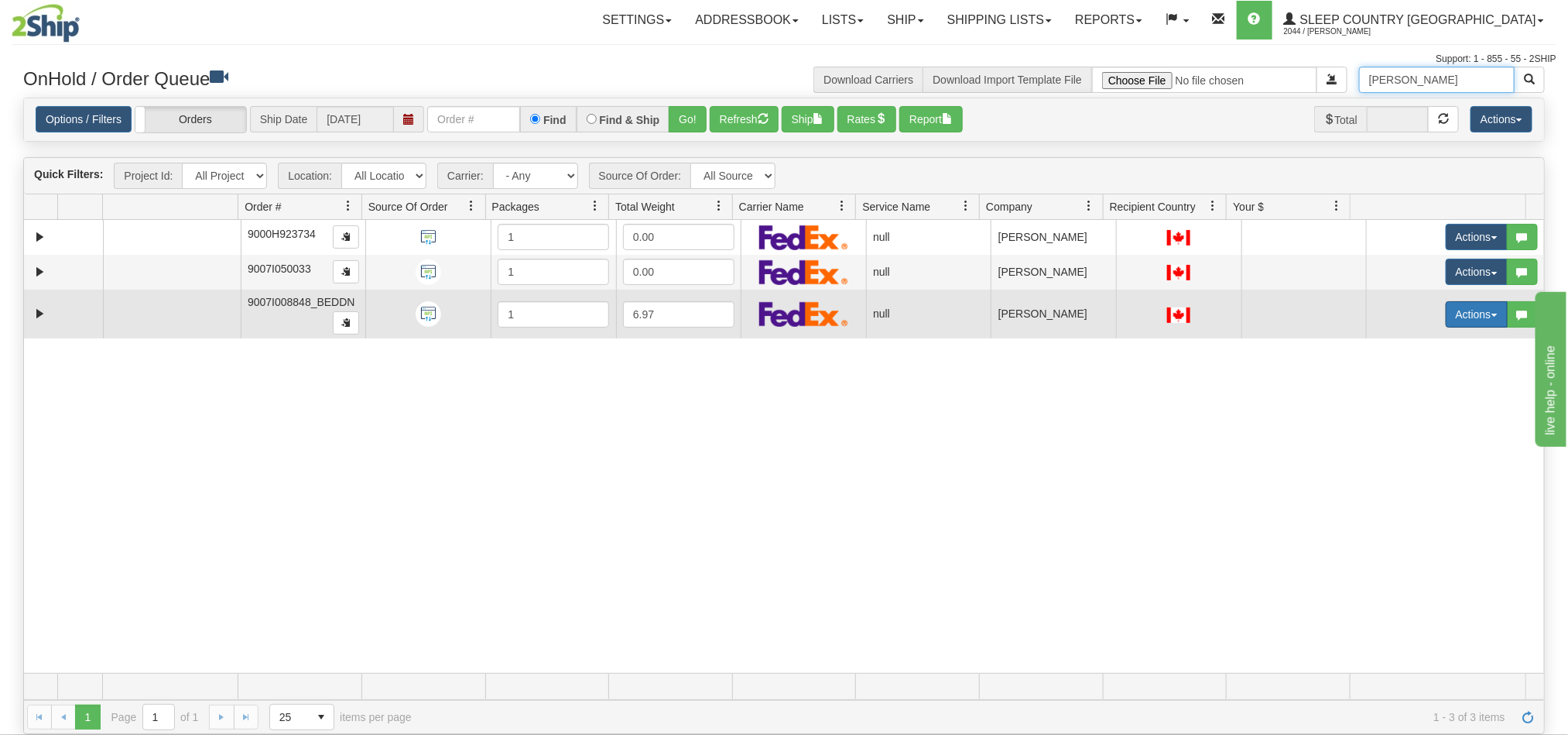
type input "susan"
click at [1450, 321] on button "Actions" at bounding box center [1477, 314] width 62 height 26
click at [1389, 350] on span "Open" at bounding box center [1407, 344] width 37 height 13
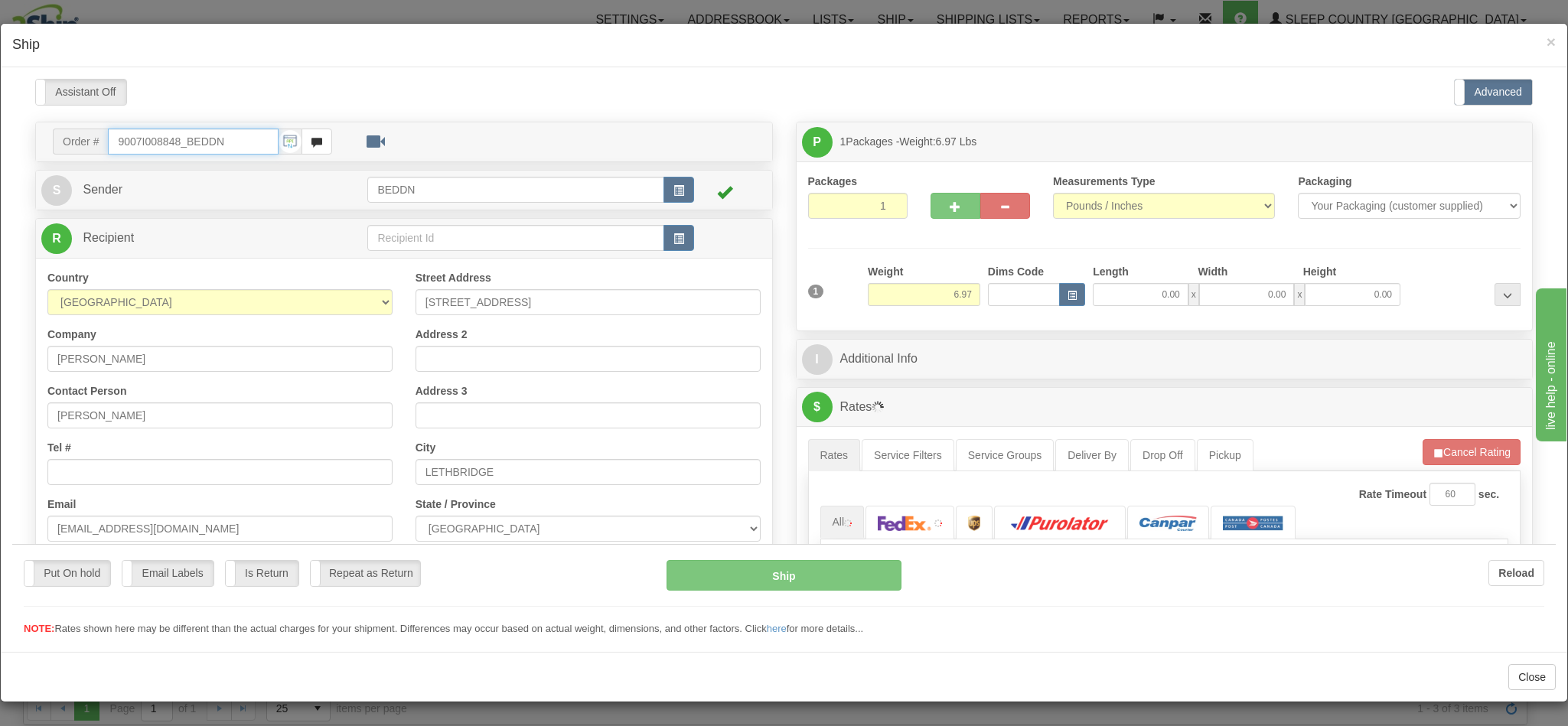
type input "11:53"
type input "16:00"
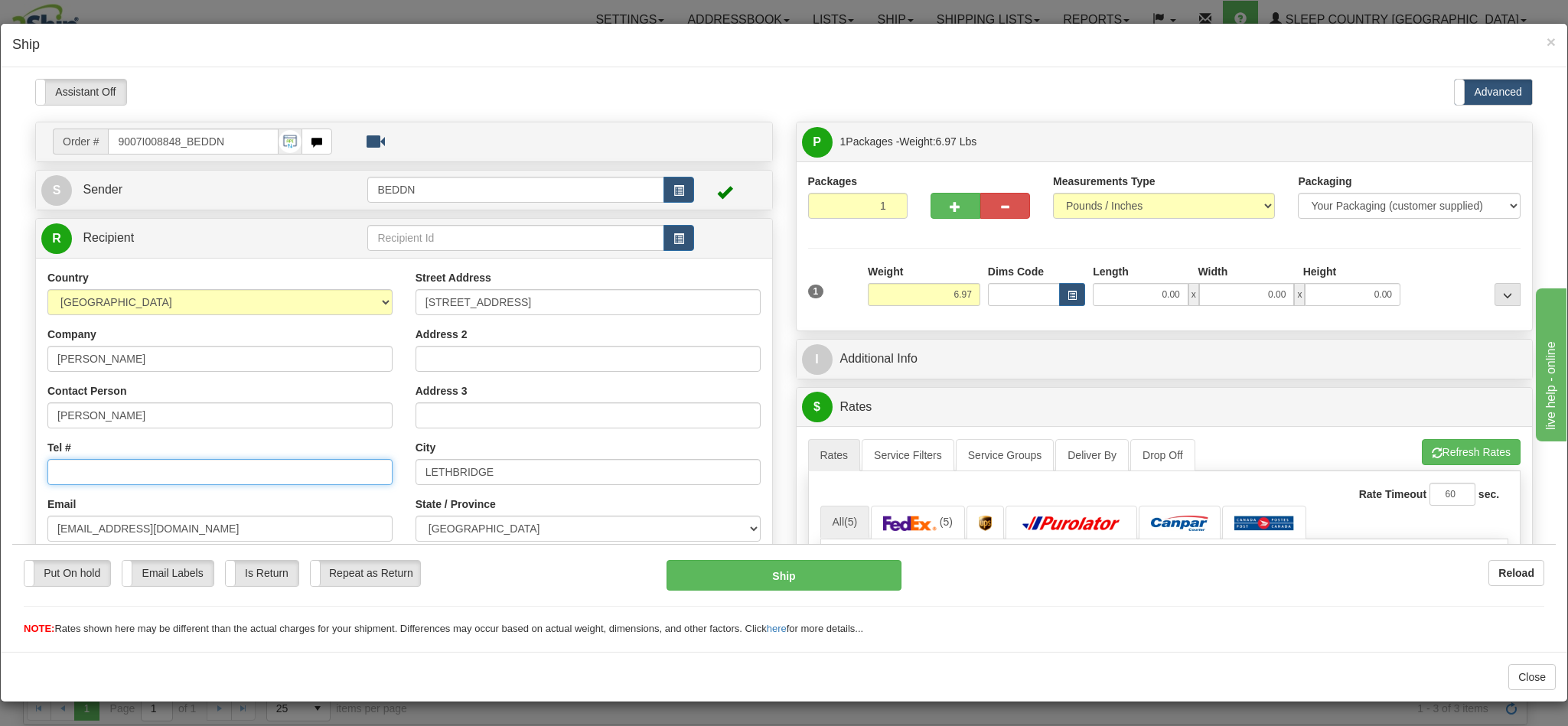
click at [192, 476] on input "Tel #" at bounding box center [220, 471] width 345 height 26
paste input "587-448-2099"
type input "587-448-2099"
drag, startPoint x: 906, startPoint y: 292, endPoint x: 974, endPoint y: 315, distance: 71.8
click at [974, 315] on div "1 Weight 6.97 Dims Code 0.00" at bounding box center [1165, 290] width 721 height 54
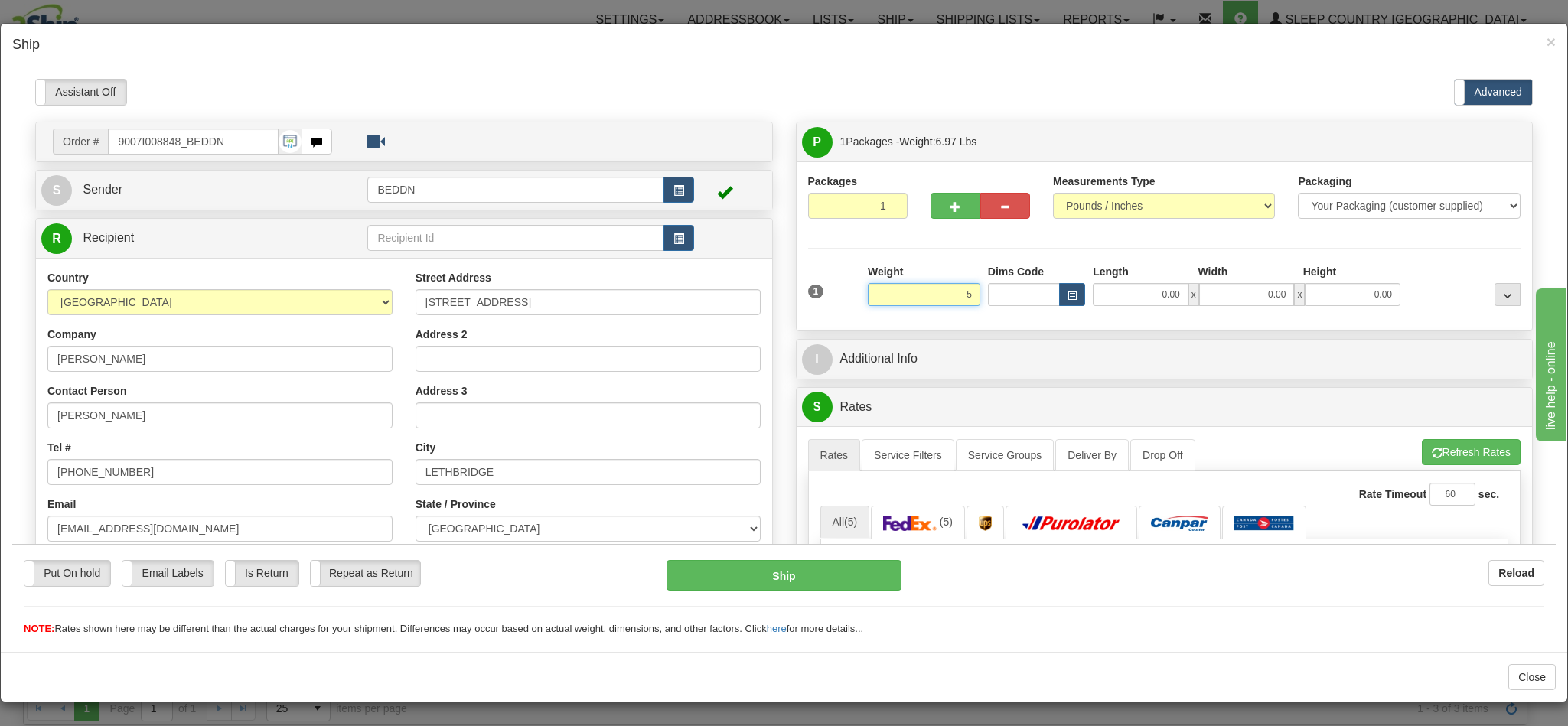
type input "5"
drag, startPoint x: 940, startPoint y: 290, endPoint x: 954, endPoint y: 288, distance: 14.1
click at [954, 288] on input "5.00" at bounding box center [923, 294] width 112 height 23
type input "4.00"
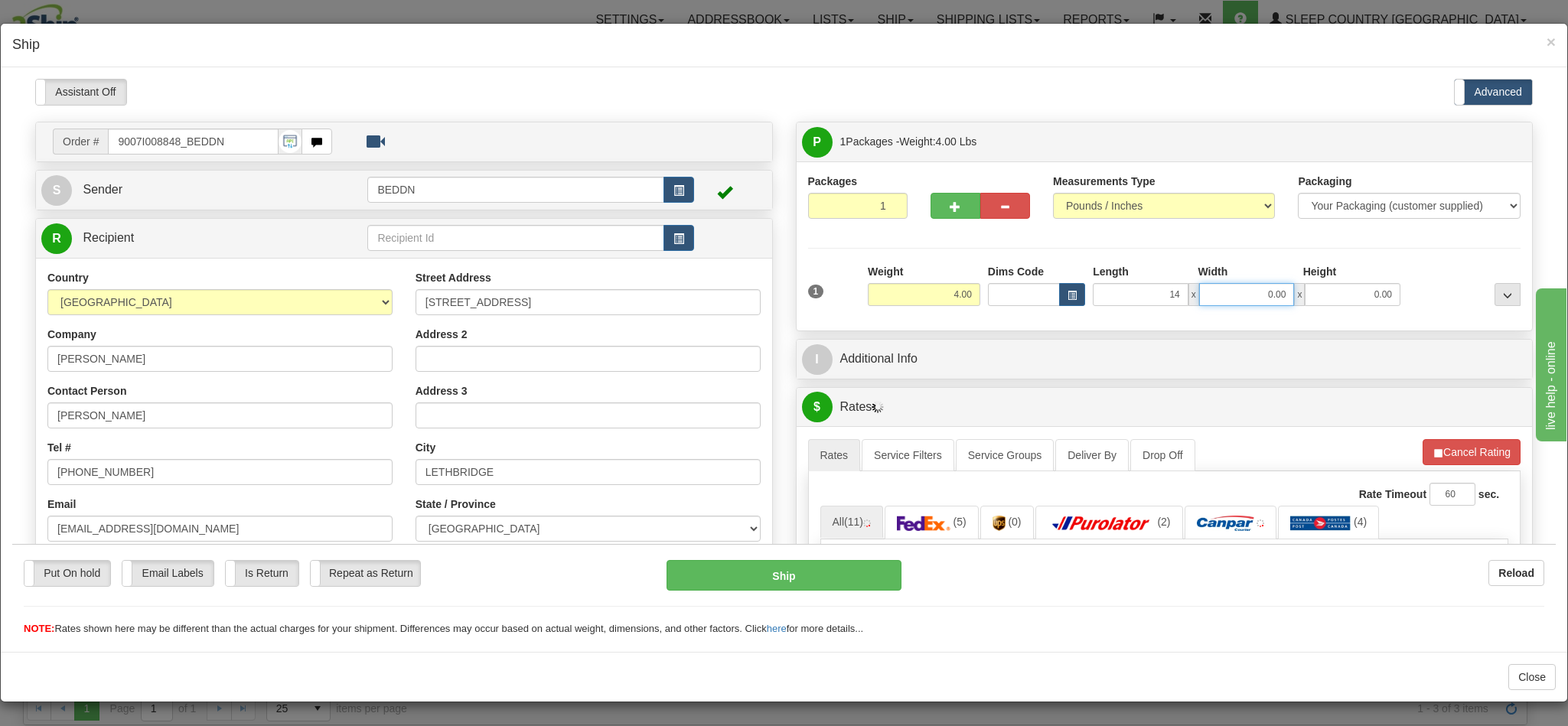
type input "14.00"
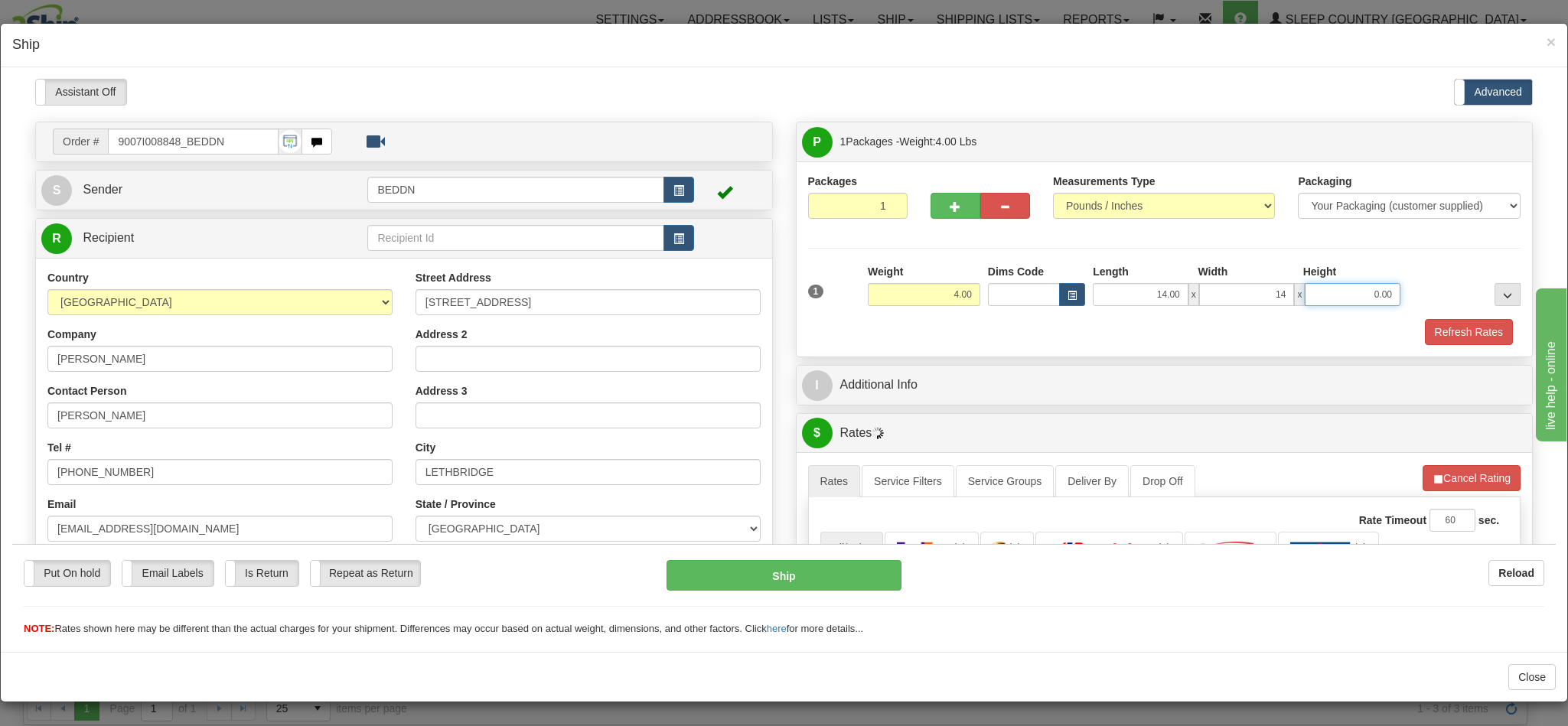
type input "14.00"
type input "10"
type input "10.00"
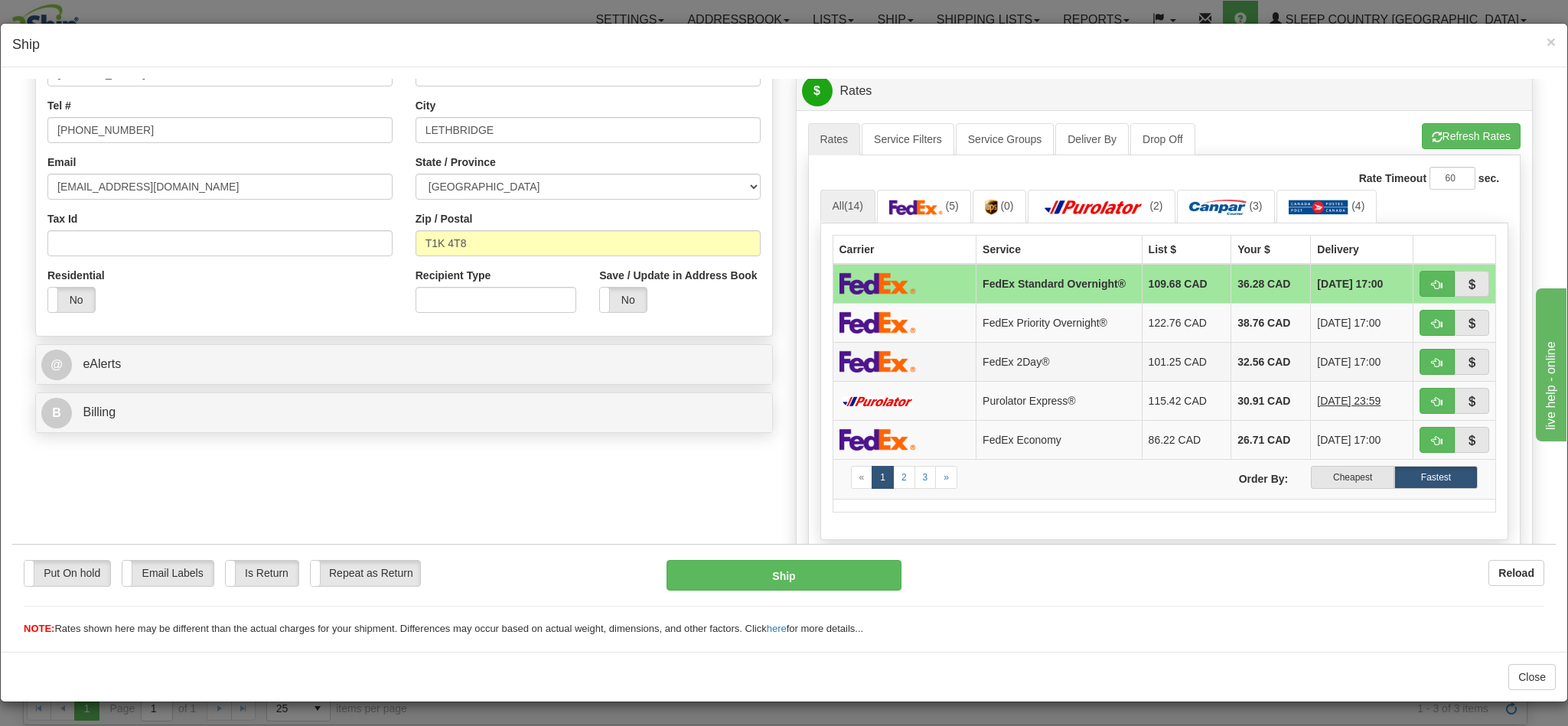
scroll to position [344, 0]
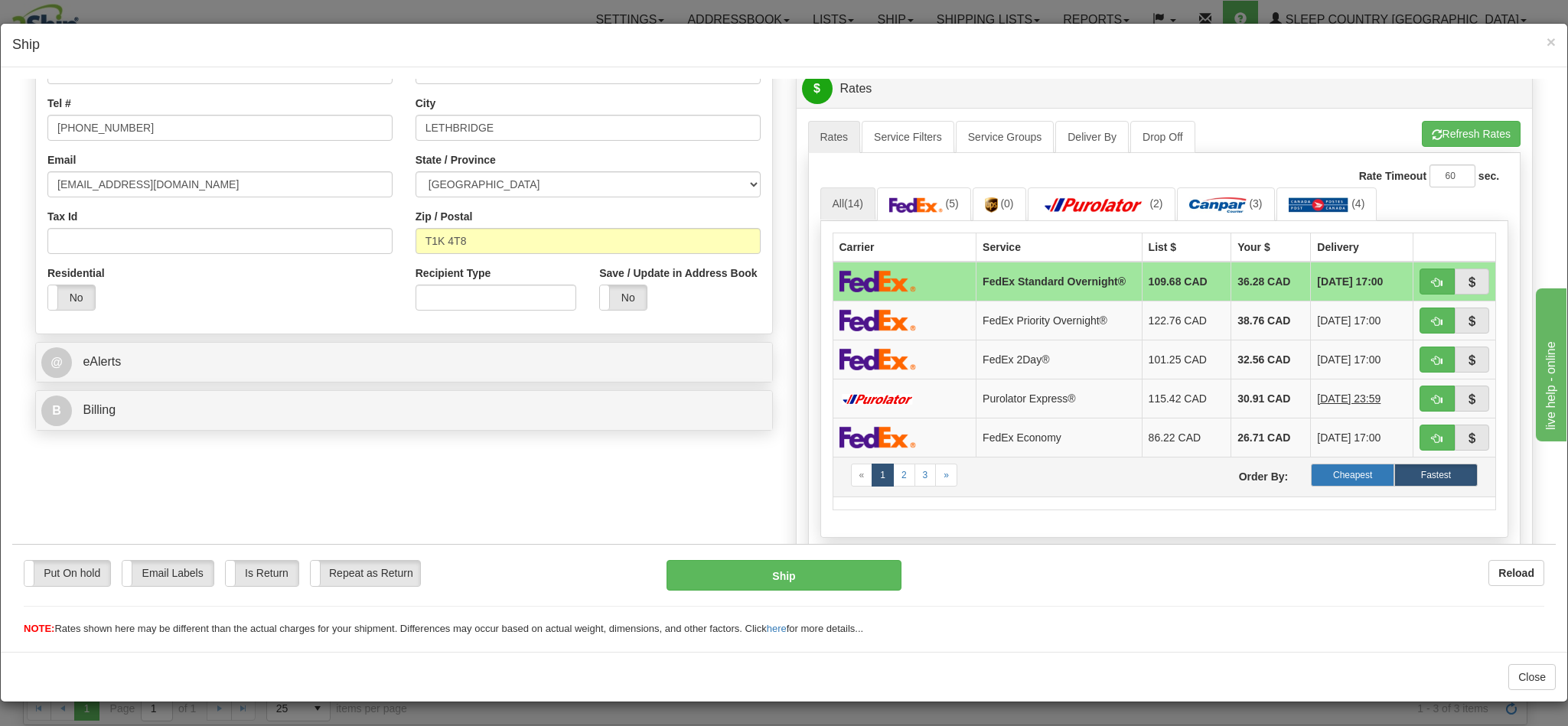
click at [1312, 485] on label "Cheapest" at bounding box center [1352, 474] width 84 height 23
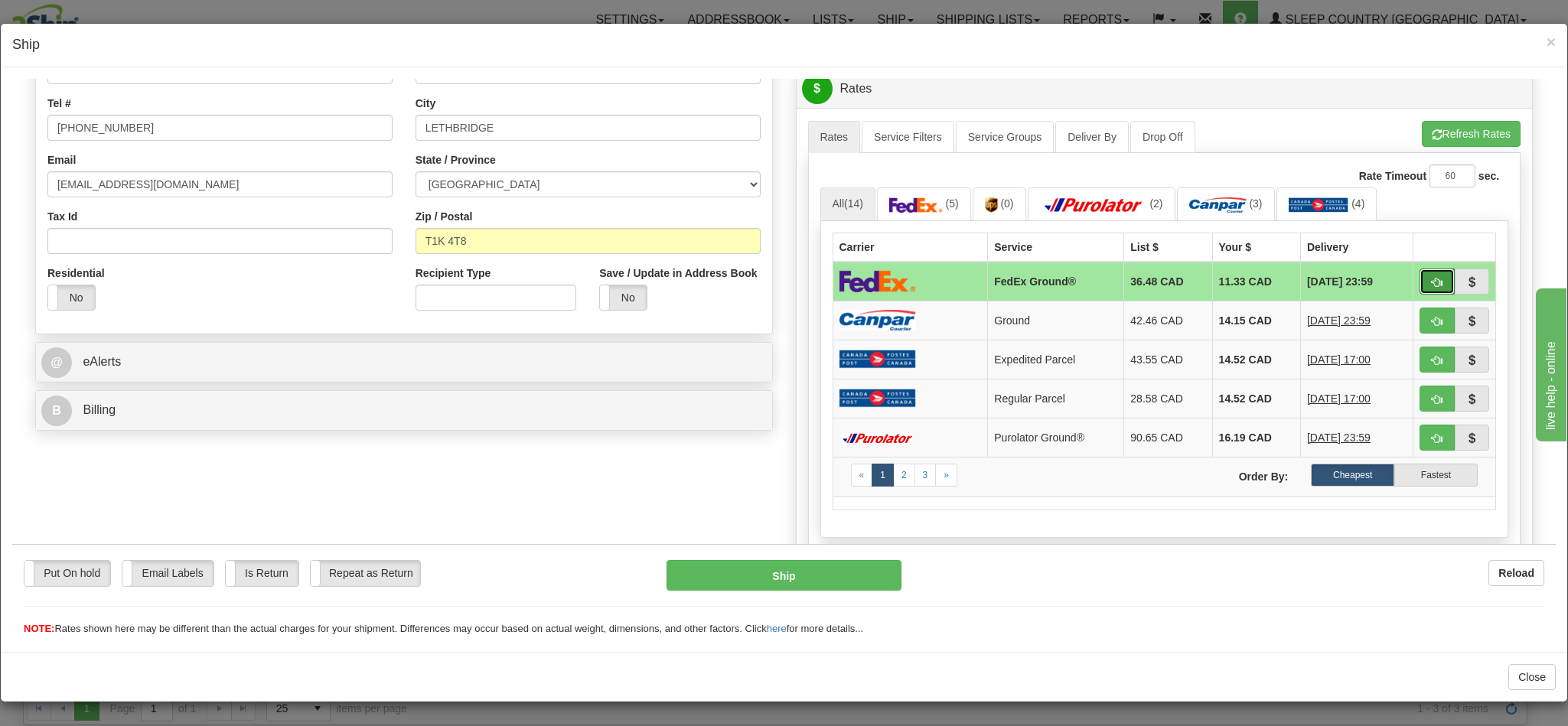
click at [1431, 281] on span "button" at bounding box center [1437, 281] width 11 height 10
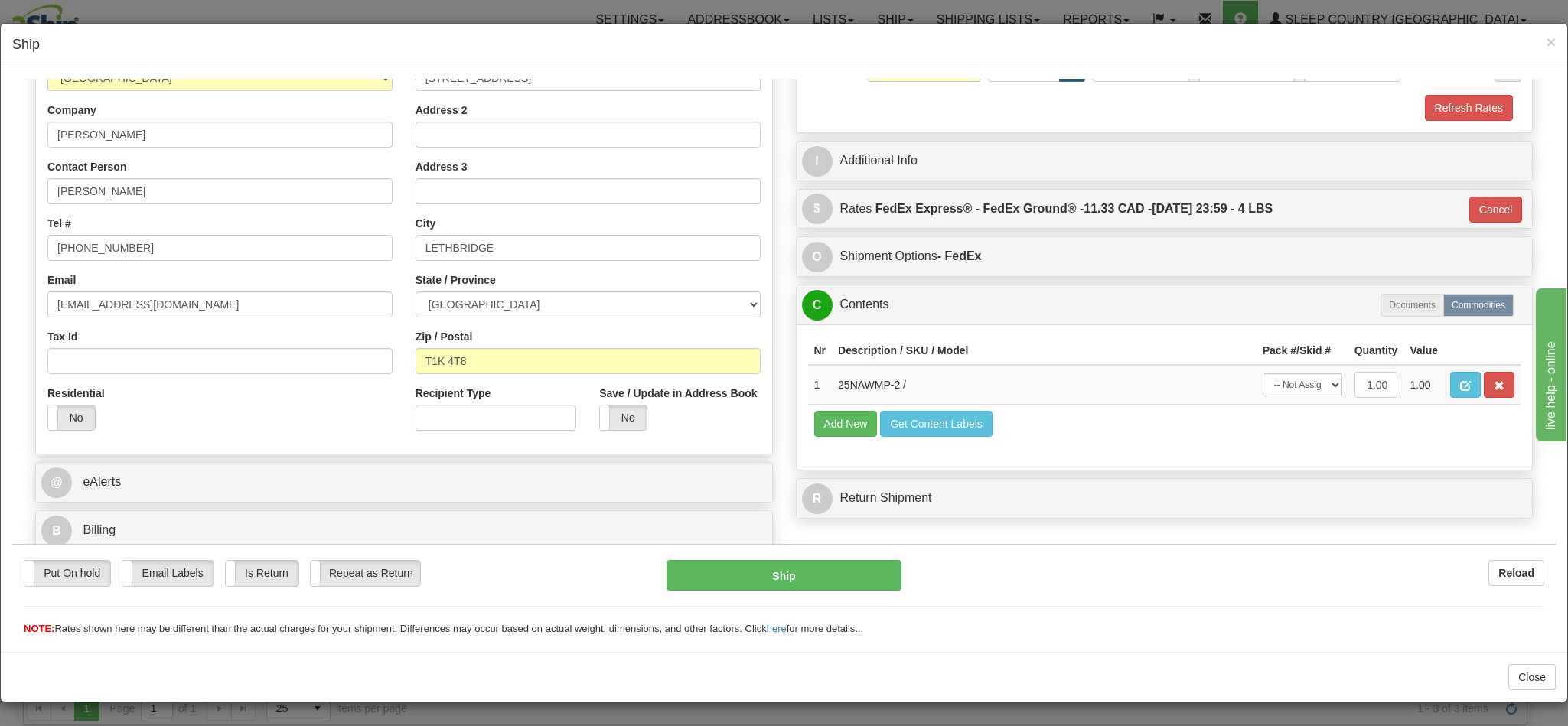
type input "92"
click at [793, 568] on button "Ship" at bounding box center [783, 574] width 234 height 31
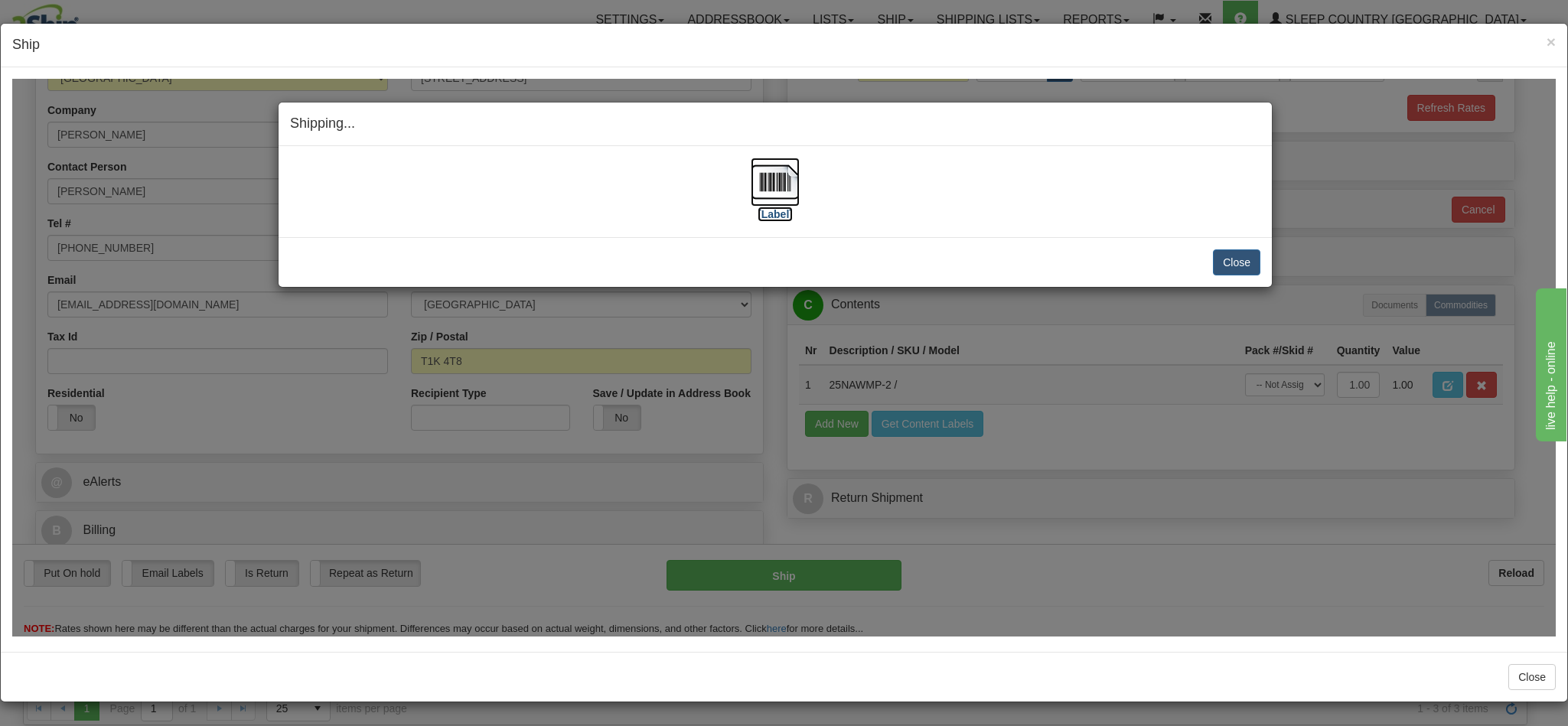
click at [766, 180] on img at bounding box center [775, 181] width 49 height 49
click at [1229, 265] on button "Close" at bounding box center [1236, 261] width 48 height 26
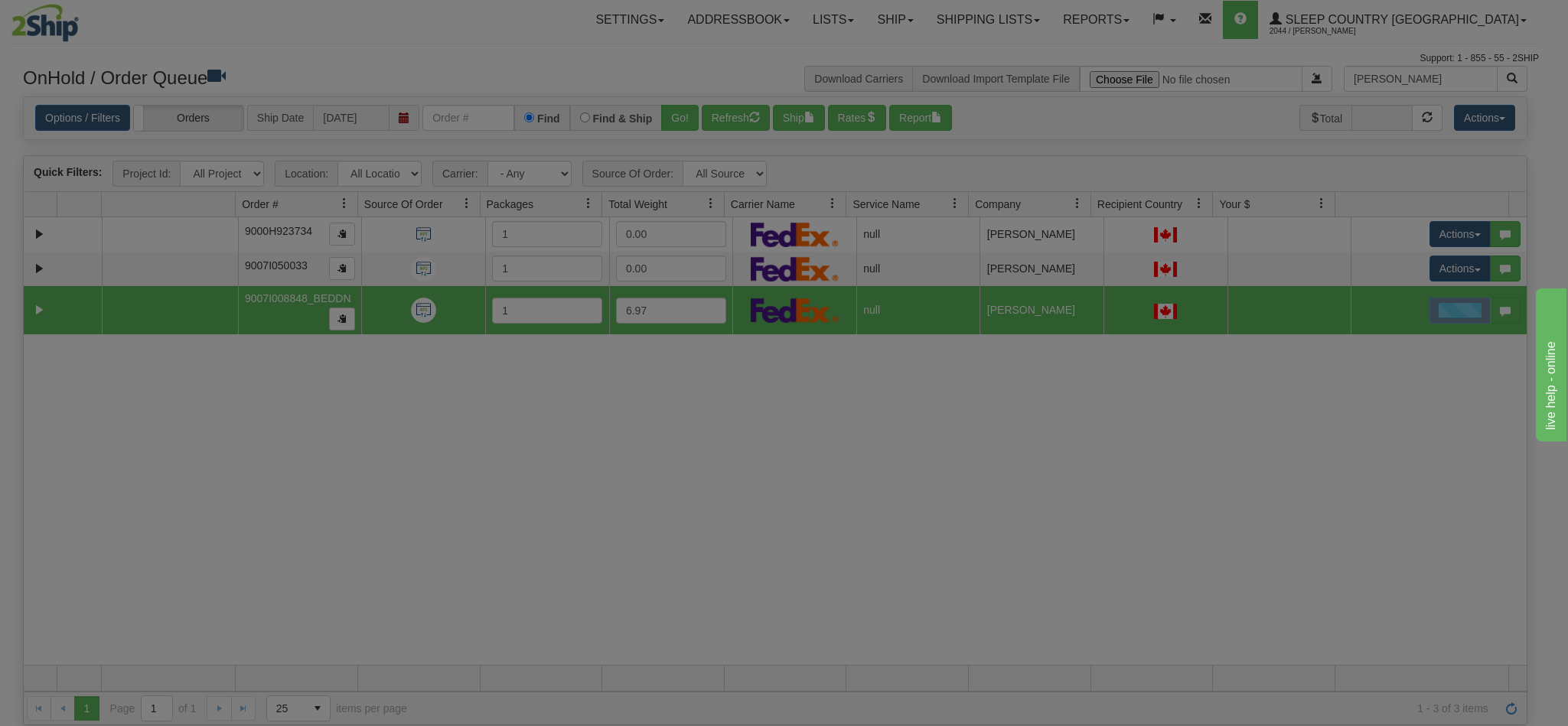
scroll to position [0, 0]
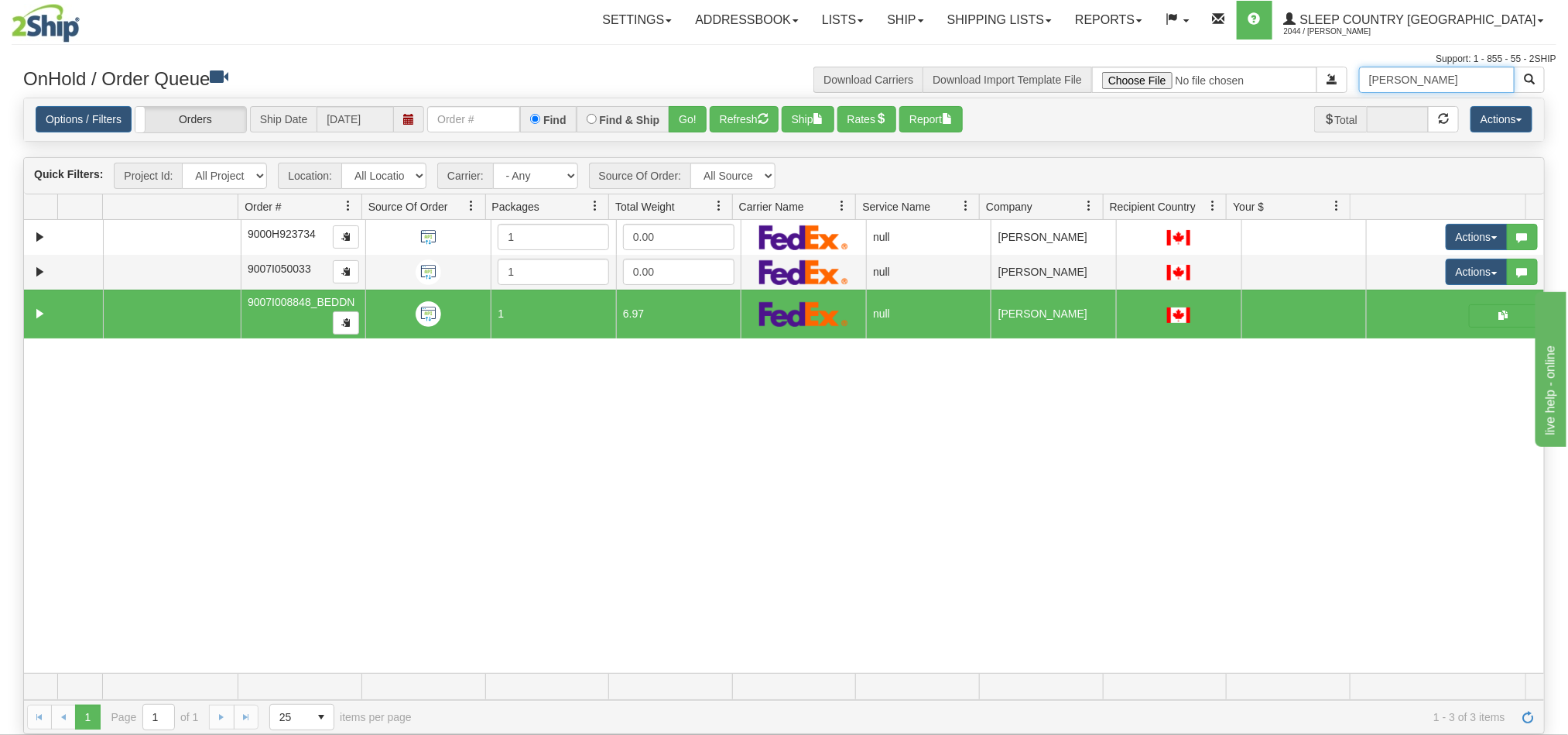
drag, startPoint x: 1410, startPoint y: 80, endPoint x: 1254, endPoint y: 61, distance: 157.2
click at [1254, 61] on div "Toggle navigation Settings Shipping Preferences Fields Preferences New" at bounding box center [784, 368] width 1568 height 735
type input "b"
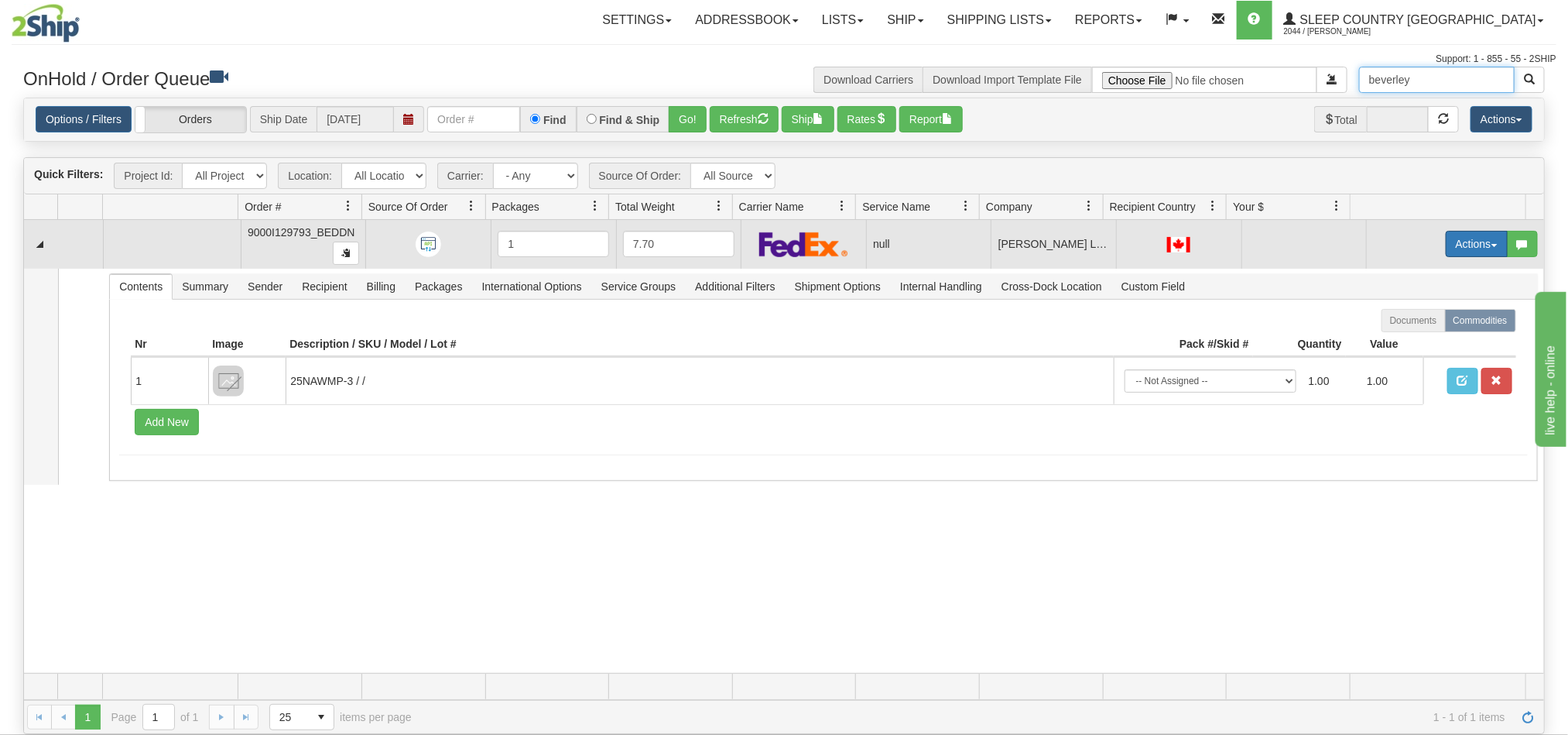
type input "beverley"
click at [1446, 249] on button "Actions" at bounding box center [1477, 244] width 62 height 26
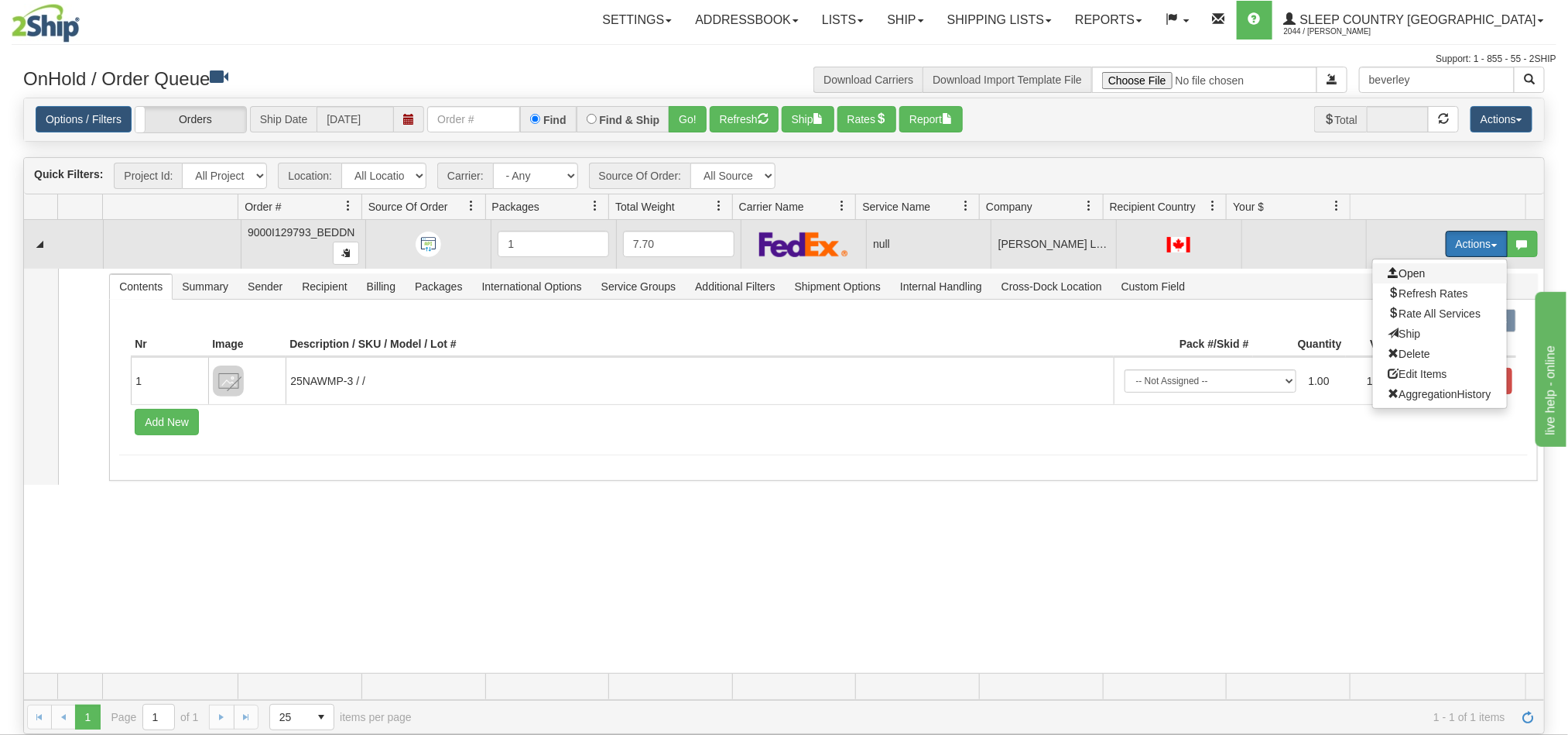
click at [1391, 275] on span "Open" at bounding box center [1407, 274] width 37 height 13
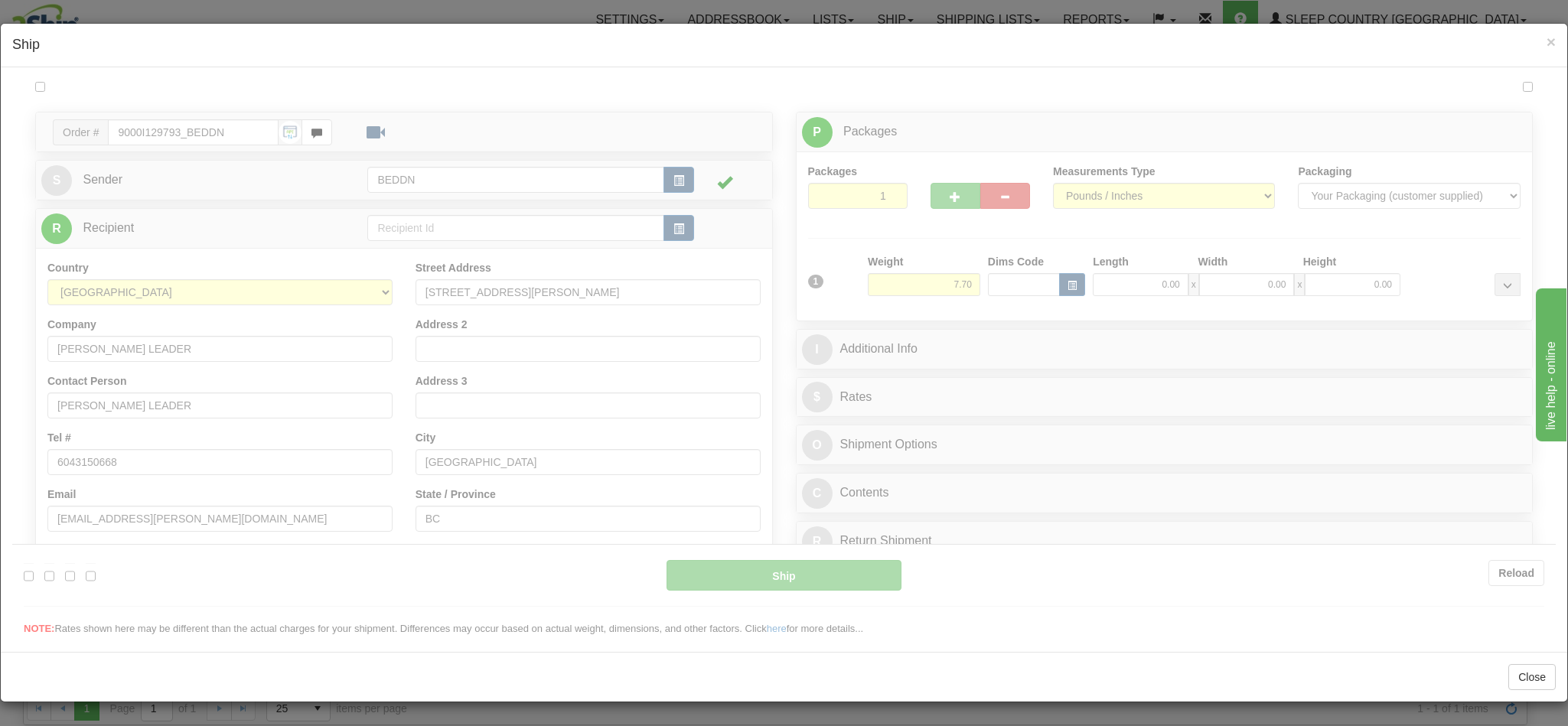
type input "11:55"
type input "16:00"
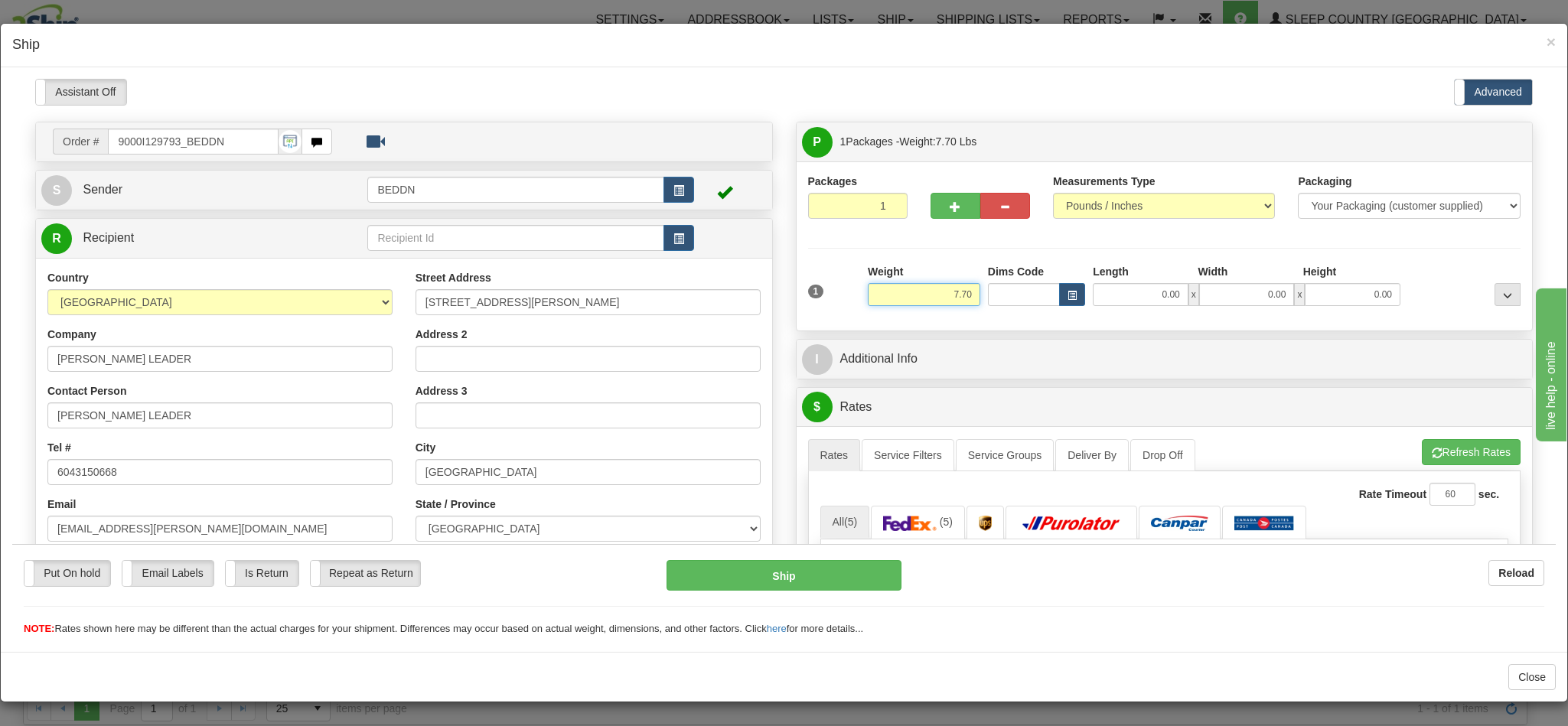
drag, startPoint x: 919, startPoint y: 292, endPoint x: 973, endPoint y: 290, distance: 54.0
click at [973, 290] on div "1 Weight 7.70 Dims Code 0.00" at bounding box center [1165, 290] width 721 height 54
type input "4.00"
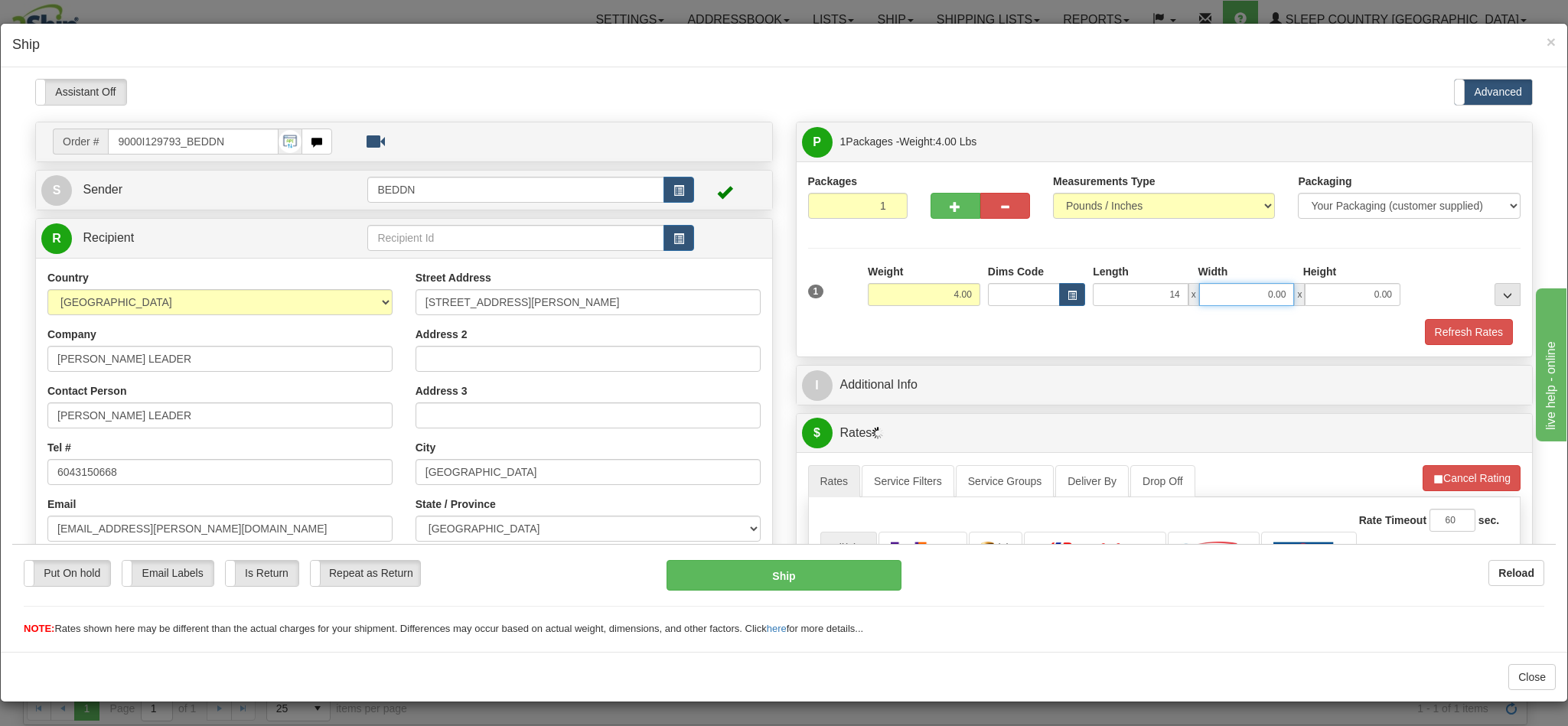
type input "14.00"
type input "10"
type input "10.00"
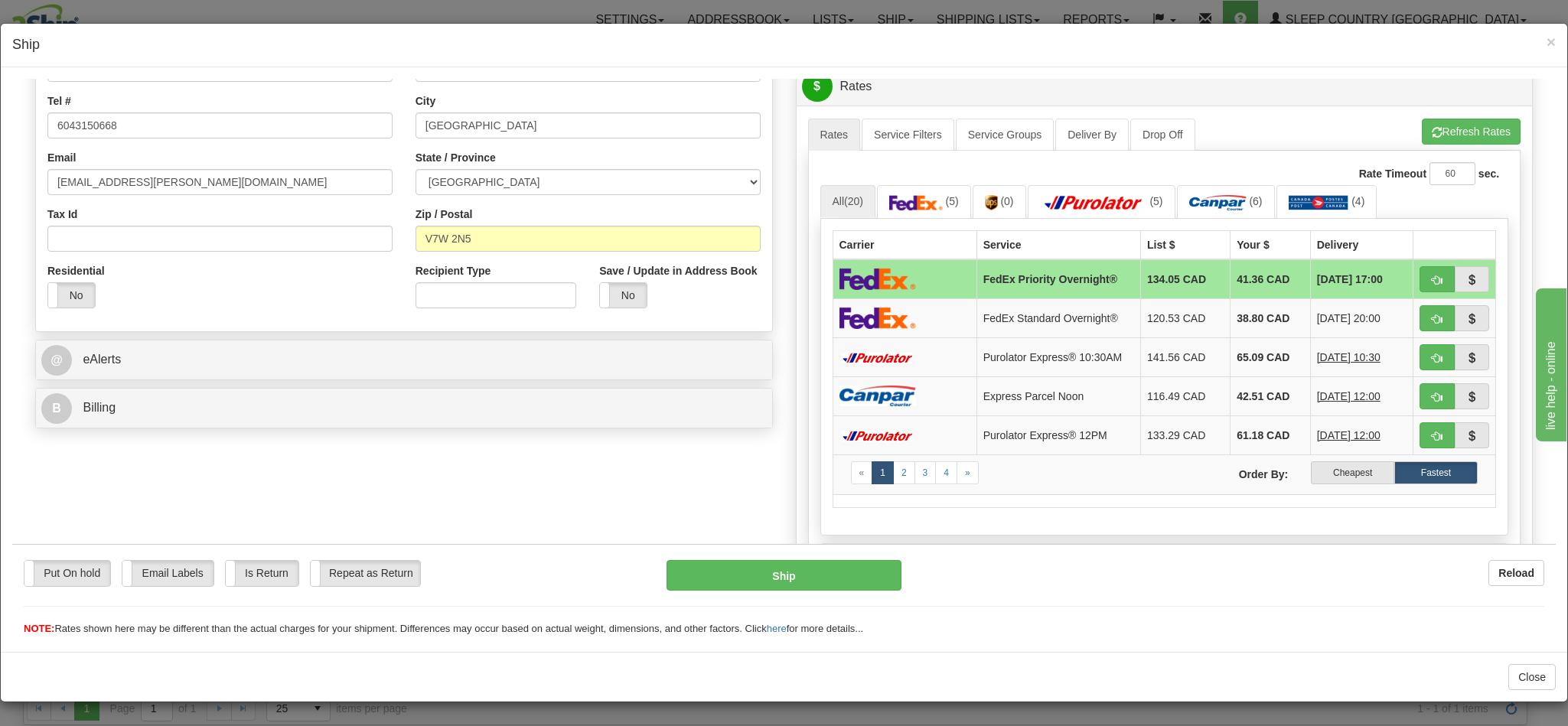
scroll to position [459, 0]
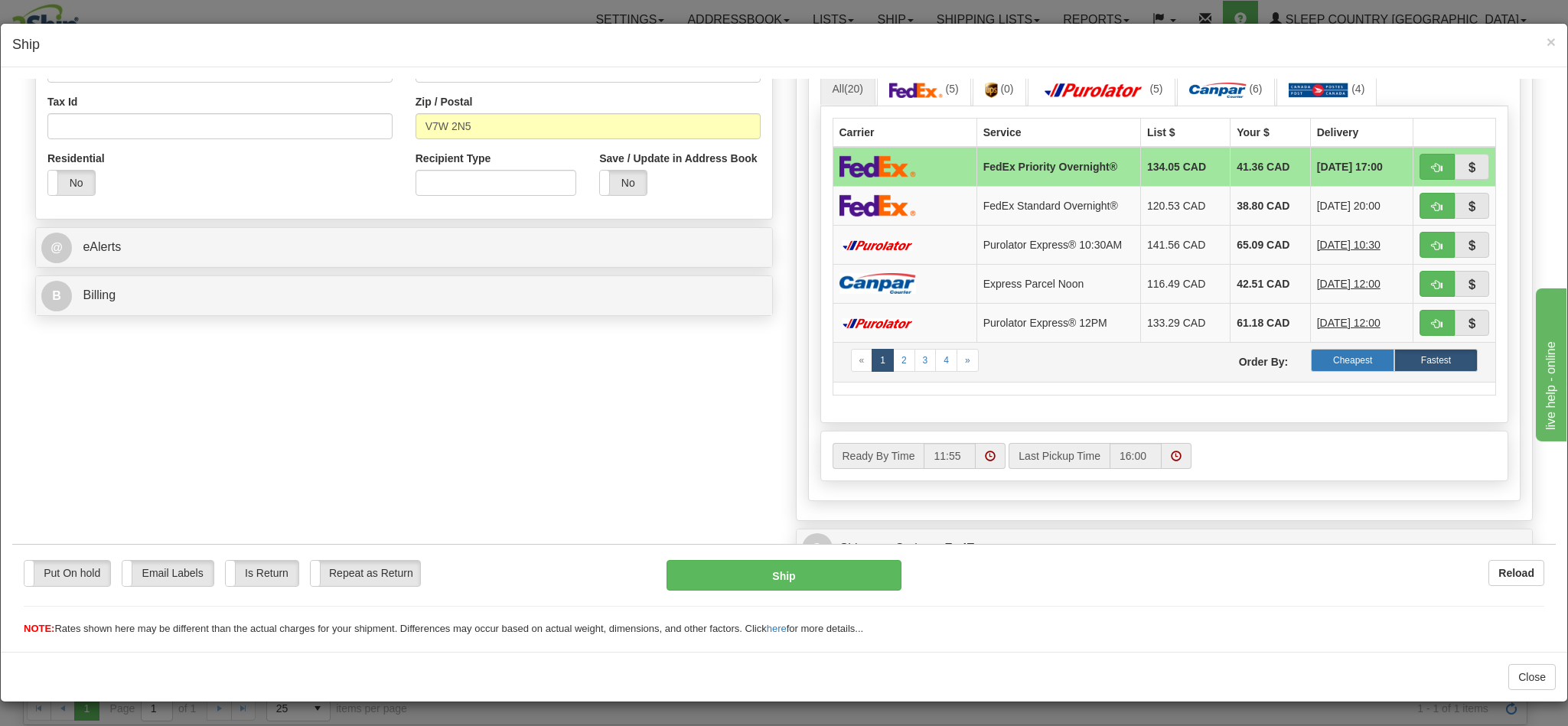
click at [1329, 371] on label "Cheapest" at bounding box center [1352, 359] width 84 height 23
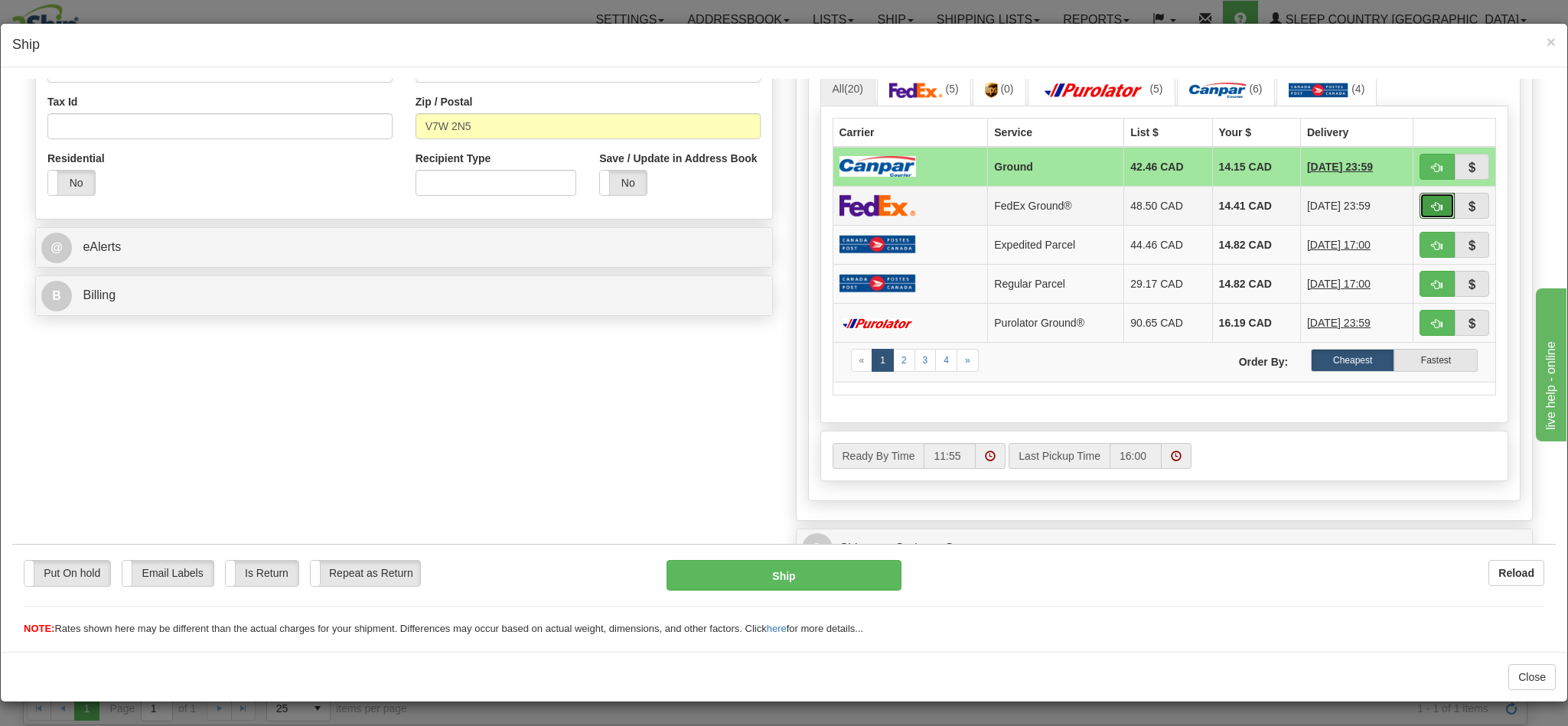
drag, startPoint x: 1402, startPoint y: 214, endPoint x: 1158, endPoint y: 224, distance: 244.2
click at [1431, 211] on span "button" at bounding box center [1437, 206] width 11 height 10
type input "92"
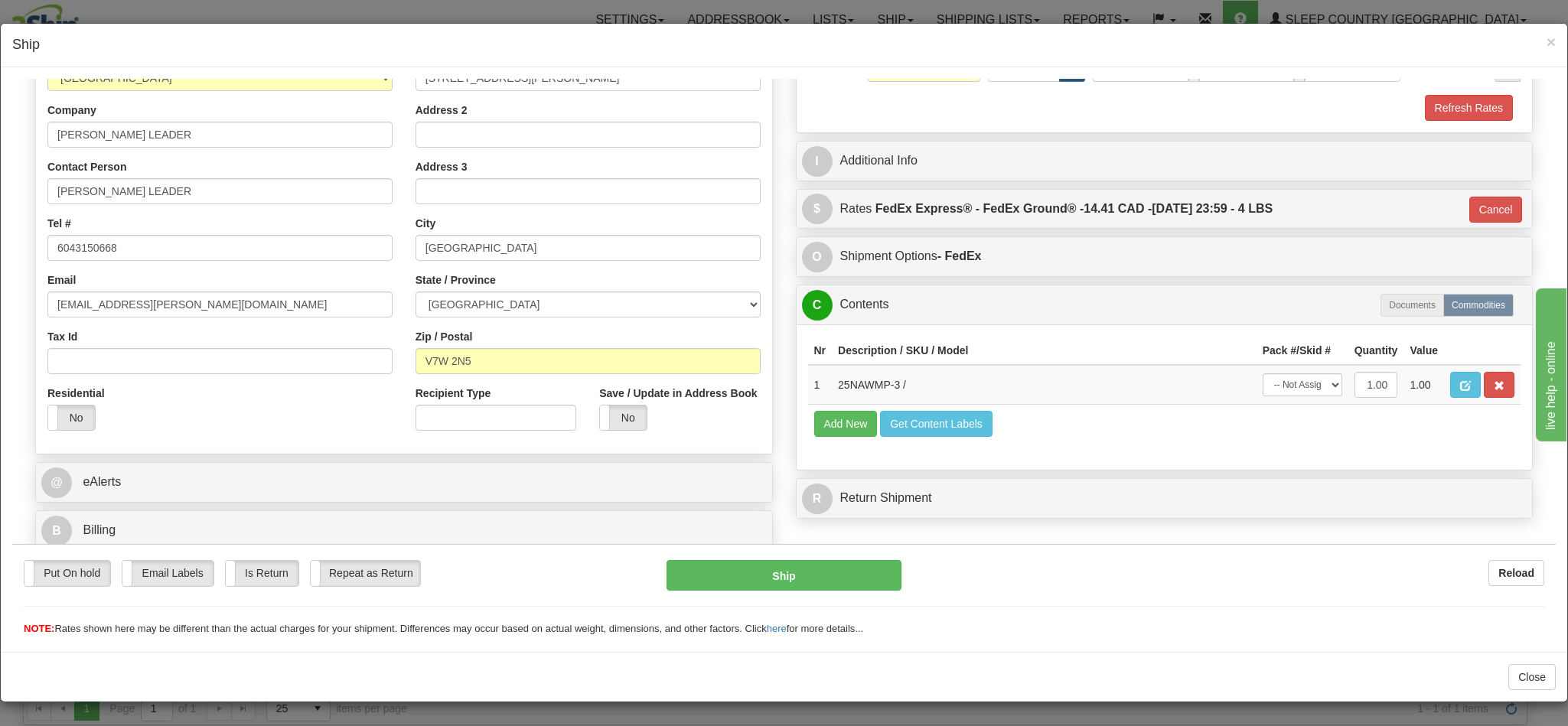
scroll to position [244, 0]
click at [773, 580] on button "Ship" at bounding box center [783, 574] width 234 height 31
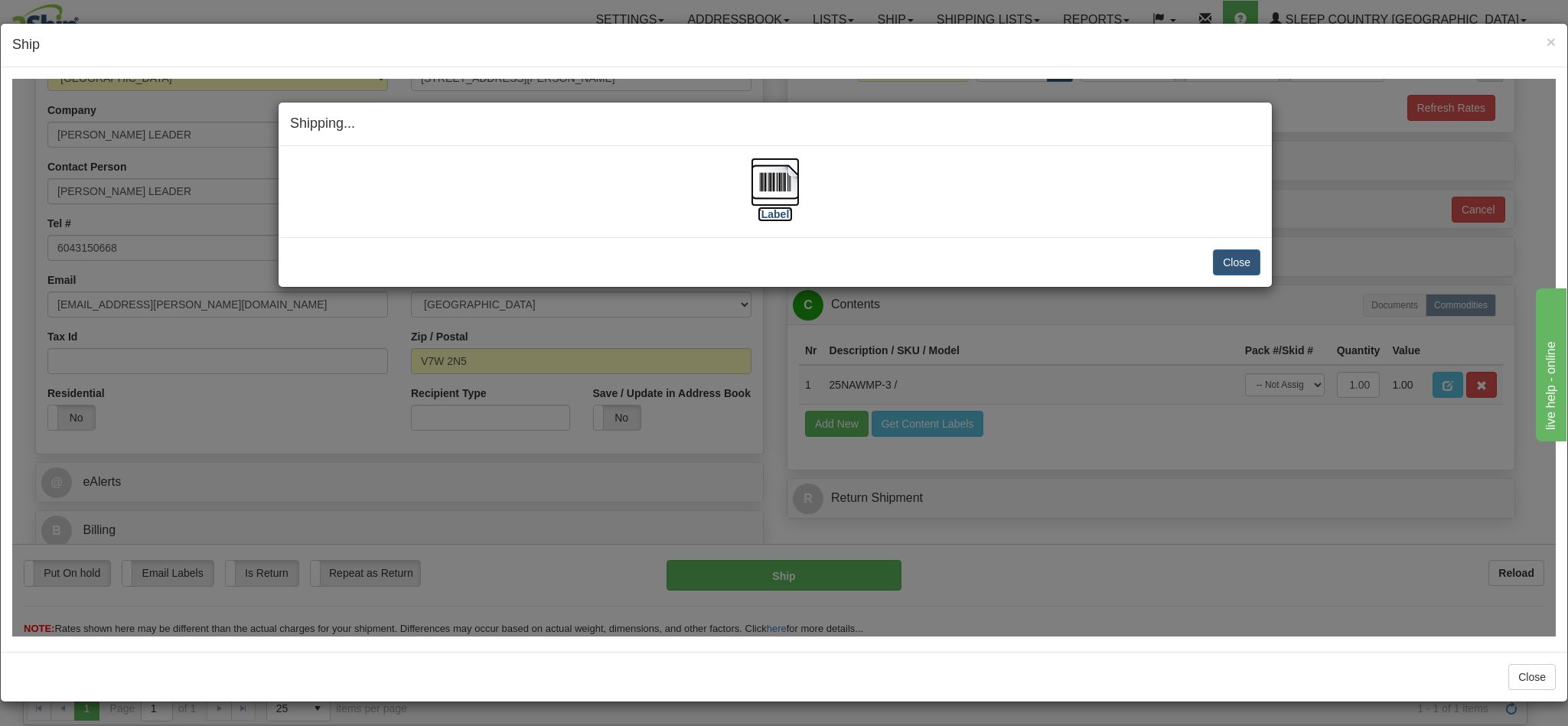
click at [769, 175] on img at bounding box center [775, 181] width 49 height 49
drag, startPoint x: 914, startPoint y: 119, endPoint x: 993, endPoint y: 126, distance: 79.3
click at [913, 120] on h4 "Shipping... Your SHIPMENT will EXPIRE in" at bounding box center [775, 123] width 970 height 20
click at [1218, 249] on div "Close Cancel Cancel Shipment and Quit Pickup Quit Pickup ONLY" at bounding box center [775, 261] width 993 height 49
click at [1230, 277] on div "Close Cancel Cancel Shipment and Quit Pickup Quit Pickup ONLY" at bounding box center [775, 261] width 993 height 49
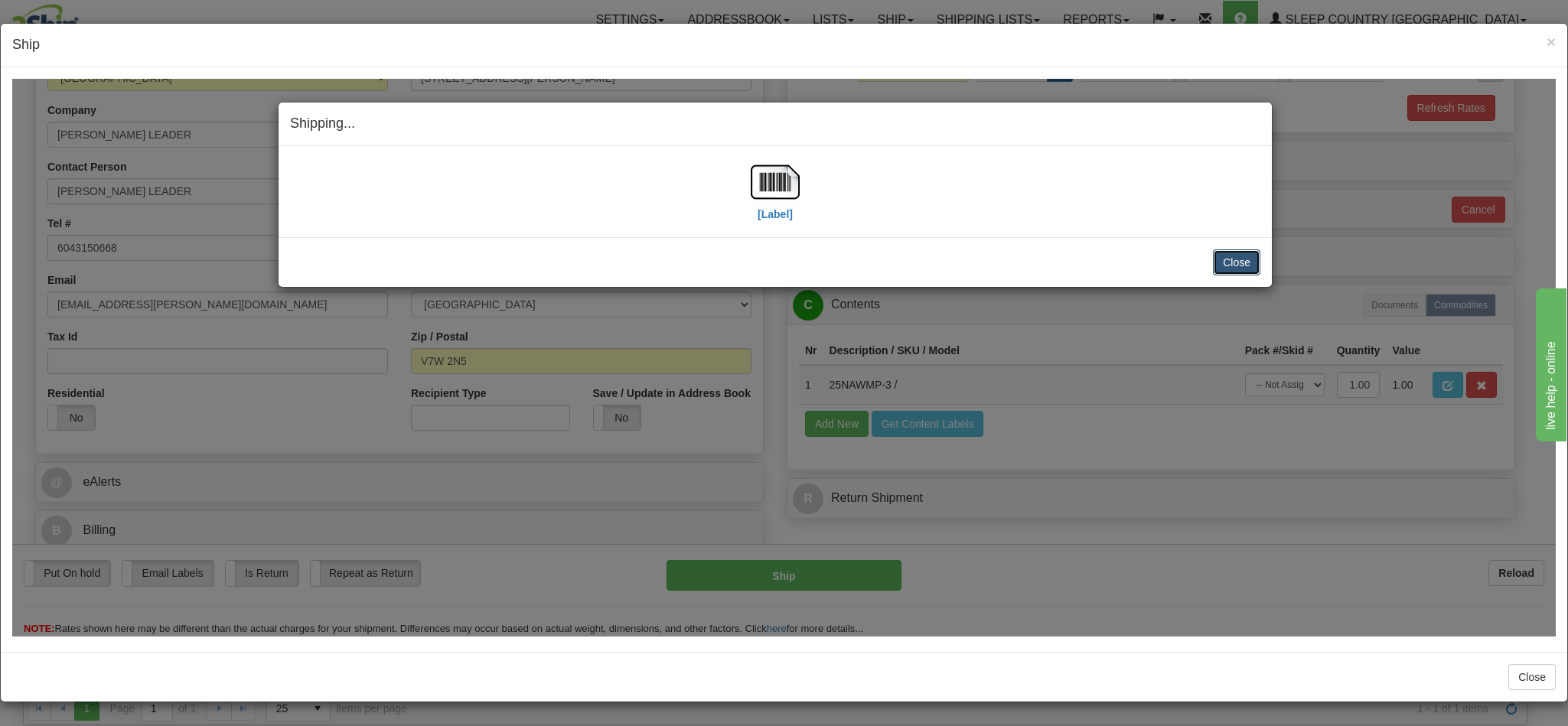
click at [1225, 263] on button "Close" at bounding box center [1236, 261] width 48 height 26
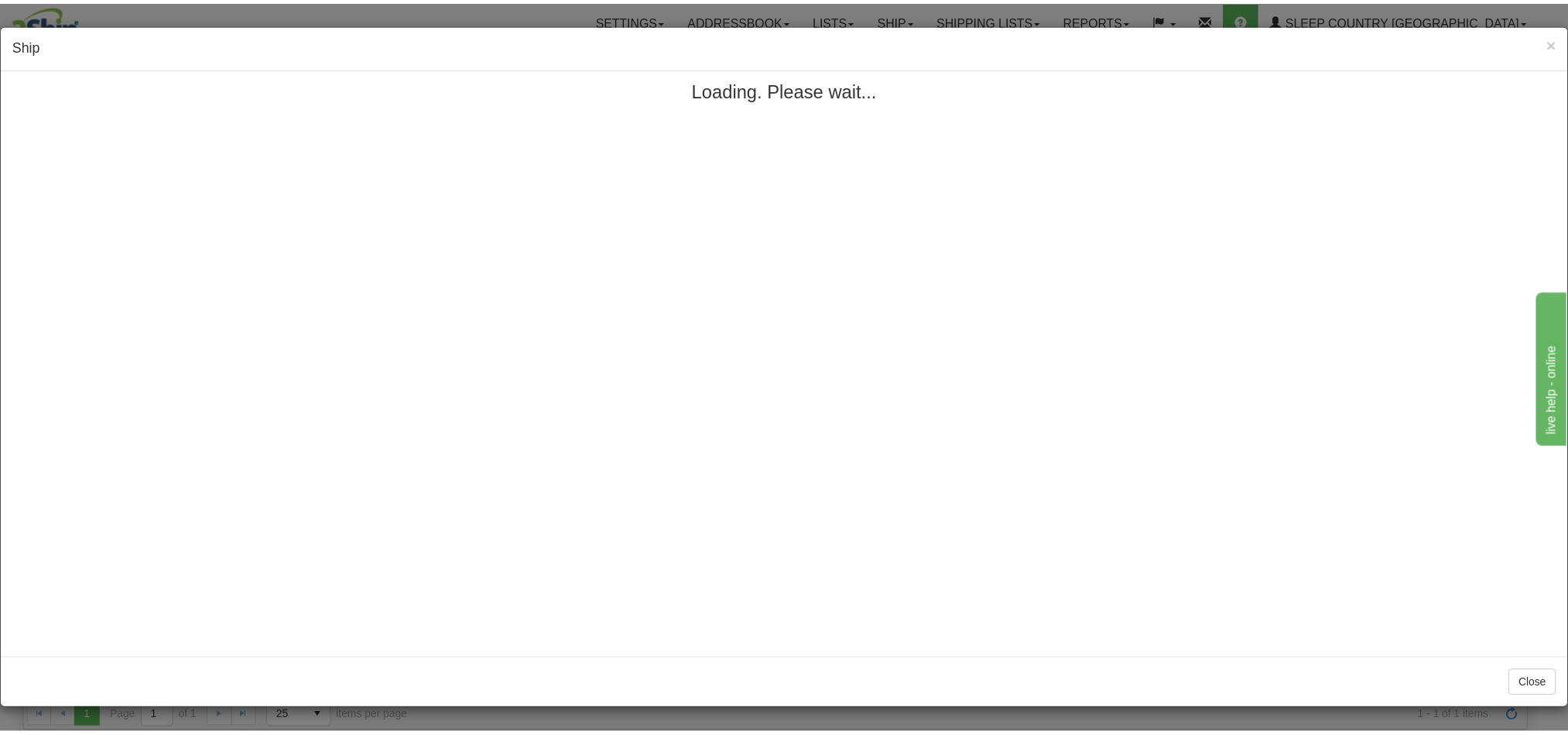
scroll to position [0, 0]
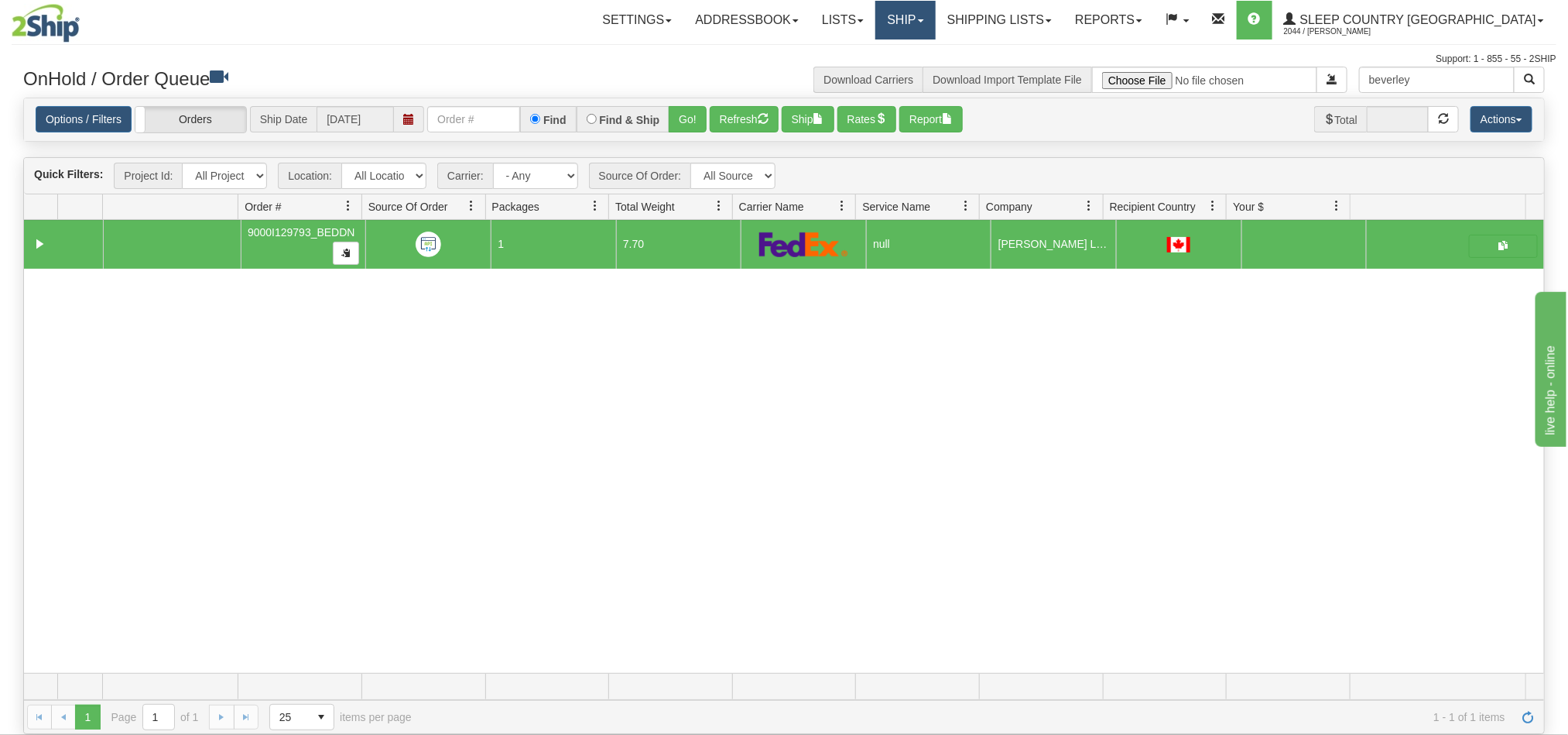
click at [935, 28] on link "Ship" at bounding box center [906, 20] width 60 height 39
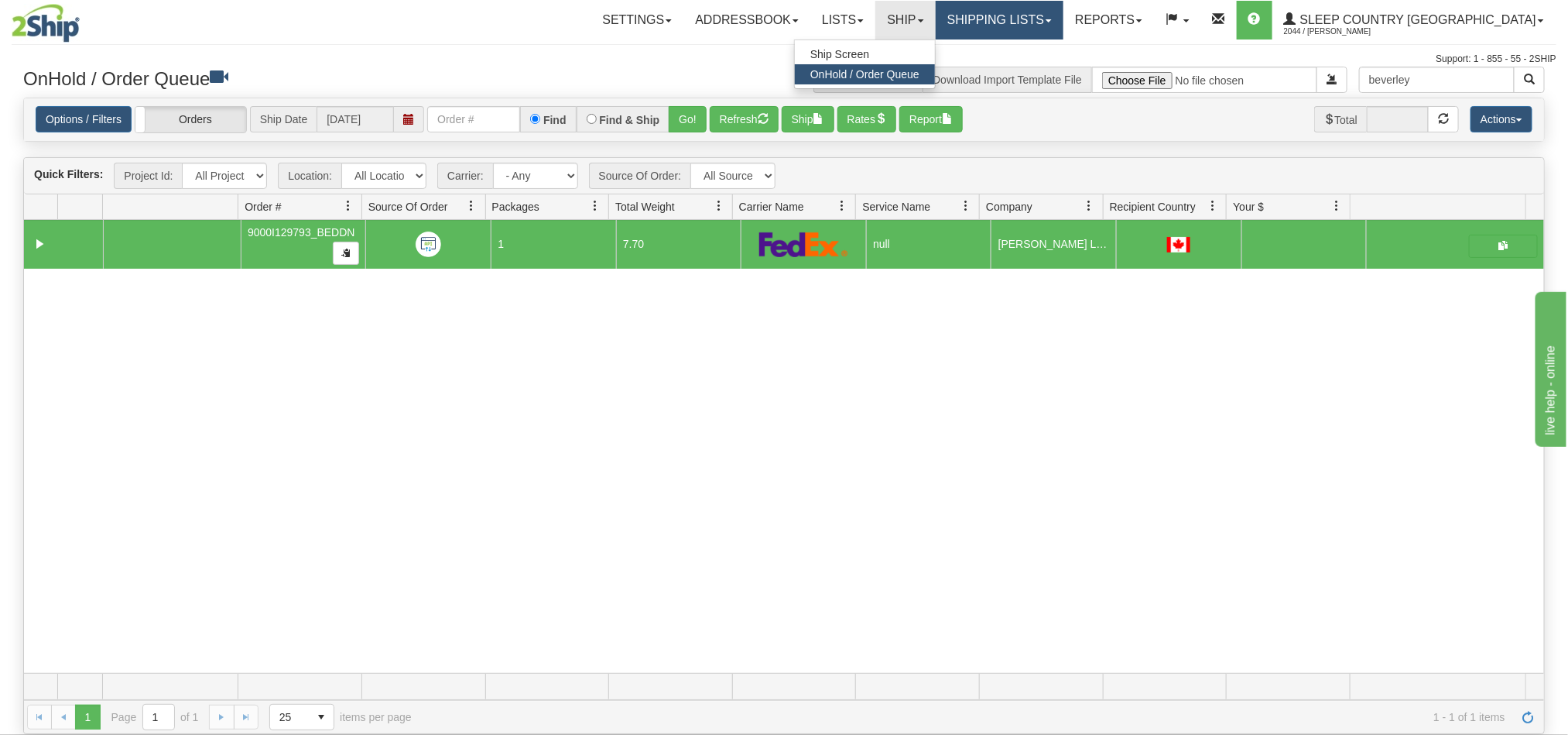
click at [1050, 21] on link "Shipping lists" at bounding box center [1000, 20] width 127 height 39
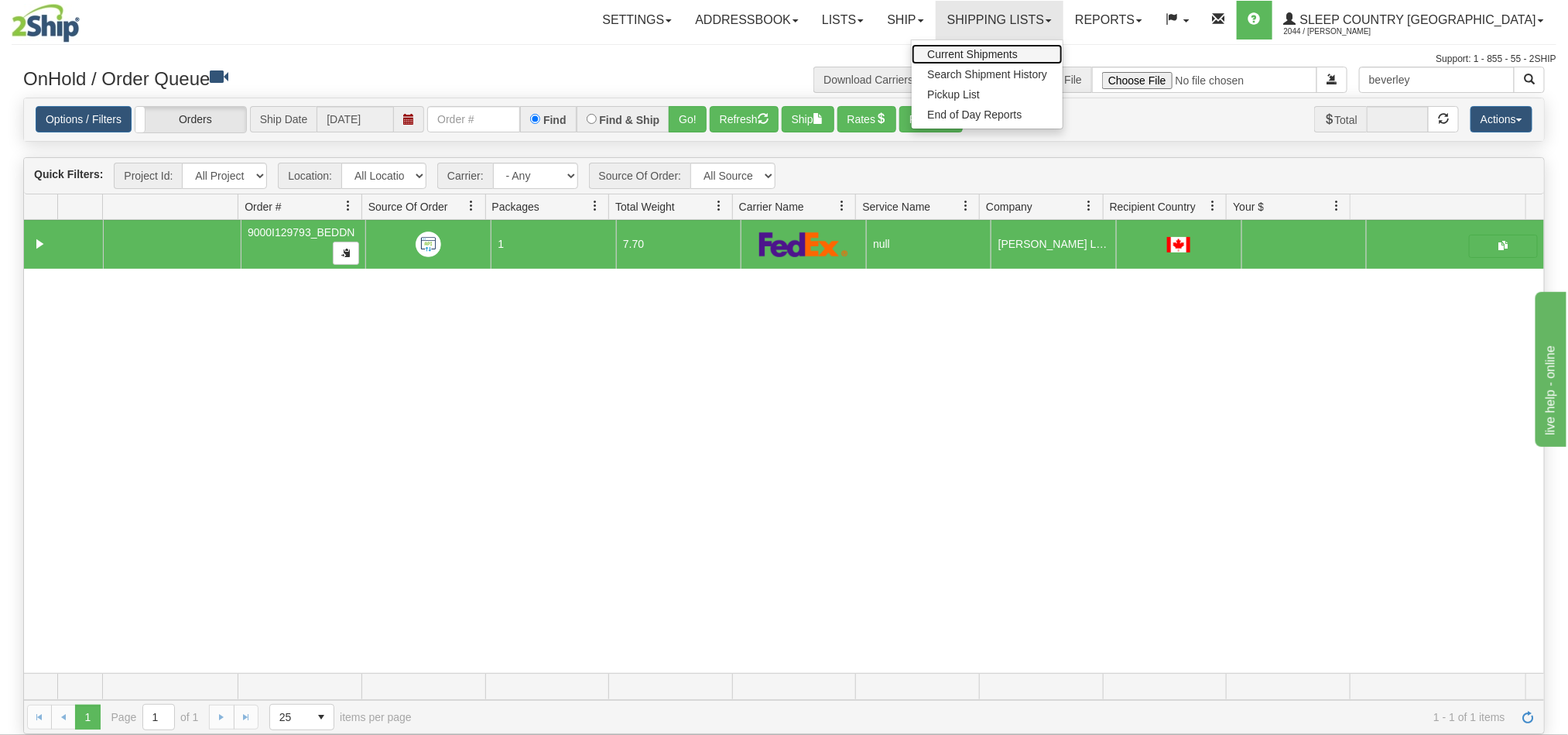
click at [1018, 54] on span "Current Shipments" at bounding box center [973, 55] width 91 height 13
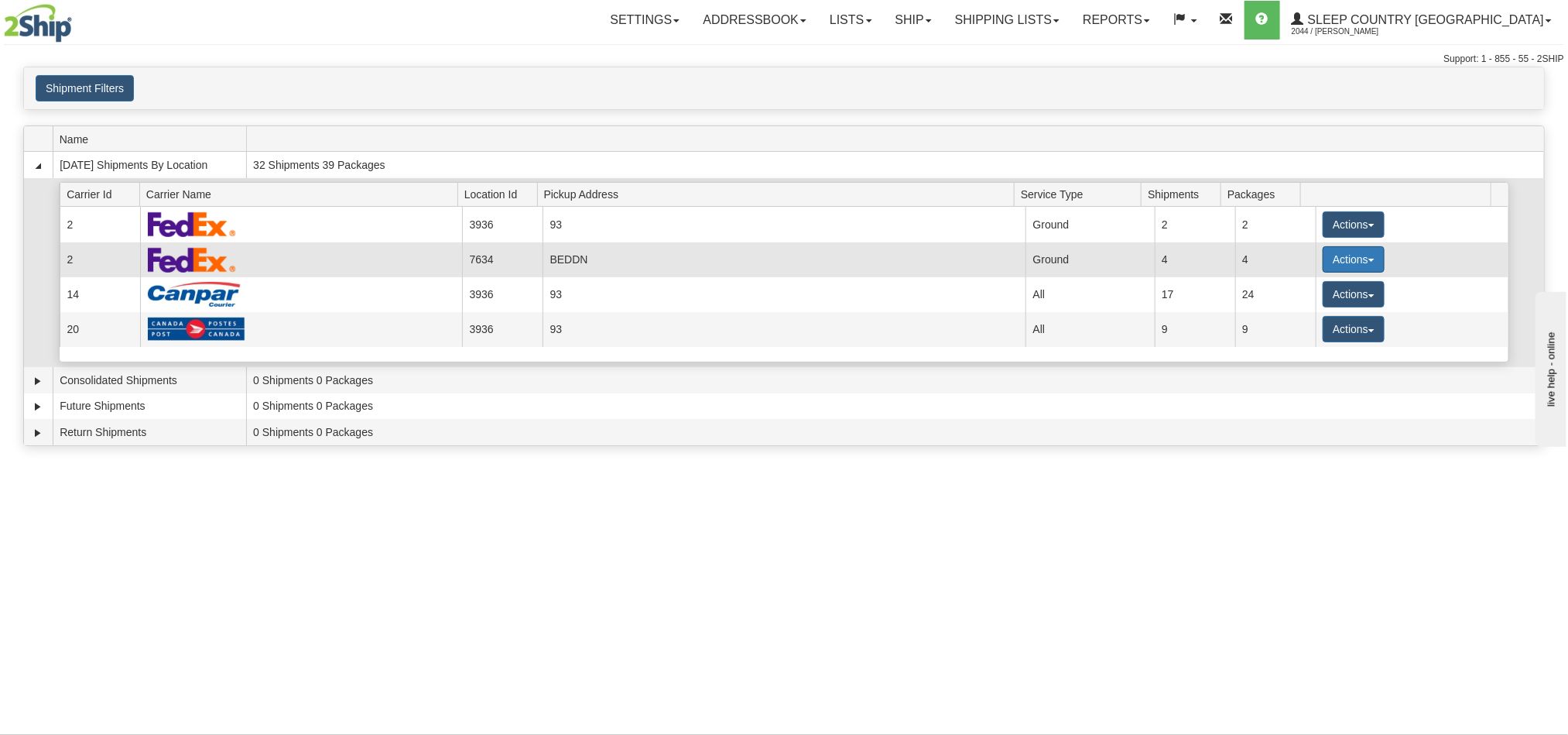
click at [1338, 263] on button "Actions" at bounding box center [1354, 259] width 62 height 26
click at [1317, 336] on link "Pickup" at bounding box center [1322, 329] width 124 height 20
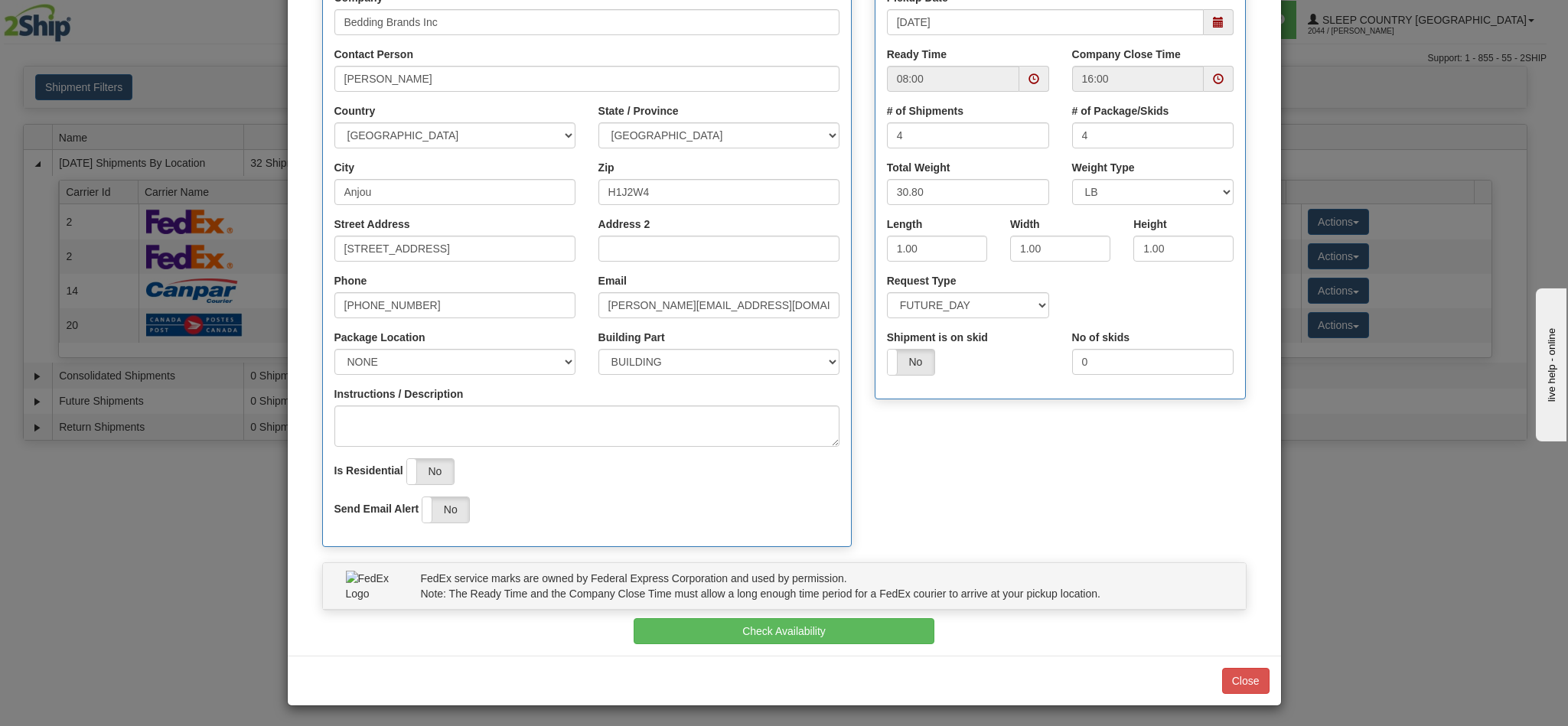
scroll to position [218, 0]
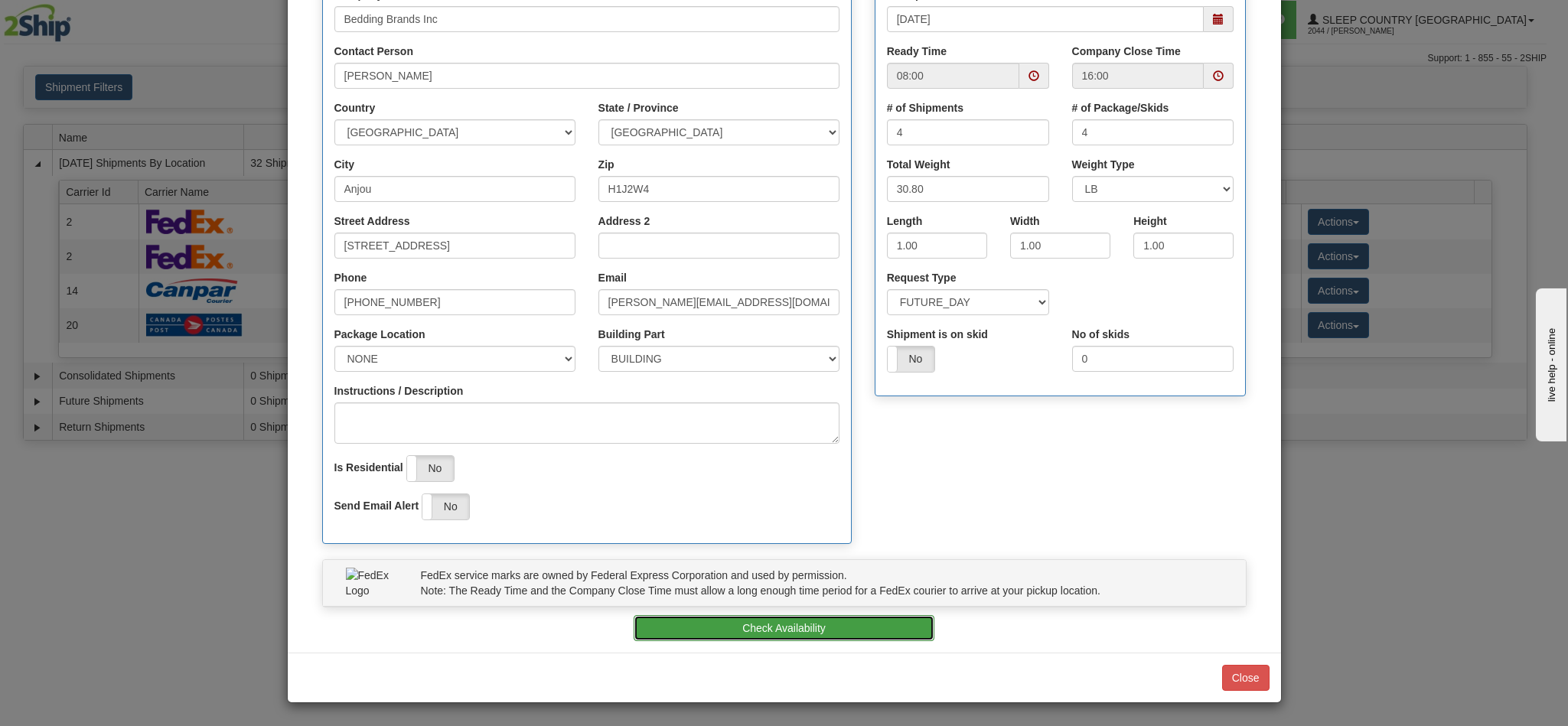
click at [772, 622] on button "Check Availability" at bounding box center [784, 627] width 300 height 26
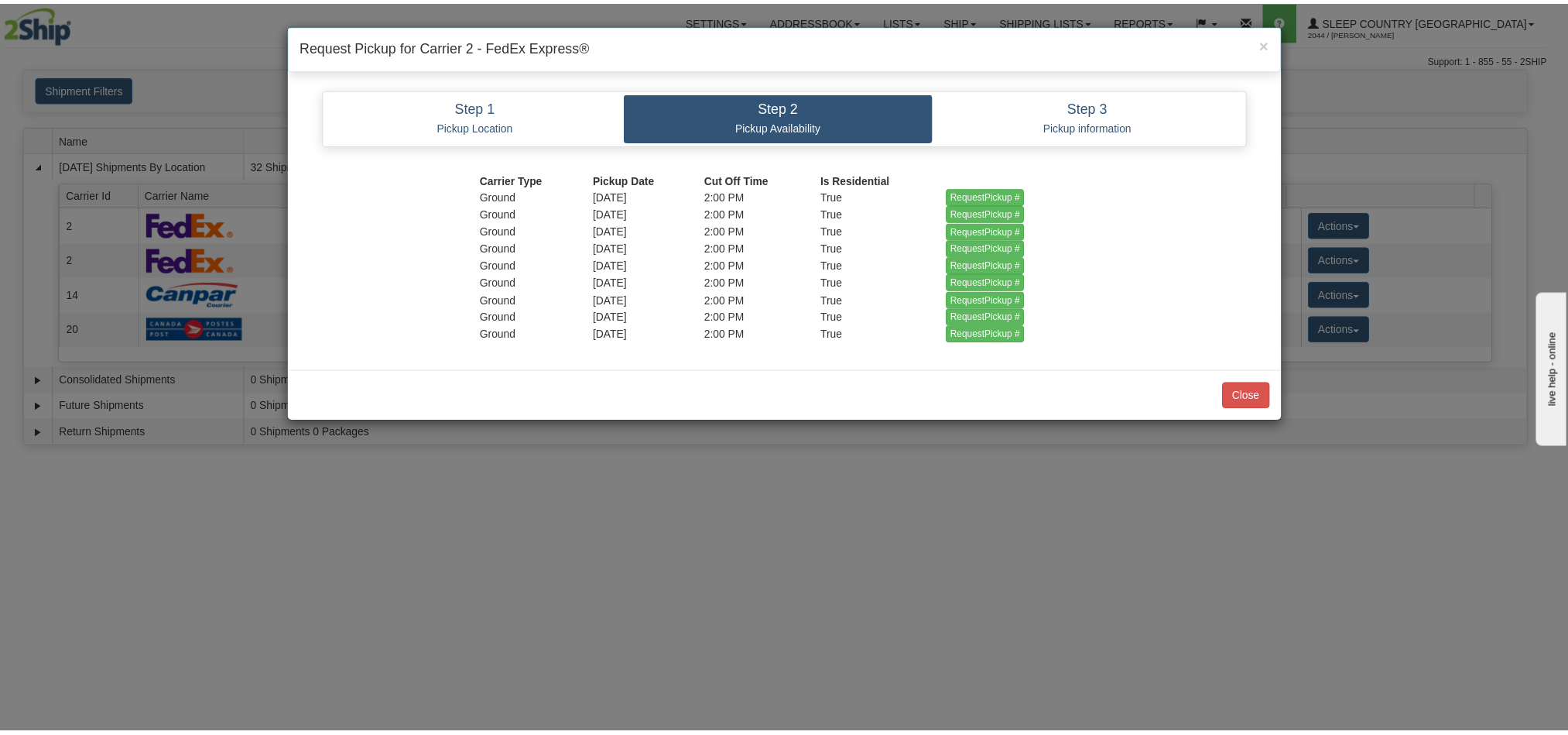
scroll to position [0, 0]
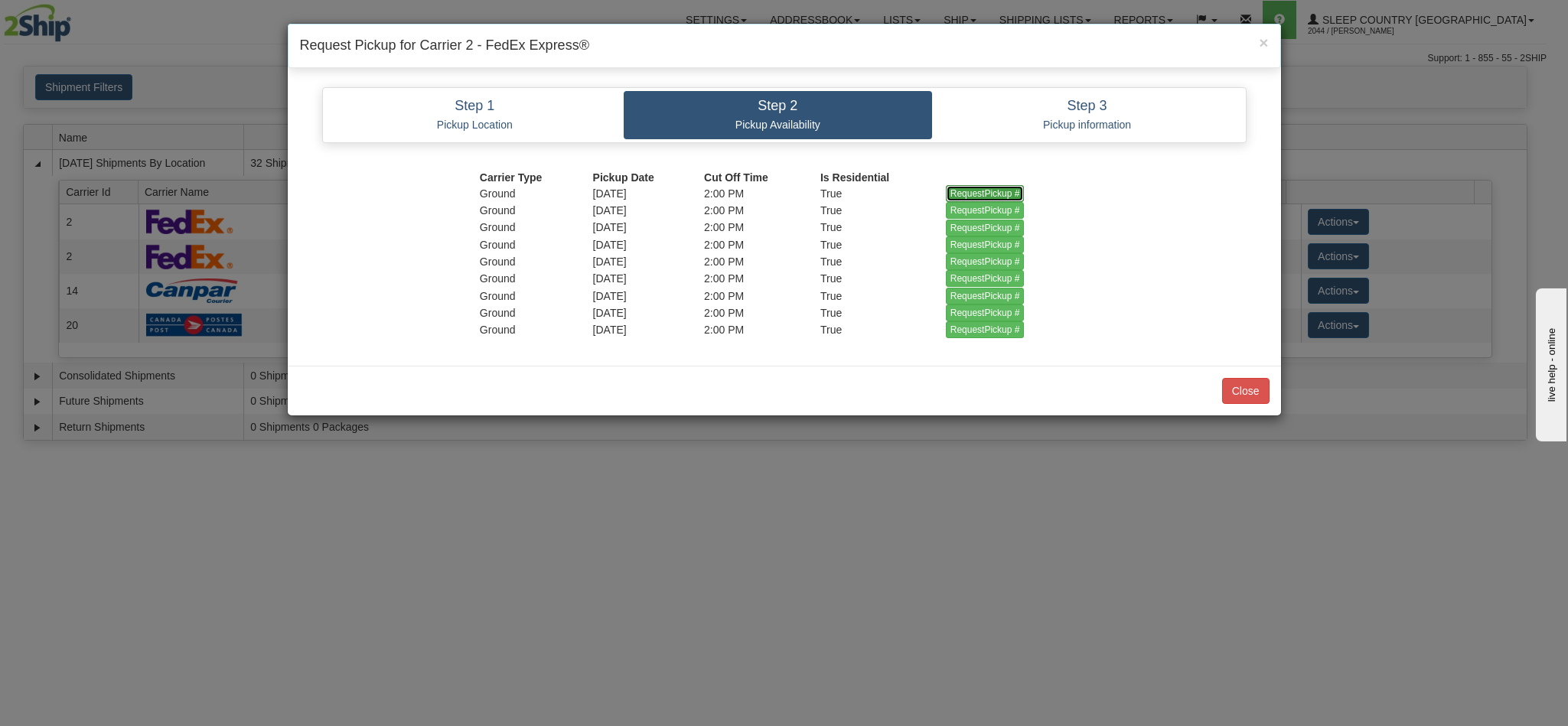
click at [976, 195] on input "RequestPickup #" at bounding box center [985, 193] width 79 height 17
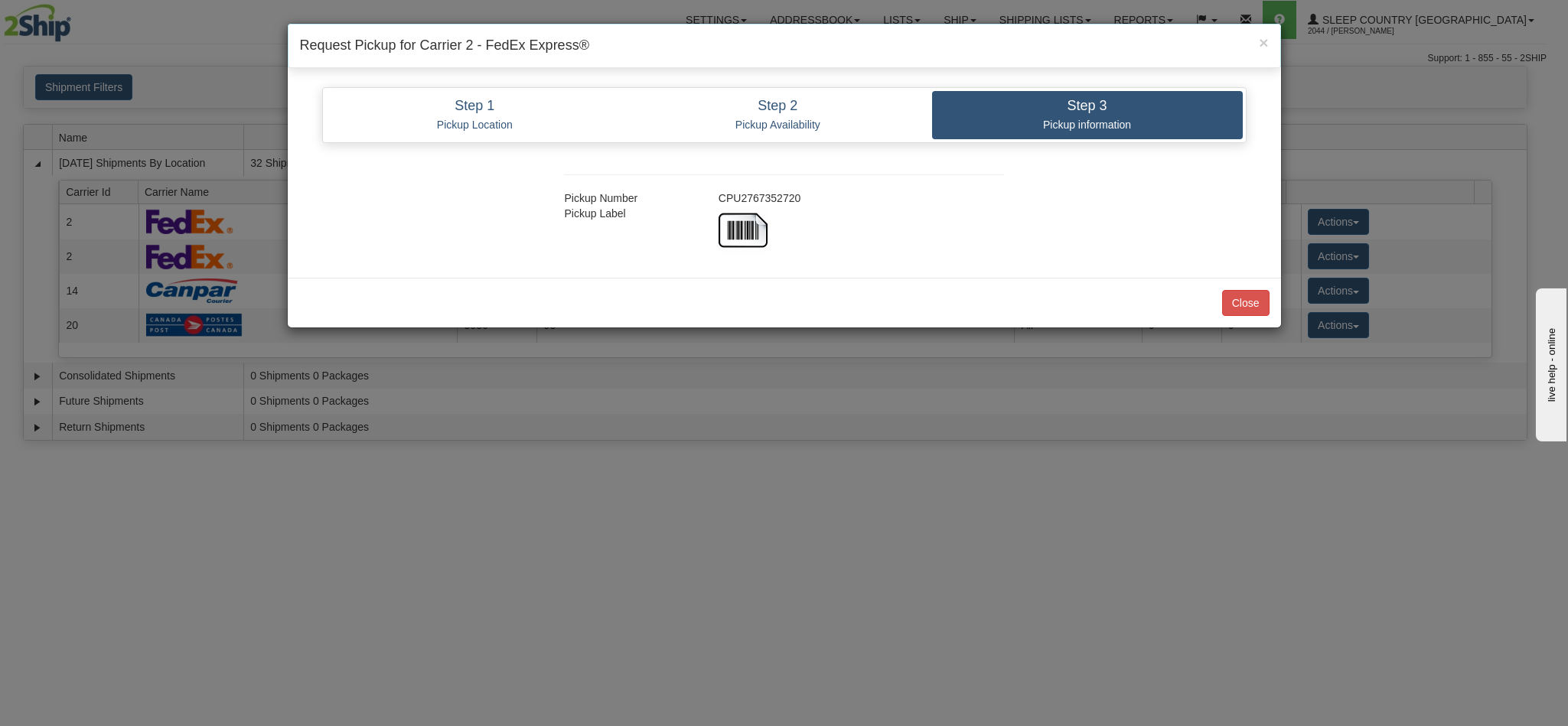
copy div "CPU2767352720"
drag, startPoint x: 799, startPoint y: 198, endPoint x: 710, endPoint y: 187, distance: 89.7
click at [709, 189] on div "Pickup Number CPU2767352720 Pickup Label" at bounding box center [785, 206] width 486 height 96
click at [869, 216] on div at bounding box center [860, 230] width 308 height 49
copy div "CPU2767352720"
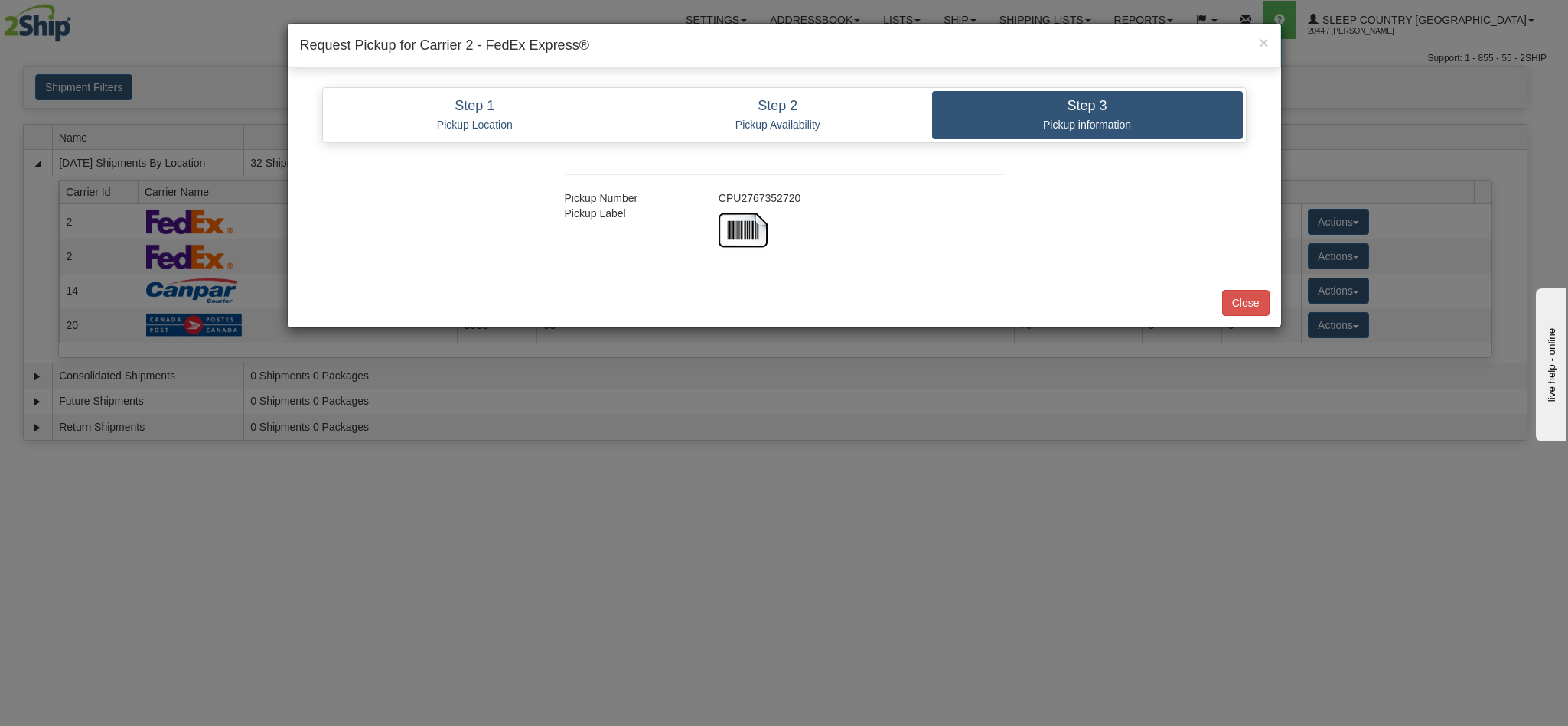
drag, startPoint x: 820, startPoint y: 204, endPoint x: 718, endPoint y: 199, distance: 102.1
click at [718, 199] on div "CPU2767352720" at bounding box center [860, 198] width 308 height 15
click at [1220, 305] on div "Close" at bounding box center [784, 302] width 993 height 49
drag, startPoint x: 1235, startPoint y: 303, endPoint x: 1275, endPoint y: 246, distance: 69.6
click at [1235, 304] on button "Close" at bounding box center [1245, 303] width 48 height 26
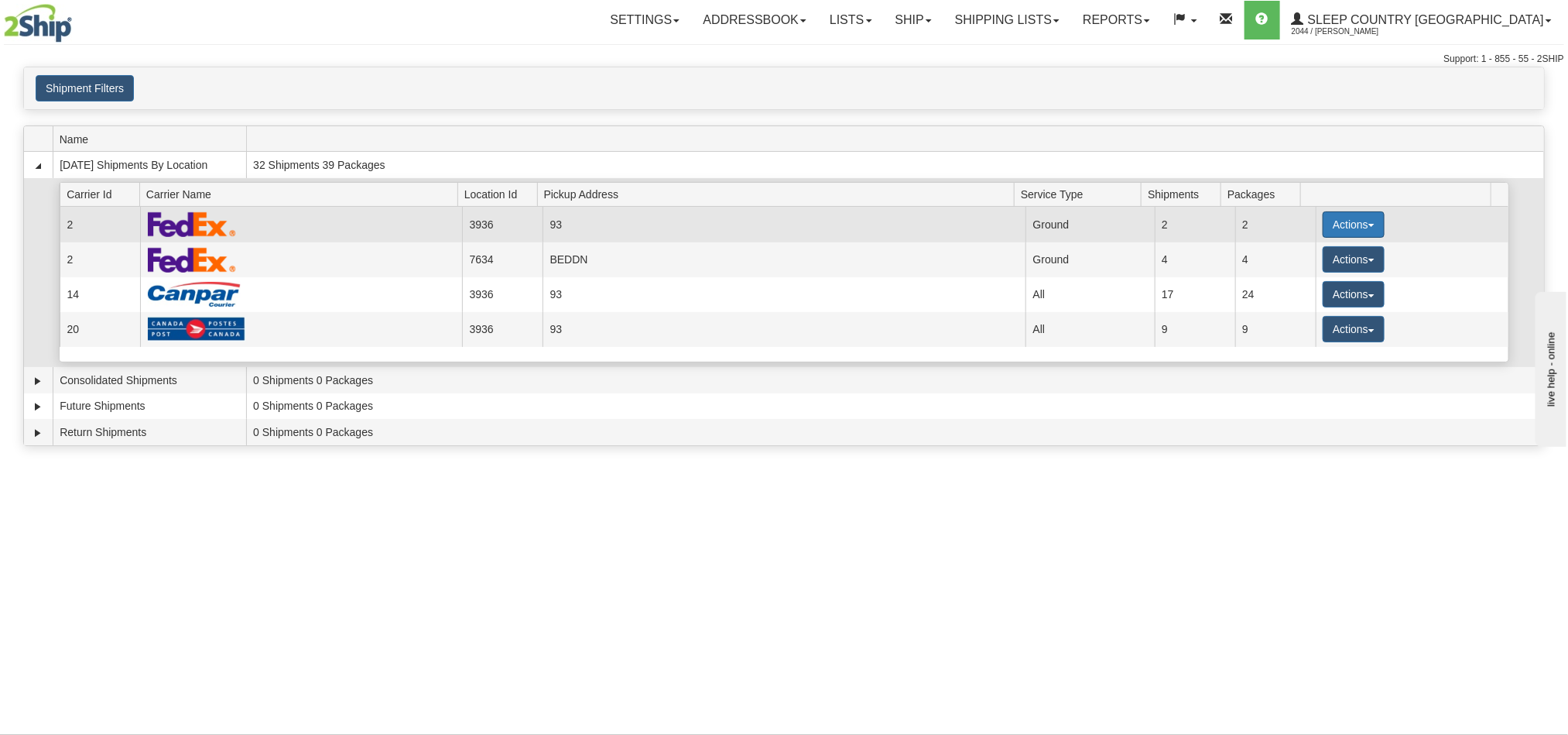
click at [1340, 230] on button "Actions" at bounding box center [1354, 224] width 62 height 26
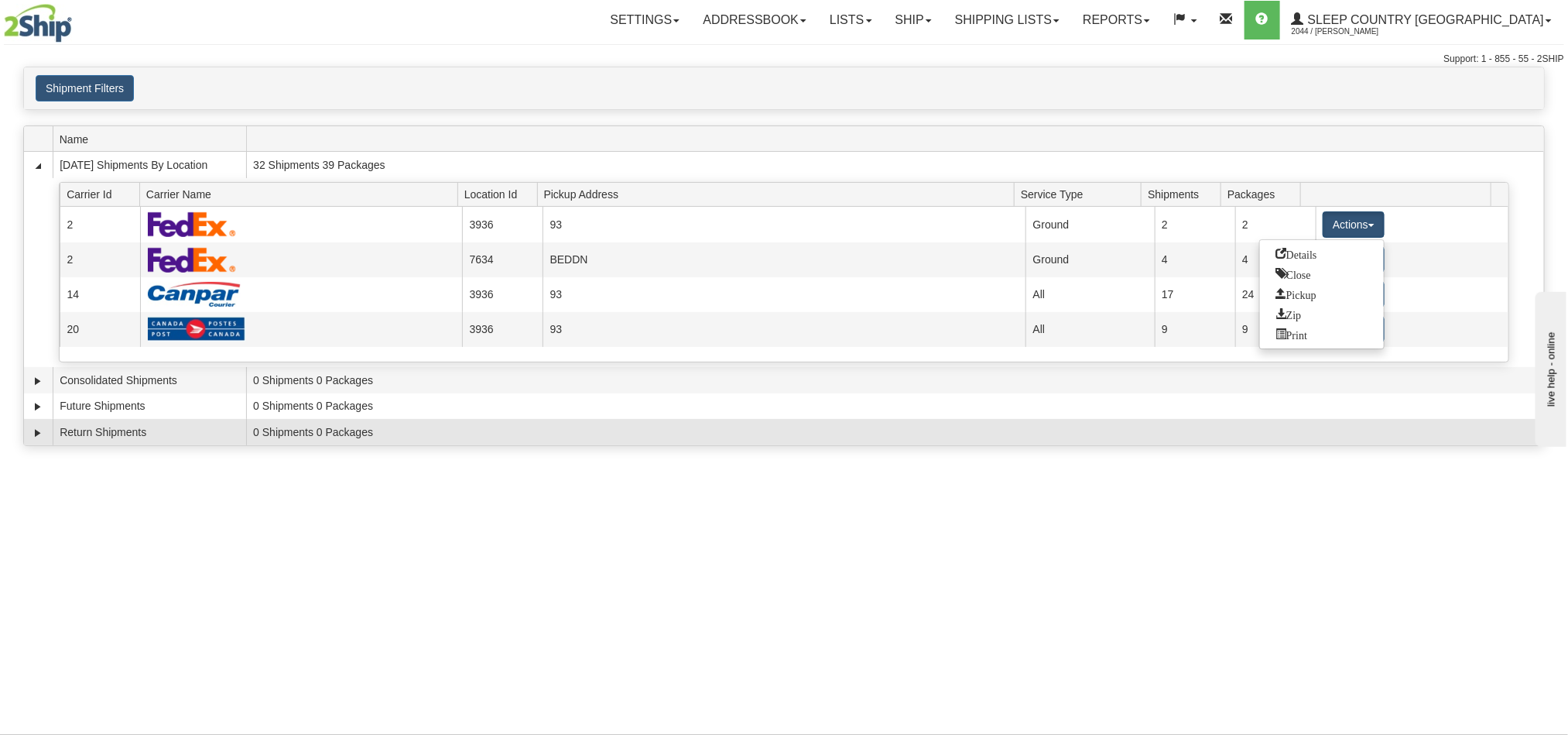
click at [1403, 445] on td "0 Shipments 0 Packages" at bounding box center [895, 431] width 1298 height 26
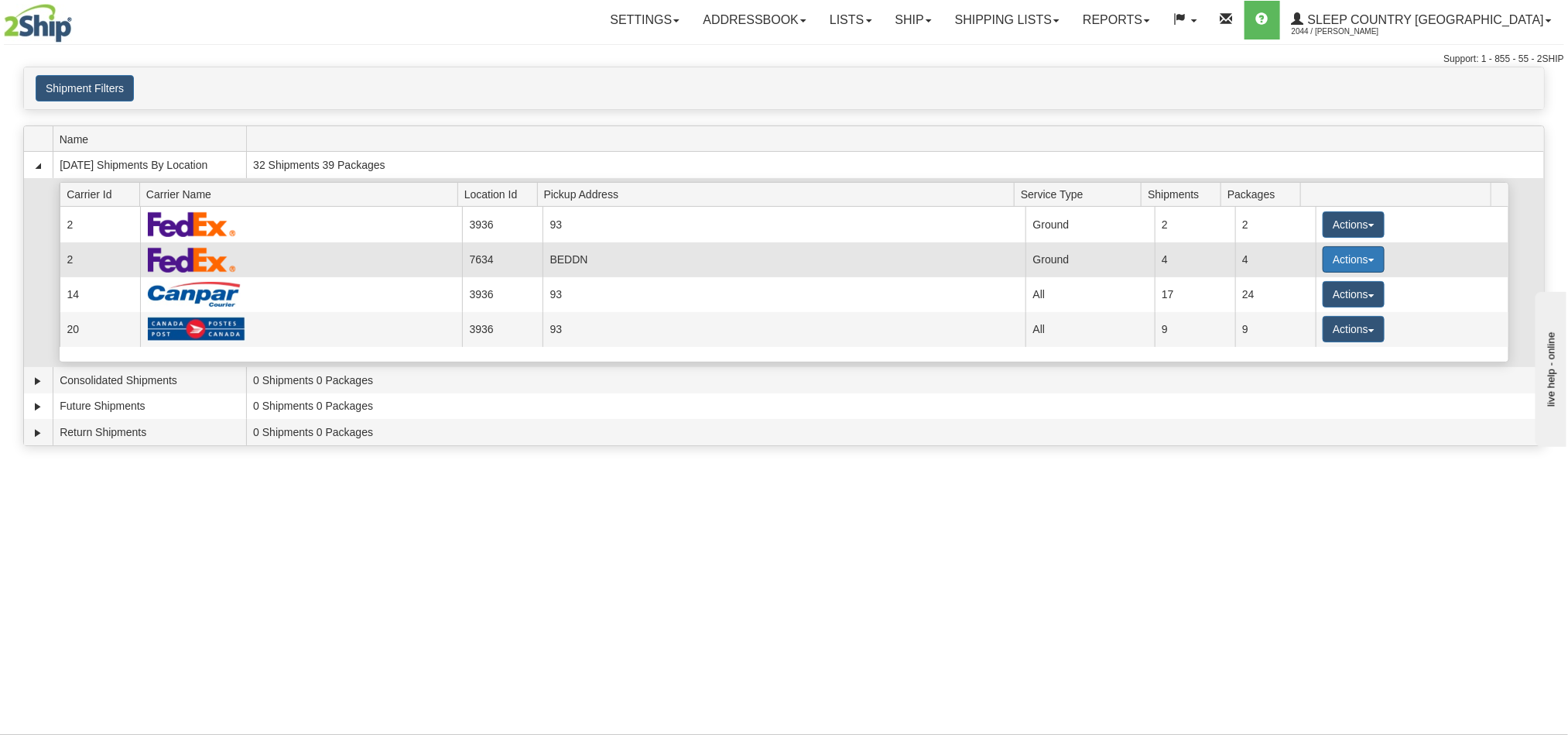
click at [1350, 266] on button "Actions" at bounding box center [1354, 259] width 62 height 26
click at [1294, 299] on link "Details" at bounding box center [1322, 288] width 124 height 20
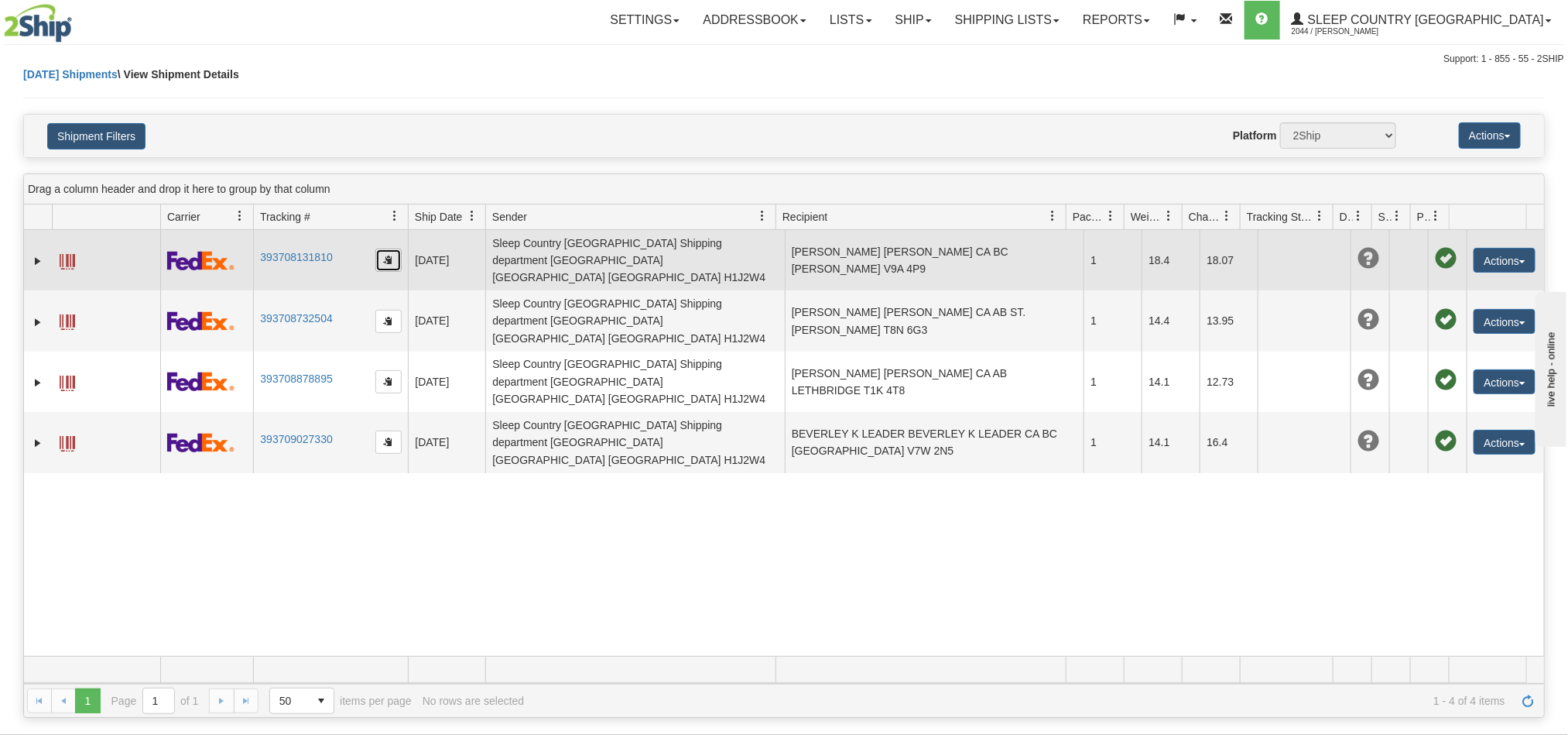
click at [393, 260] on button "button" at bounding box center [388, 260] width 26 height 24
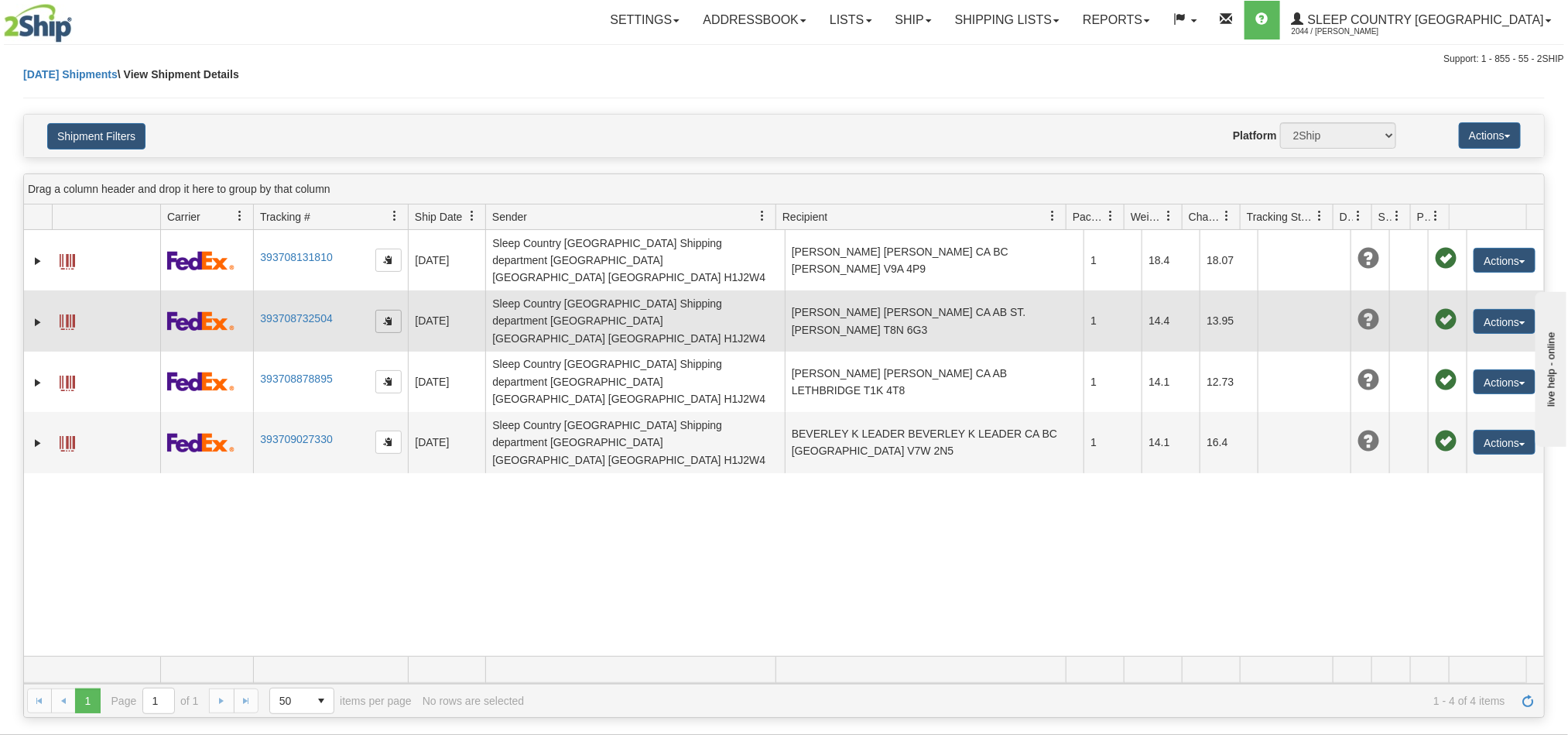
click at [384, 316] on span "button" at bounding box center [388, 320] width 9 height 9
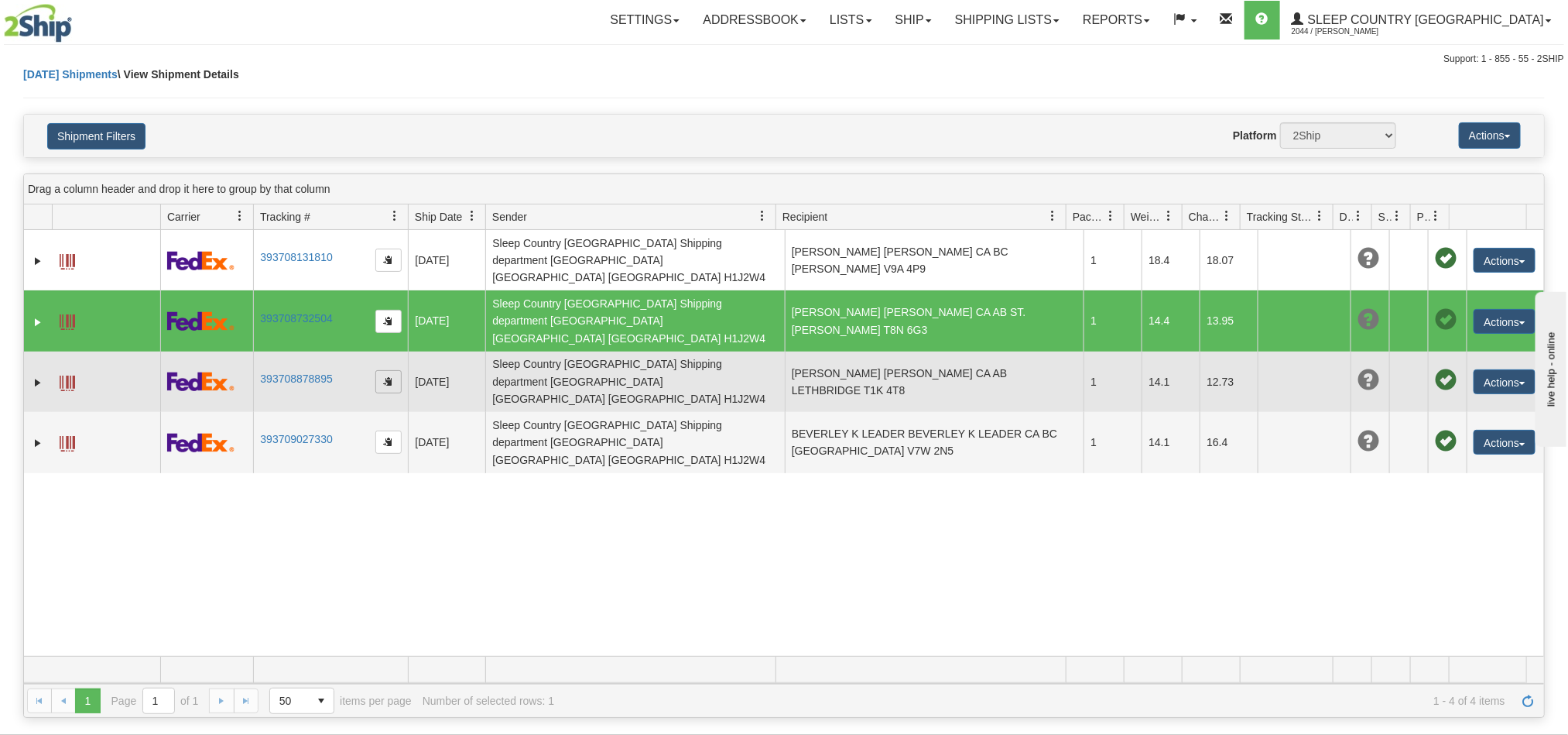
click at [384, 377] on span "button" at bounding box center [388, 381] width 9 height 9
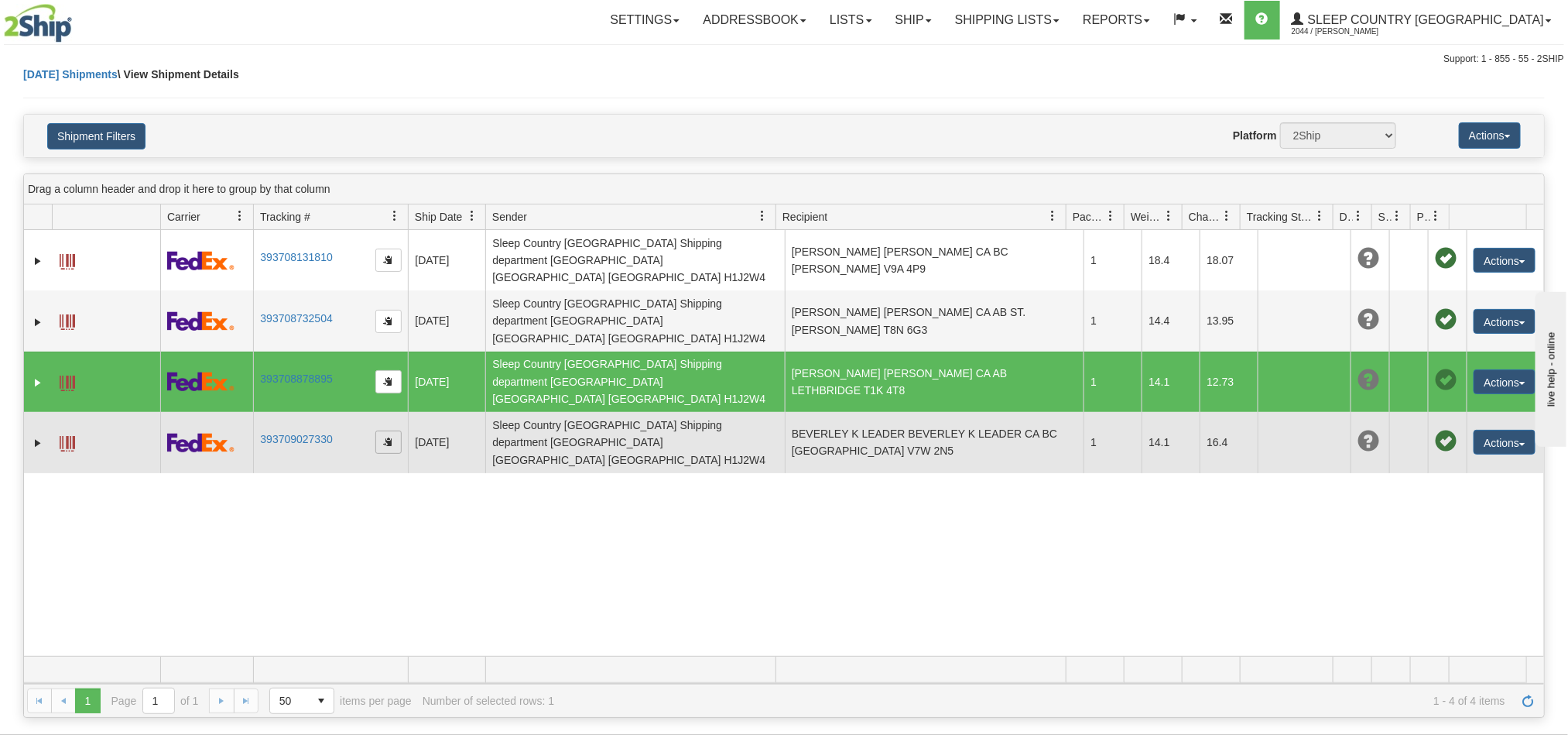
click at [388, 437] on span "button" at bounding box center [388, 441] width 9 height 9
